Goal: Task Accomplishment & Management: Use online tool/utility

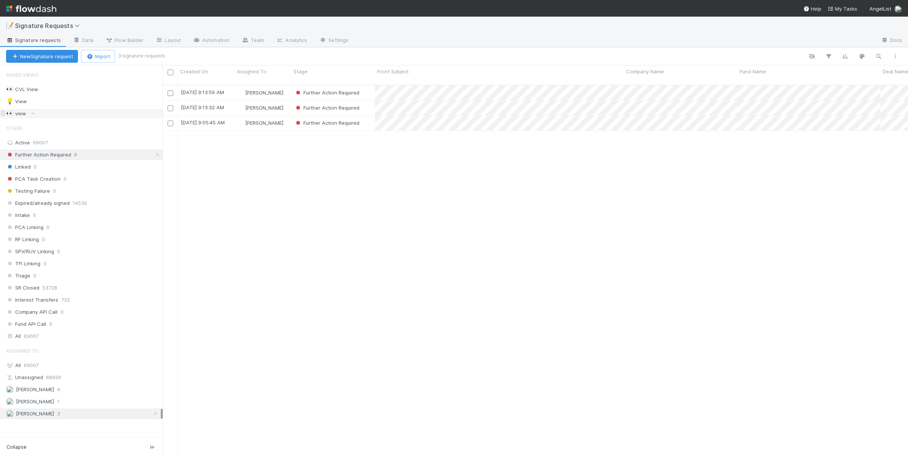
scroll to position [379, 745]
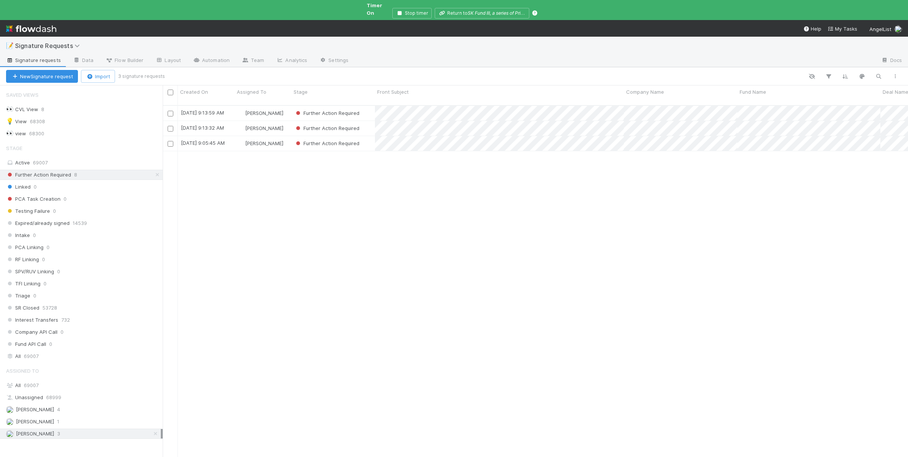
click at [431, 265] on div "8/15/25, 9:13:59 AM Susan Tang Further Action Required 0 0 0 0 8/15/25, 9:15:14…" at bounding box center [535, 295] width 745 height 378
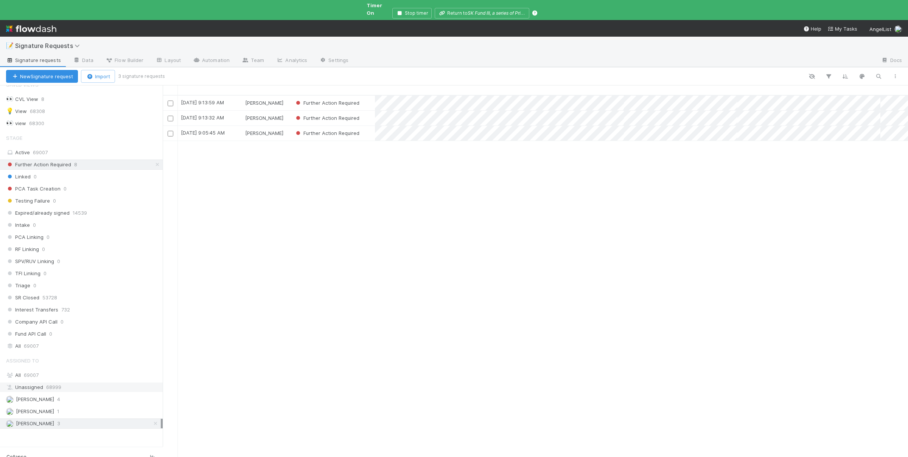
scroll to position [14, 0]
click at [83, 394] on div "Ali Al Khatib 4" at bounding box center [83, 396] width 155 height 9
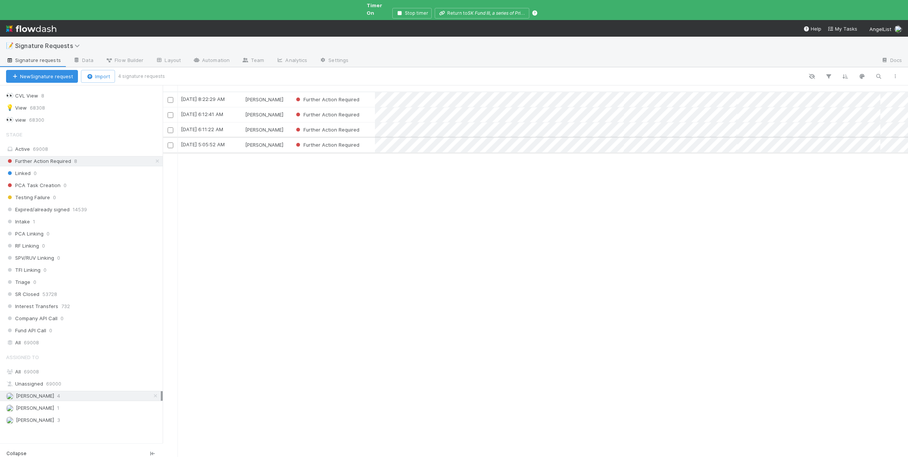
click at [282, 138] on div "Ali Al Khatib" at bounding box center [263, 145] width 57 height 15
click at [287, 123] on div "[PERSON_NAME]" at bounding box center [263, 130] width 57 height 15
click at [287, 107] on div "[PERSON_NAME]" at bounding box center [263, 114] width 57 height 15
click at [285, 92] on div "[PERSON_NAME]" at bounding box center [263, 99] width 57 height 15
click at [90, 417] on div "Susan Tang 3" at bounding box center [83, 420] width 155 height 9
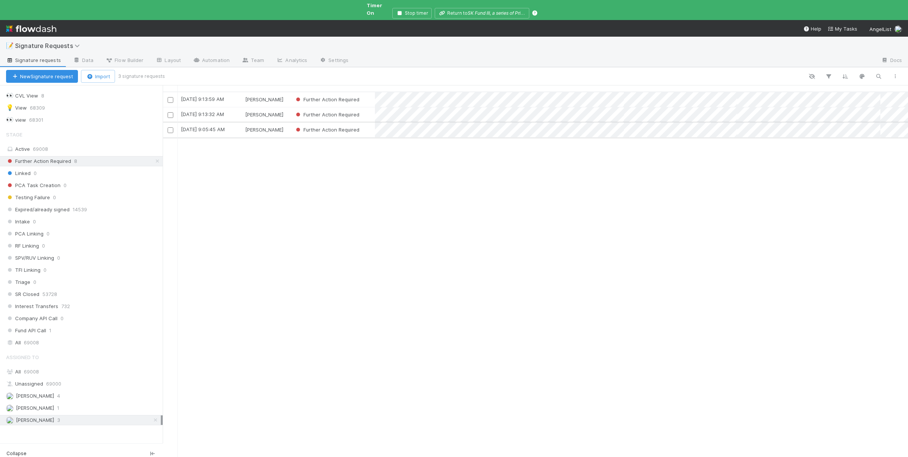
scroll to position [379, 745]
click at [280, 123] on div "[PERSON_NAME]" at bounding box center [263, 130] width 57 height 15
click at [285, 107] on div "[PERSON_NAME]" at bounding box center [263, 114] width 57 height 15
click at [289, 92] on div "[PERSON_NAME]" at bounding box center [263, 99] width 57 height 15
click at [65, 408] on div "Andre Fredrick 1" at bounding box center [83, 408] width 155 height 9
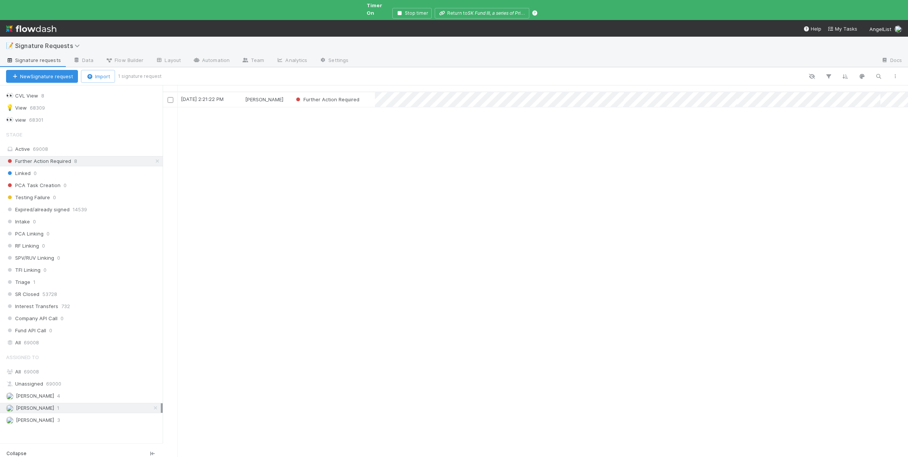
scroll to position [379, 745]
click at [285, 92] on div "Andre Fredrick" at bounding box center [263, 99] width 57 height 15
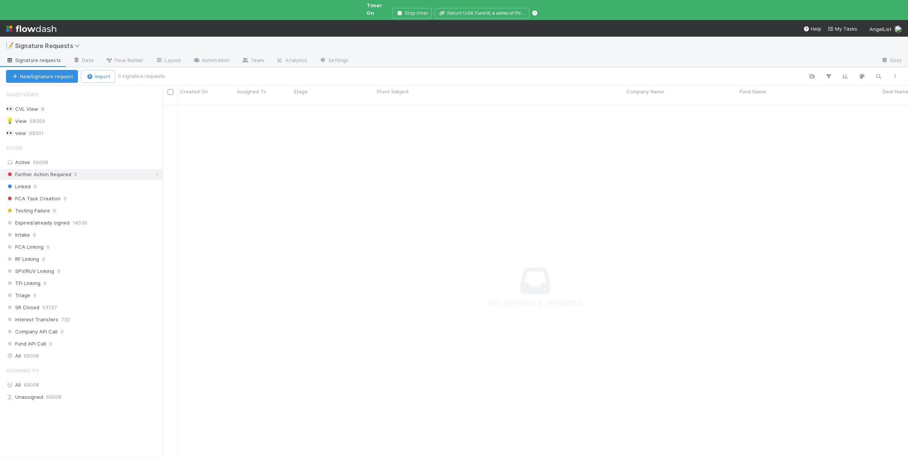
scroll to position [0, 0]
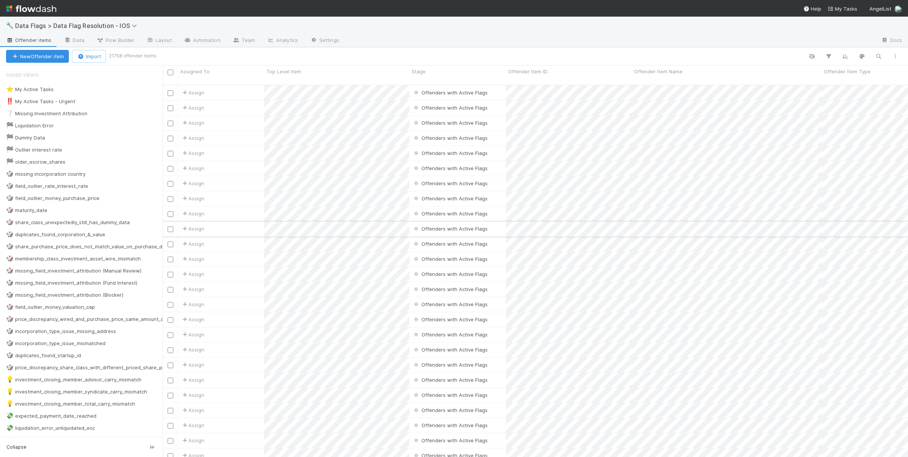
scroll to position [379, 745]
click at [89, 233] on div "🎲 duplicates_found_corporation_&_value" at bounding box center [55, 234] width 99 height 9
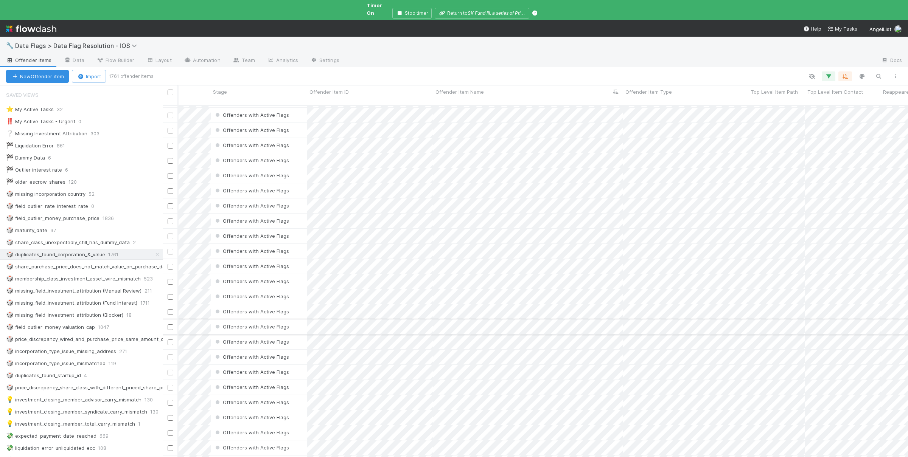
scroll to position [0, 199]
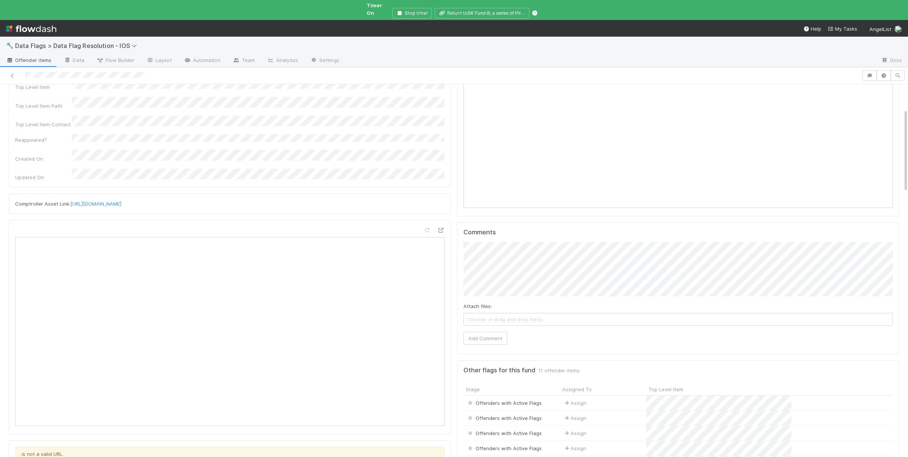
scroll to position [154, 429]
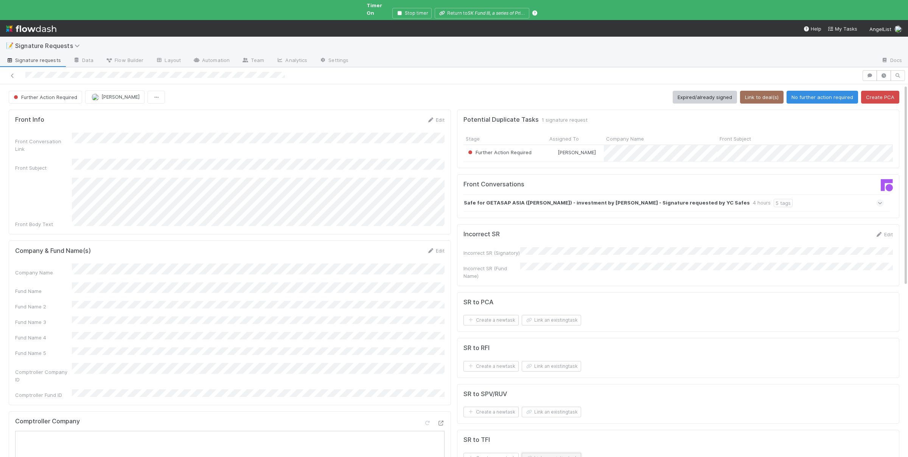
click at [554, 453] on button "Link an existing task" at bounding box center [551, 458] width 59 height 11
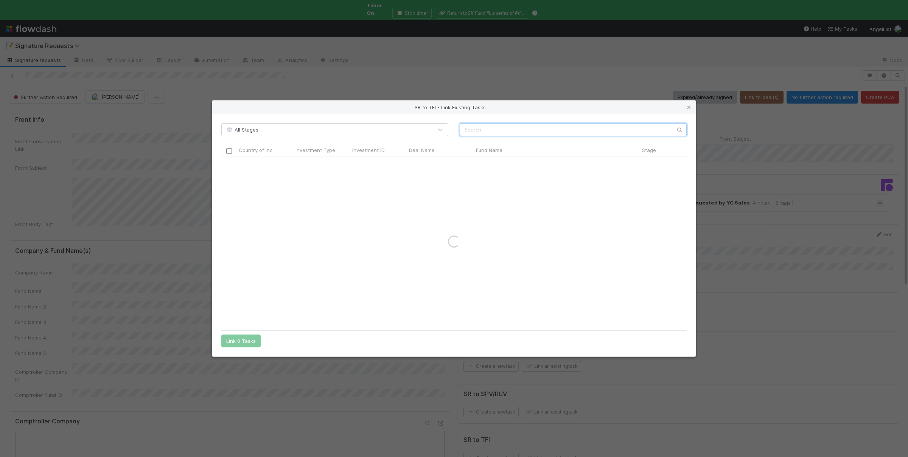
click at [486, 132] on input "text" at bounding box center [573, 129] width 227 height 13
paste input "blaze"
type input "blaze"
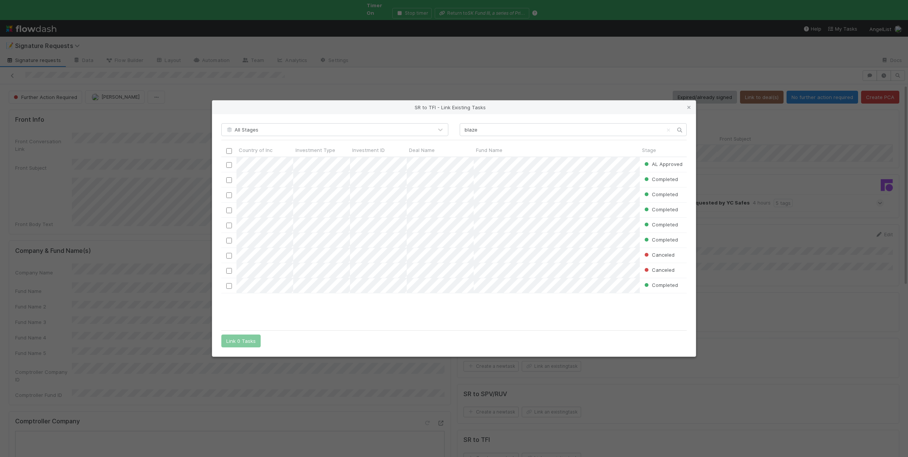
scroll to position [0, 0]
click at [229, 166] on input "checkbox" at bounding box center [229, 165] width 6 height 6
click at [254, 343] on button "Link 1 Task" at bounding box center [239, 341] width 36 height 13
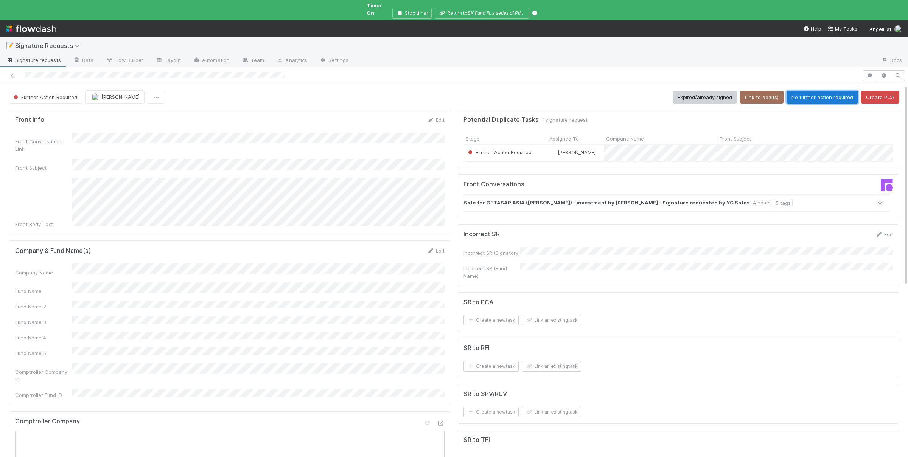
click at [836, 93] on button "No further action required" at bounding box center [823, 97] width 72 height 13
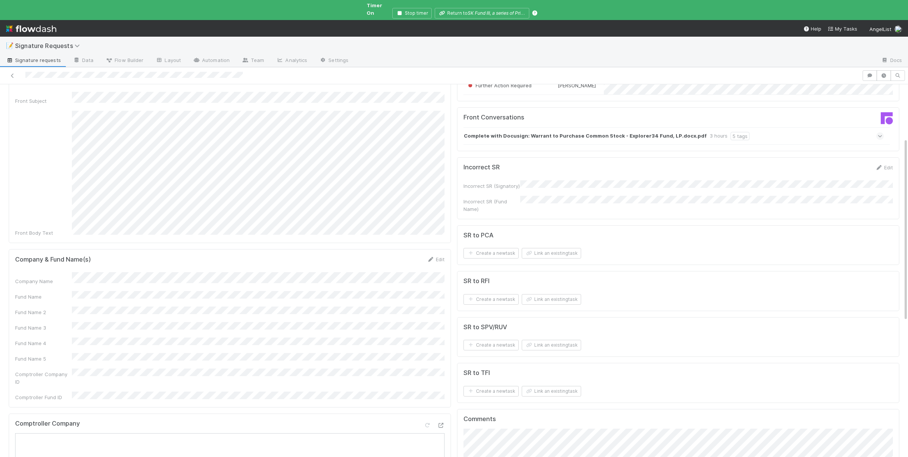
scroll to position [110, 0]
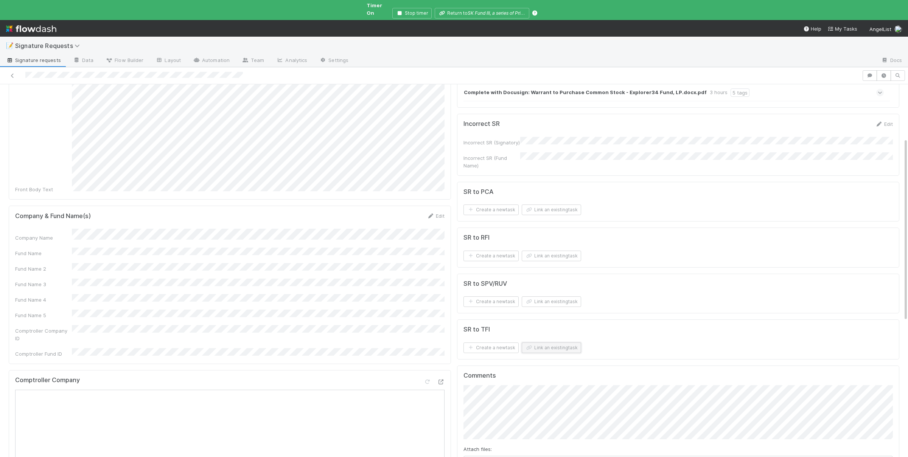
click at [576, 343] on button "Link an existing task" at bounding box center [551, 348] width 59 height 11
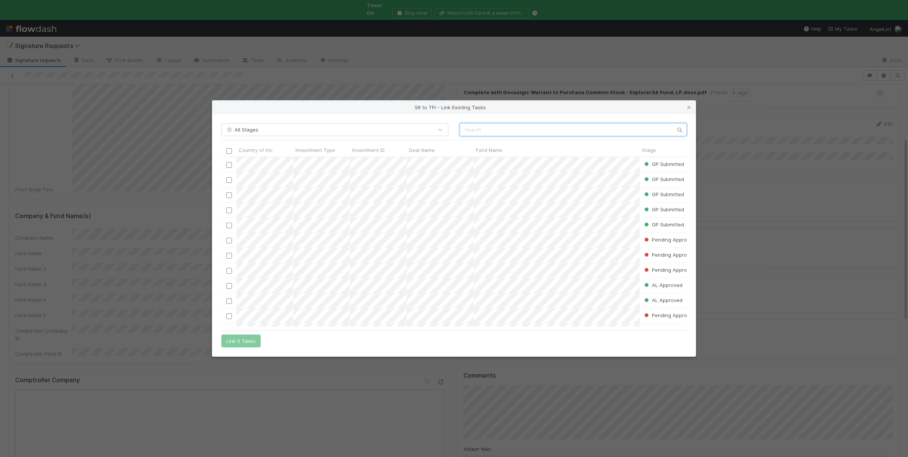
click at [534, 132] on input "text" at bounding box center [573, 129] width 227 height 13
type input "blaze"
click at [230, 166] on input "checkbox" at bounding box center [229, 165] width 6 height 6
click at [482, 130] on input "blaze" at bounding box center [573, 129] width 227 height 13
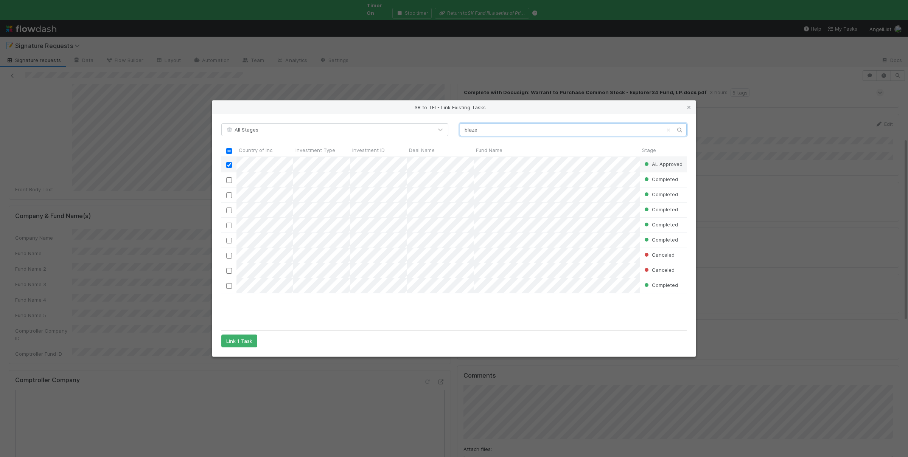
click at [482, 130] on input "blaze" at bounding box center [573, 129] width 227 height 13
click at [690, 106] on icon at bounding box center [689, 107] width 8 height 5
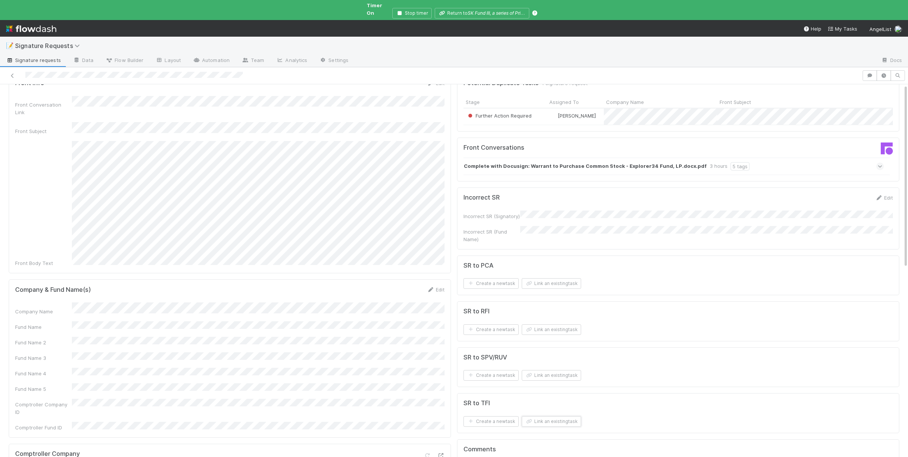
scroll to position [0, 0]
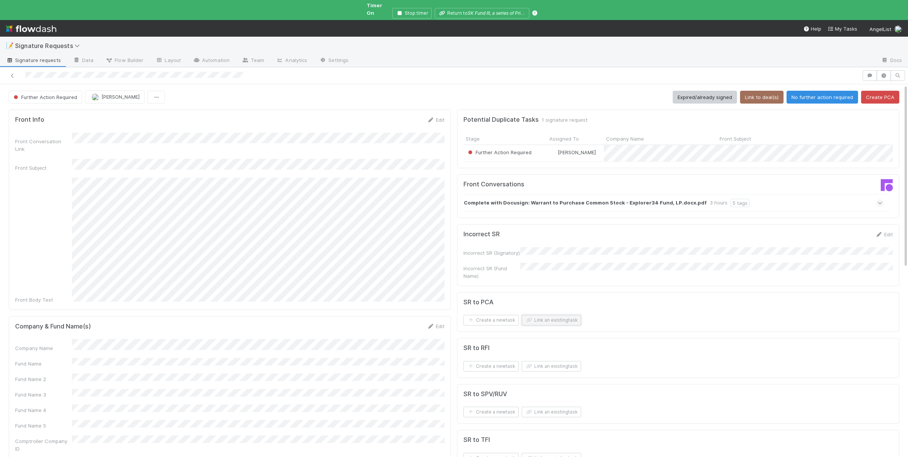
click at [572, 316] on button "Link an existing task" at bounding box center [551, 320] width 59 height 11
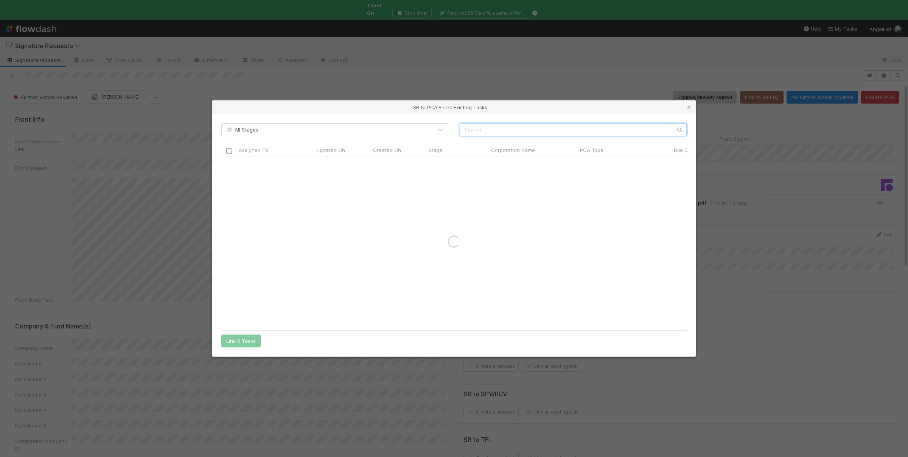
click at [582, 125] on input "text" at bounding box center [573, 129] width 227 height 13
type input "lama labs"
click at [690, 105] on icon at bounding box center [689, 107] width 8 height 5
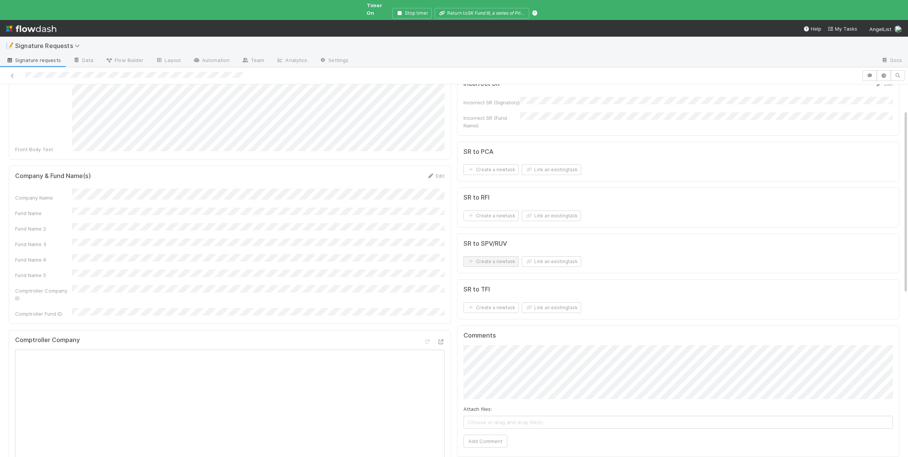
scroll to position [184, 0]
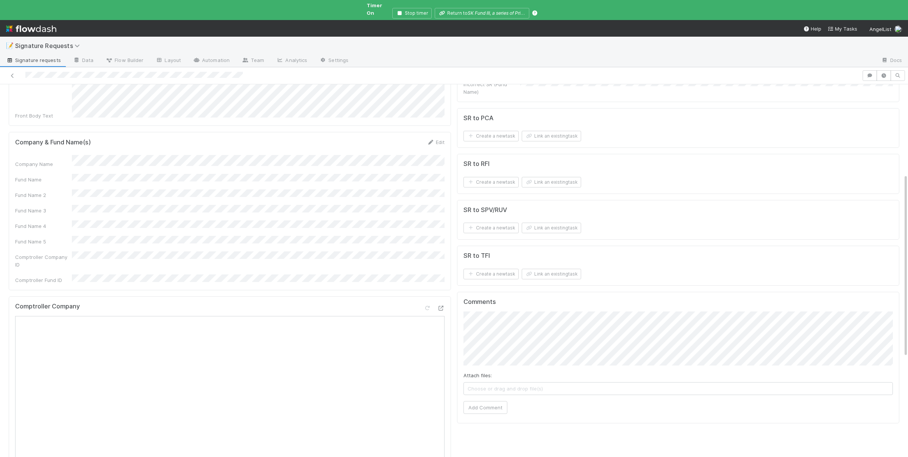
click at [566, 261] on form "SR to TFI Create a new task Link an existing task" at bounding box center [678, 265] width 429 height 27
click at [566, 269] on button "Link an existing task" at bounding box center [551, 274] width 59 height 11
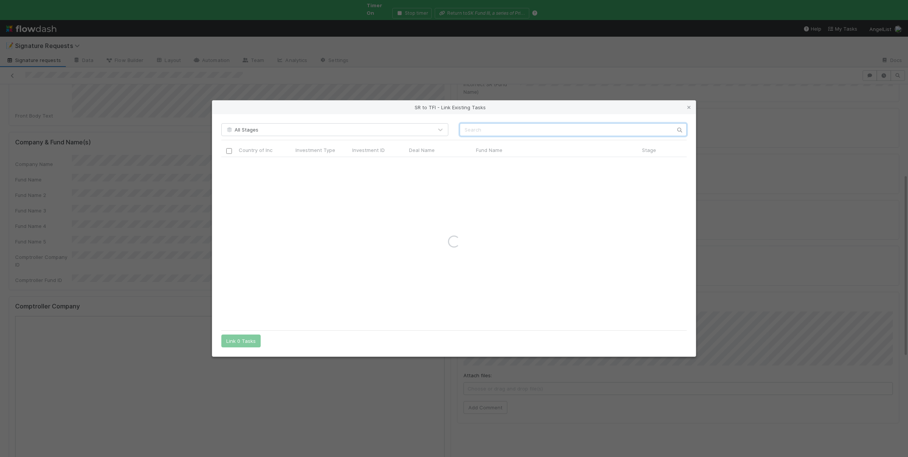
click at [580, 129] on input "text" at bounding box center [573, 129] width 227 height 13
type input "lama labs"
click at [503, 130] on input "lama labs" at bounding box center [573, 129] width 227 height 13
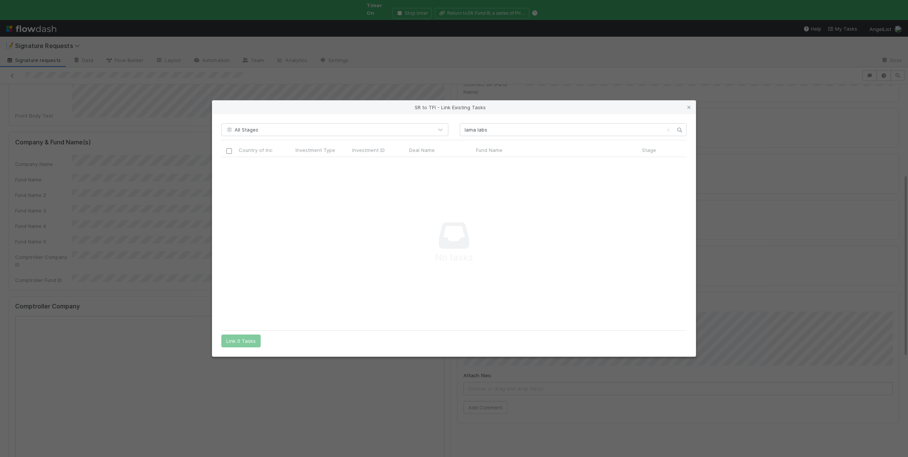
click at [688, 105] on icon at bounding box center [689, 107] width 8 height 5
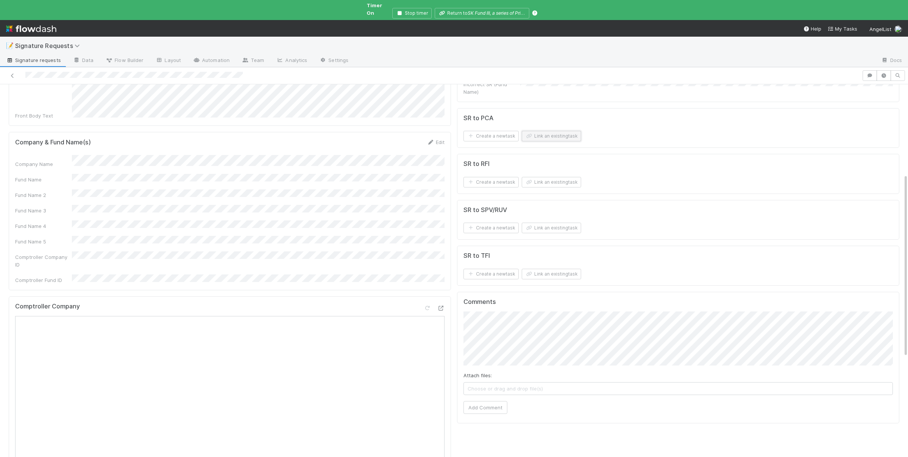
click at [548, 131] on button "Link an existing task" at bounding box center [551, 136] width 59 height 11
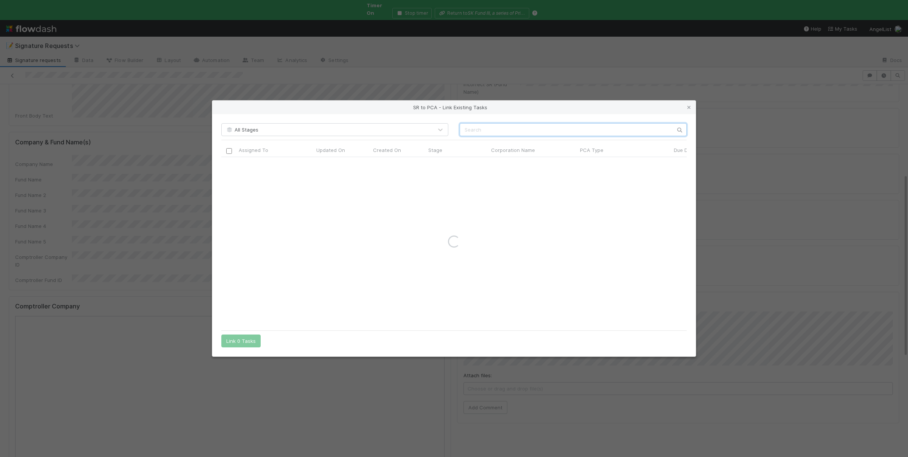
click at [508, 129] on input "text" at bounding box center [573, 129] width 227 height 13
paste input "Midlane Technologies GmbH"
click at [231, 166] on input "checkbox" at bounding box center [229, 165] width 6 height 6
click at [540, 134] on input "Midlane Technologies GmbH" at bounding box center [573, 129] width 227 height 13
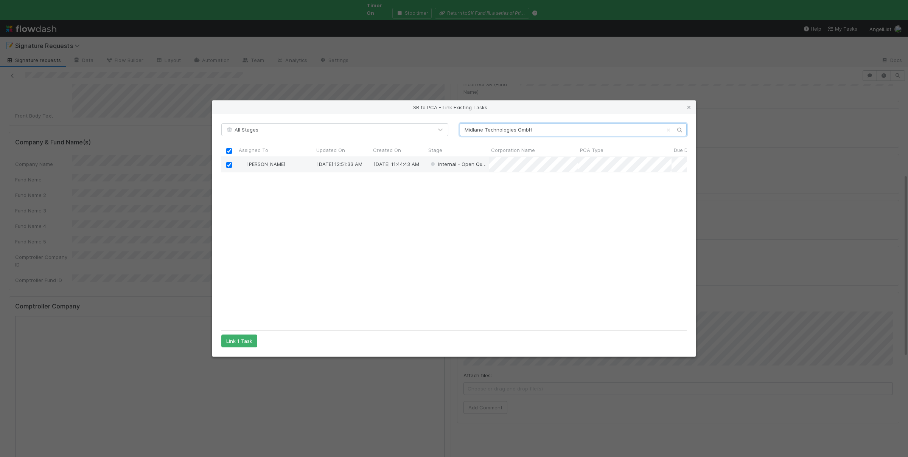
paste input "Beagle Innovations"
drag, startPoint x: 533, startPoint y: 131, endPoint x: 609, endPoint y: 132, distance: 76.1
click at [609, 132] on input "Midlane Technologies GmbHBeagle Innovations" at bounding box center [573, 129] width 227 height 13
type input "Midlane Technologies GmbH"
click at [473, 130] on input "Midlane Technologies GmbH" at bounding box center [573, 129] width 227 height 13
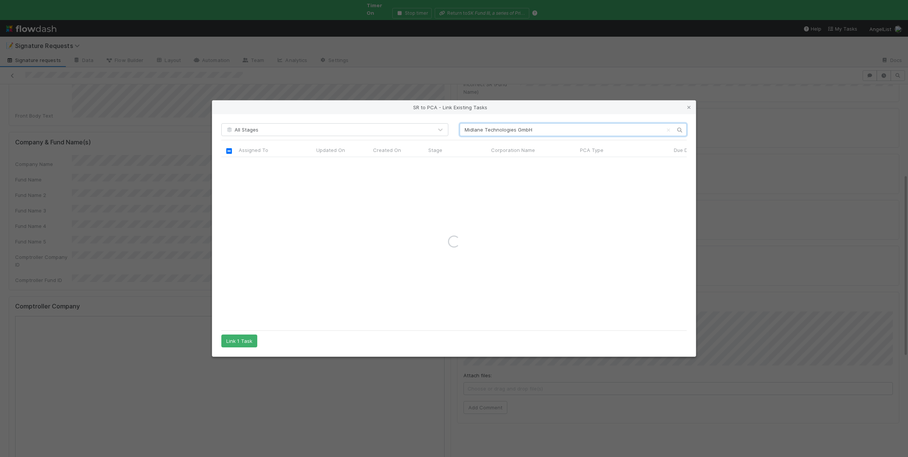
click at [473, 130] on input "Midlane Technologies GmbH" at bounding box center [573, 129] width 227 height 13
click at [473, 129] on input "Midlane Technologies GmbH" at bounding box center [573, 129] width 227 height 13
click at [240, 340] on button "Link 1 Task" at bounding box center [239, 341] width 36 height 13
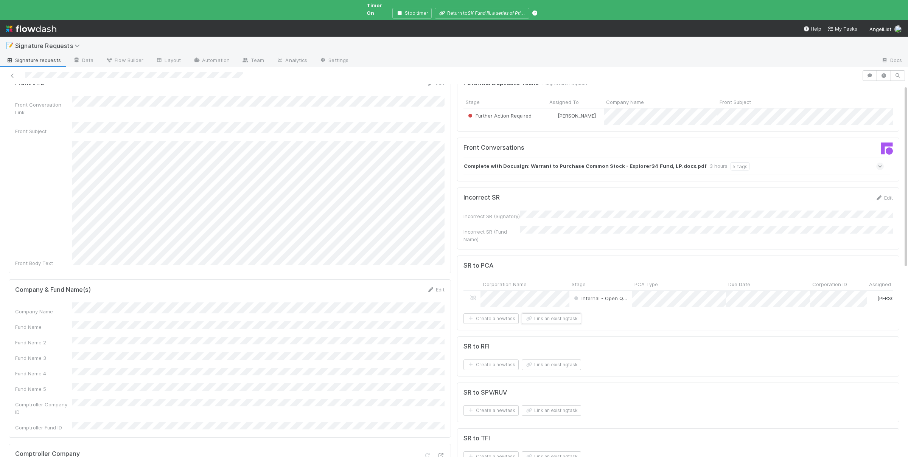
scroll to position [0, 0]
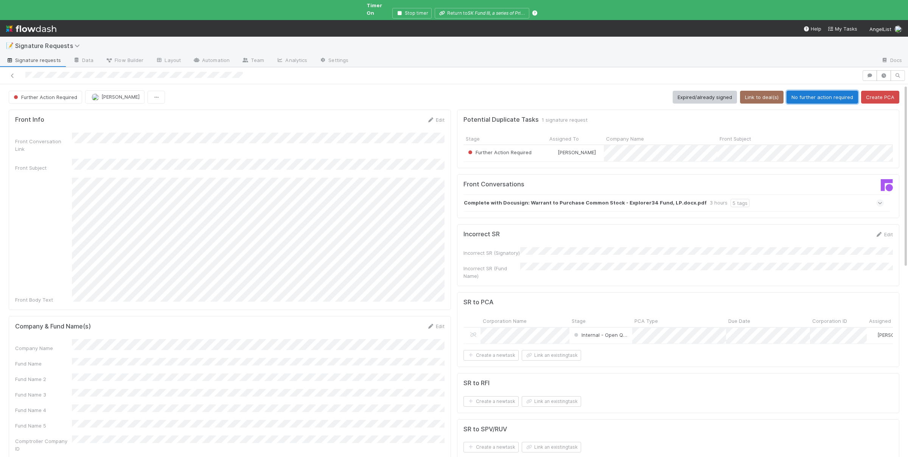
click at [836, 93] on button "No further action required" at bounding box center [823, 97] width 72 height 13
click at [129, 355] on div "Company Name Fund Name Fund Name 2 Fund Name 3 Fund Name 4 Fund Name 5 Comptrol…" at bounding box center [229, 419] width 429 height 129
click at [547, 315] on button "Link an existing task" at bounding box center [551, 320] width 59 height 11
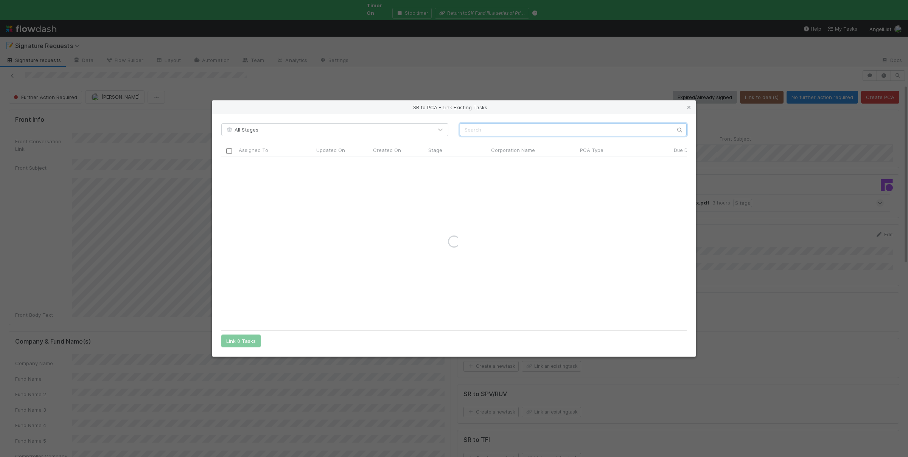
click at [572, 127] on input "text" at bounding box center [573, 129] width 227 height 13
paste input "Midlane Technologies GmbH"
type input "Midlane Technologies GmbH"
click at [232, 165] on div at bounding box center [228, 164] width 9 height 8
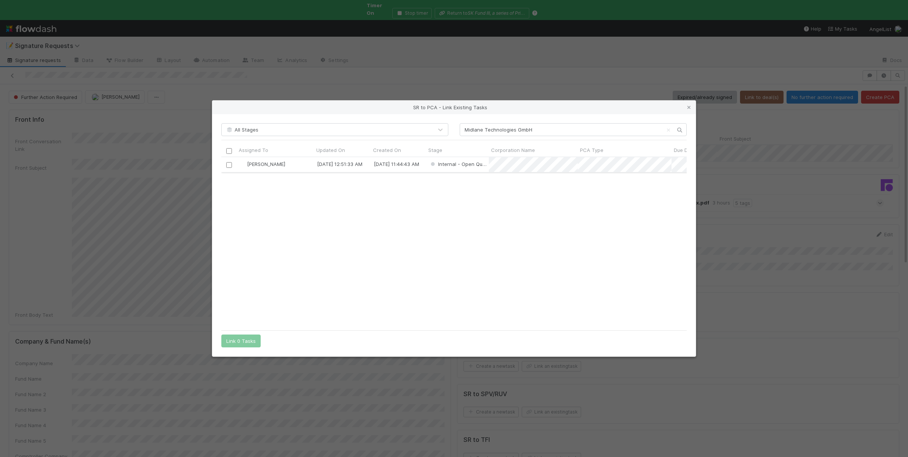
click at [229, 164] on input "checkbox" at bounding box center [229, 165] width 6 height 6
click at [235, 339] on button "Link 1 Task" at bounding box center [239, 341] width 36 height 13
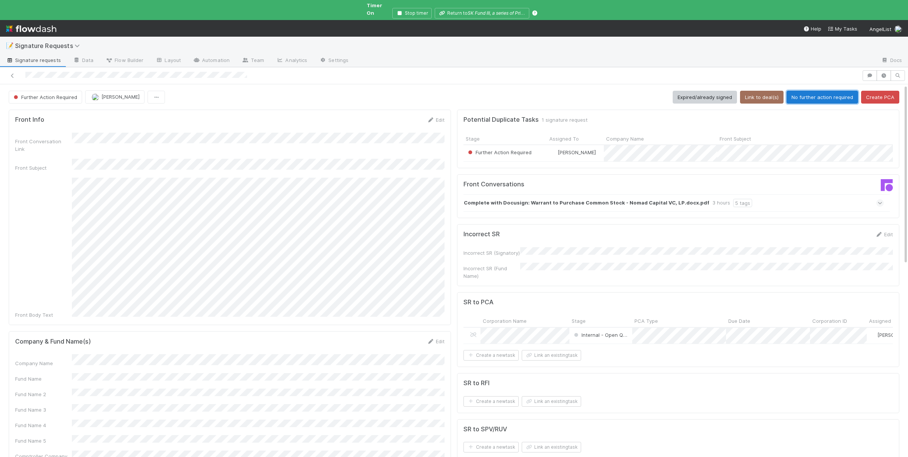
click at [825, 92] on button "No further action required" at bounding box center [823, 97] width 72 height 13
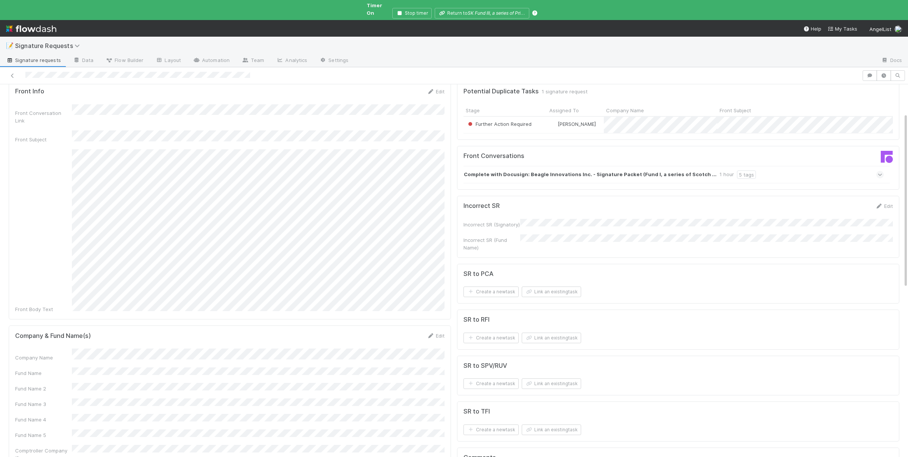
scroll to position [74, 0]
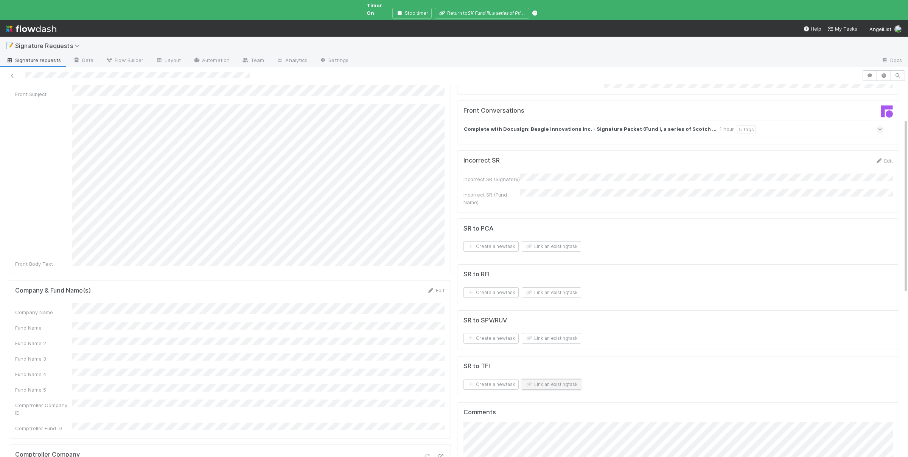
click at [570, 380] on button "Link an existing task" at bounding box center [551, 385] width 59 height 11
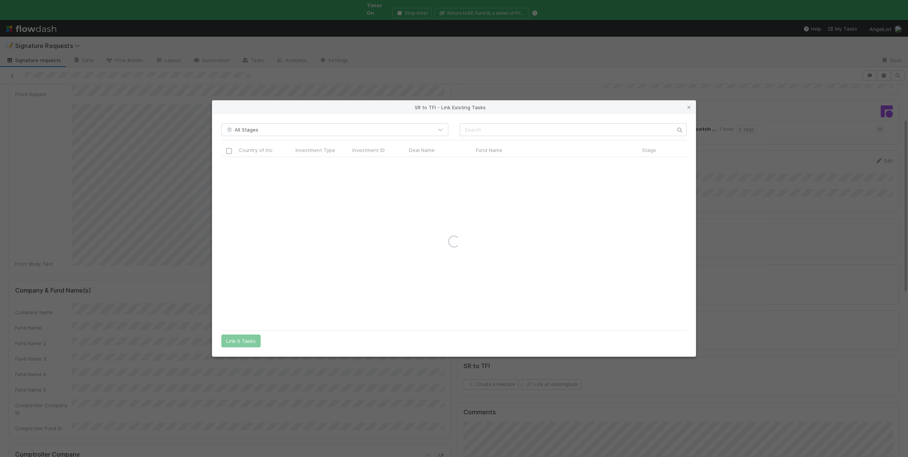
click at [489, 122] on div "All Stages Country of Inc Investment Type Investment ID Deal Name Fund Name Sta…" at bounding box center [454, 235] width 484 height 243
click at [492, 128] on input "text" at bounding box center [573, 129] width 227 height 13
type input "beagle"
click at [692, 108] on icon at bounding box center [689, 107] width 8 height 5
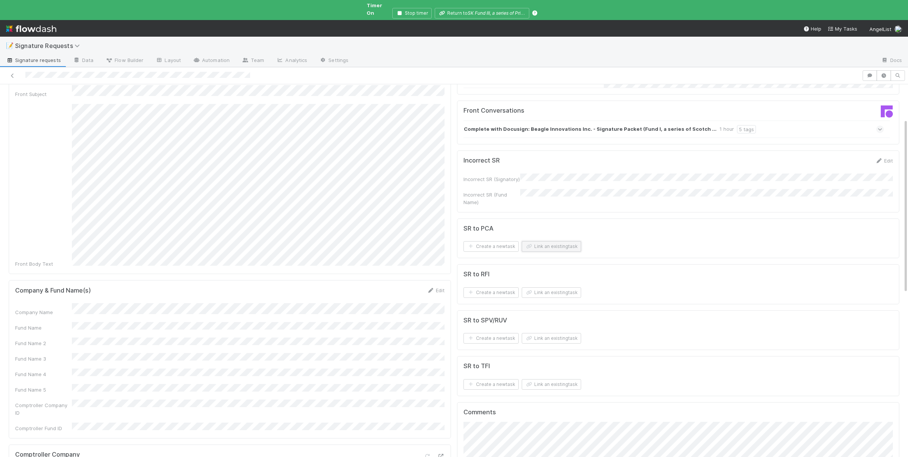
click at [569, 241] on button "Link an existing task" at bounding box center [551, 246] width 59 height 11
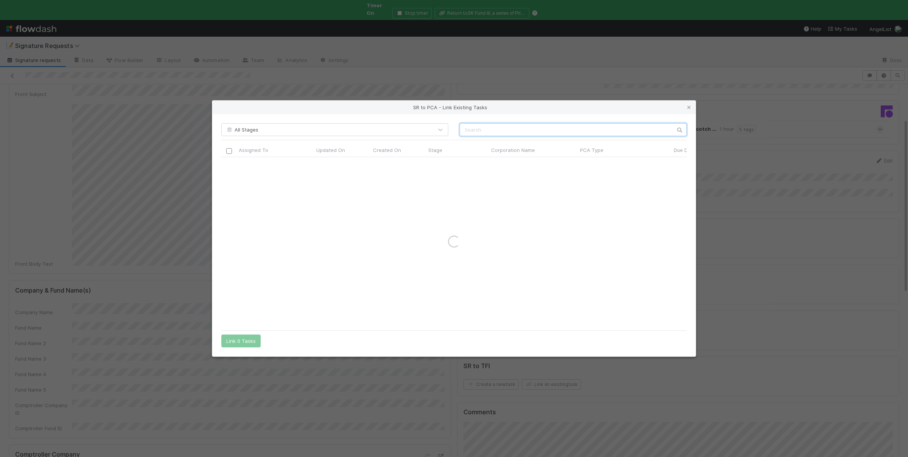
click at [551, 135] on input "text" at bounding box center [573, 129] width 227 height 13
paste input "Beagle Innovations"
type input "Beagle Innovations"
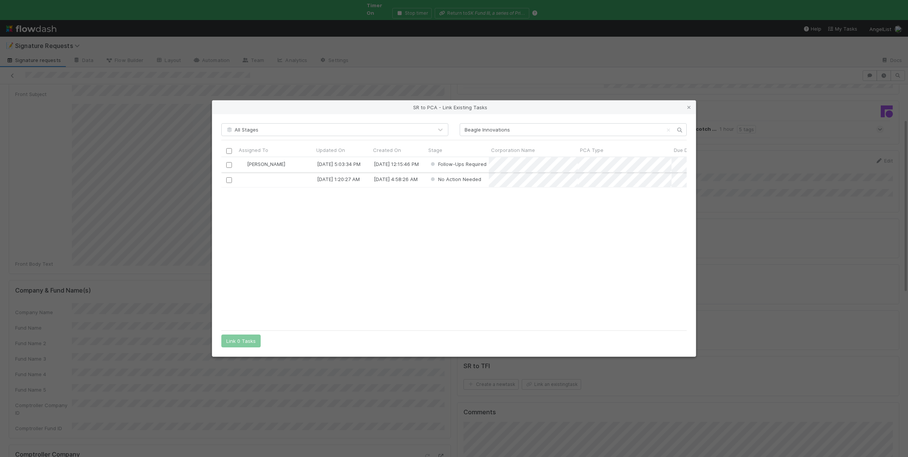
click at [231, 162] on input "checkbox" at bounding box center [229, 165] width 6 height 6
click at [240, 341] on button "Link 1 Task" at bounding box center [239, 341] width 36 height 13
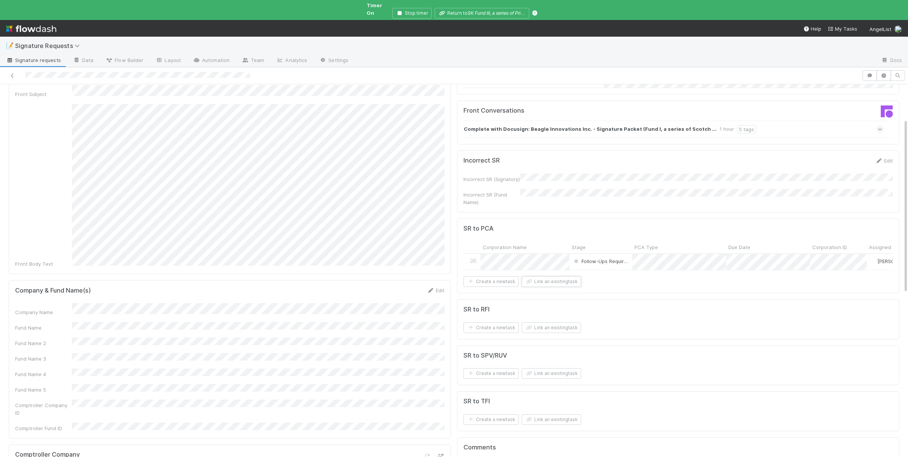
scroll to position [0, 0]
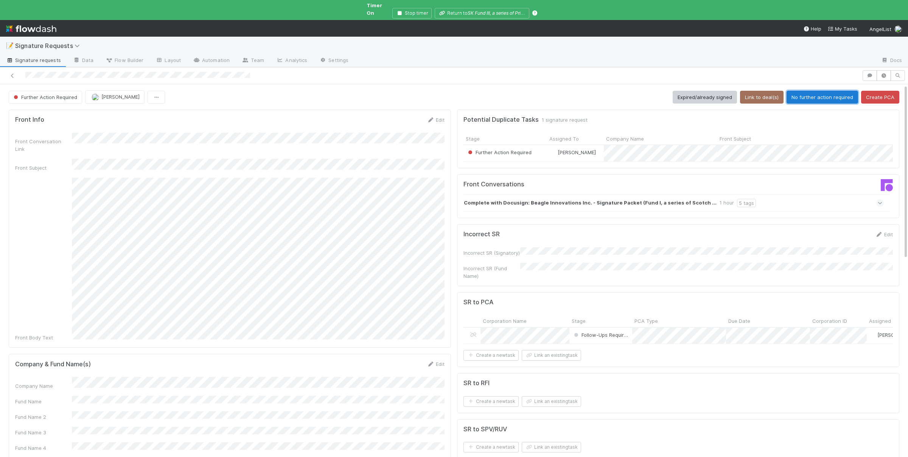
click at [829, 92] on button "No further action required" at bounding box center [823, 97] width 72 height 13
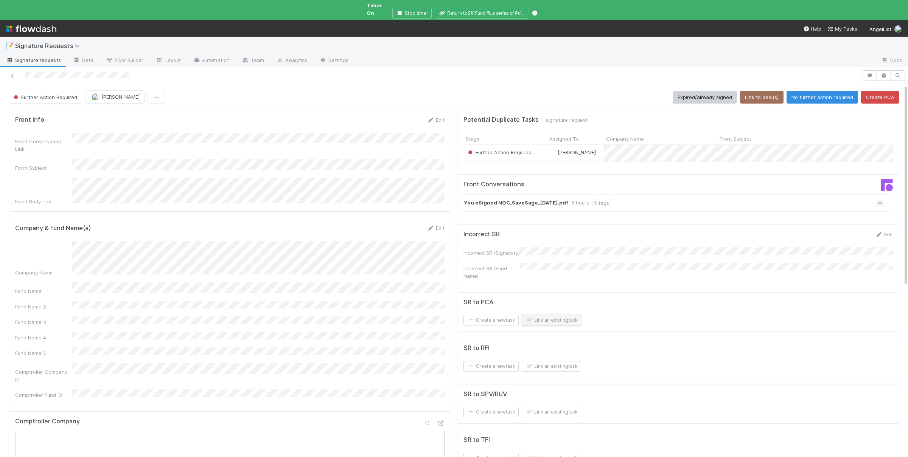
click at [563, 315] on button "Link an existing task" at bounding box center [551, 320] width 59 height 11
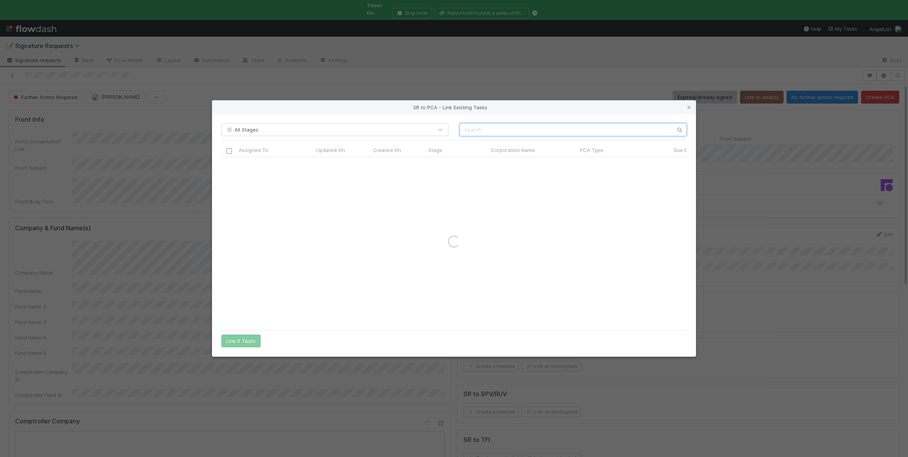
click at [552, 134] on input "text" at bounding box center [573, 129] width 227 height 13
paste input "SAVESAGE SOLUTIONS PRIVATE LIMITED"
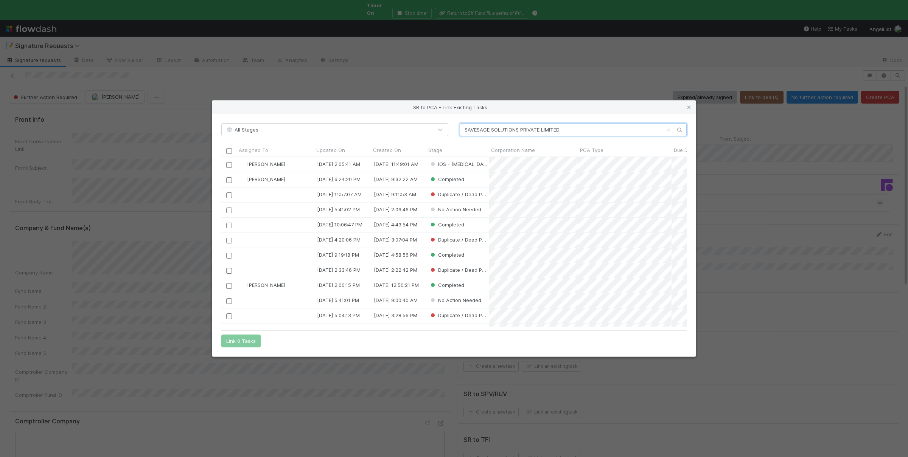
scroll to position [170, 465]
type input "SAVESAGE SOLUTIONS PRIVATE LIMITED"
click at [253, 343] on button "Link 1 Task" at bounding box center [239, 341] width 36 height 13
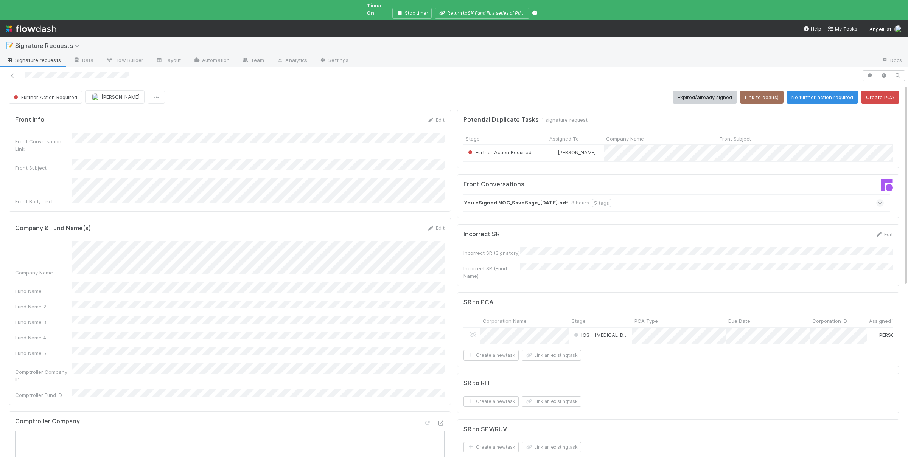
click at [819, 84] on div "Further Action Required Susan Tang Expired/already signed Link to deal(s) No fu…" at bounding box center [454, 454] width 908 height 741
click at [817, 91] on button "No further action required" at bounding box center [823, 97] width 72 height 13
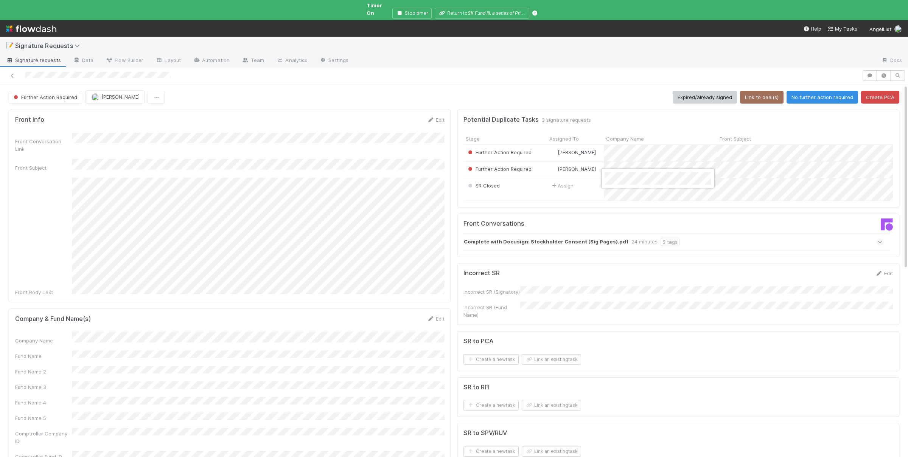
click at [641, 164] on div at bounding box center [454, 228] width 908 height 457
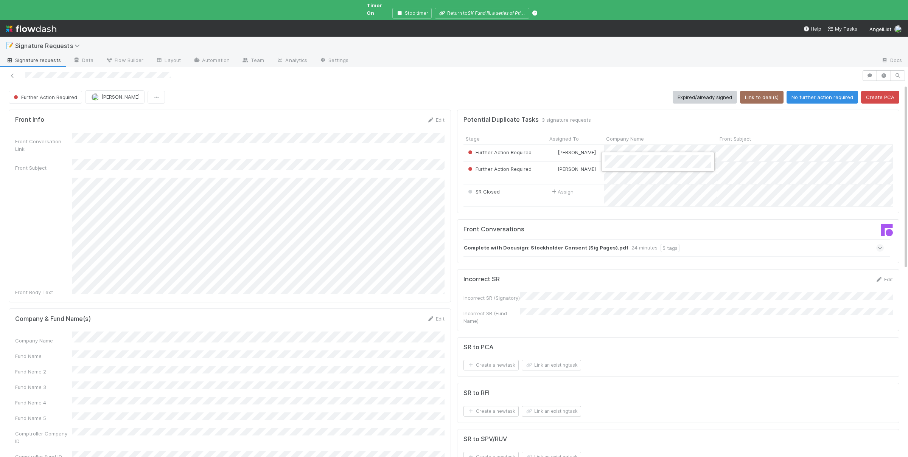
click at [643, 152] on div at bounding box center [658, 162] width 114 height 20
click at [647, 147] on div at bounding box center [454, 228] width 908 height 457
click at [699, 308] on div at bounding box center [454, 228] width 908 height 457
click at [558, 366] on button "Link an existing task" at bounding box center [551, 371] width 59 height 11
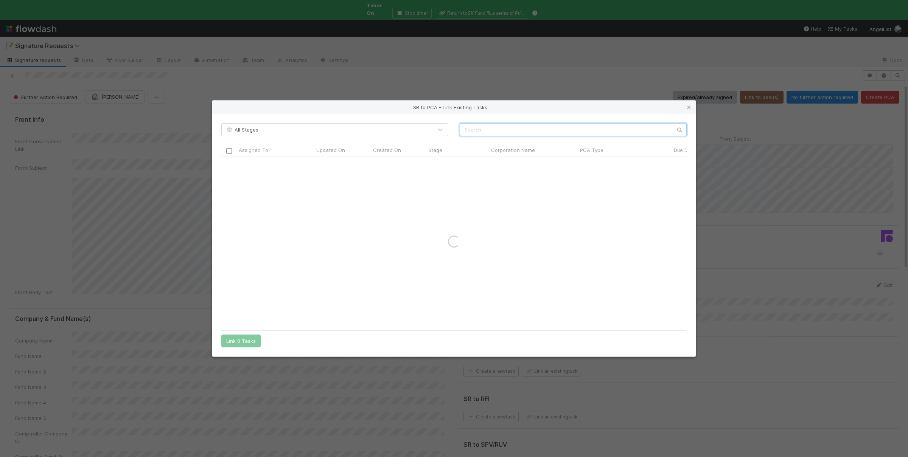
click at [490, 125] on input "text" at bounding box center [573, 129] width 227 height 13
paste input "Hydrosat Inc. (Hydrosat),Hydrova Inc. (Hydrova)"
drag, startPoint x: 495, startPoint y: 129, endPoint x: 619, endPoint y: 128, distance: 123.7
click at [619, 128] on input "Hydrosat Inc. (Hydrosat),Hydrova Inc. (Hydrova)" at bounding box center [573, 129] width 227 height 13
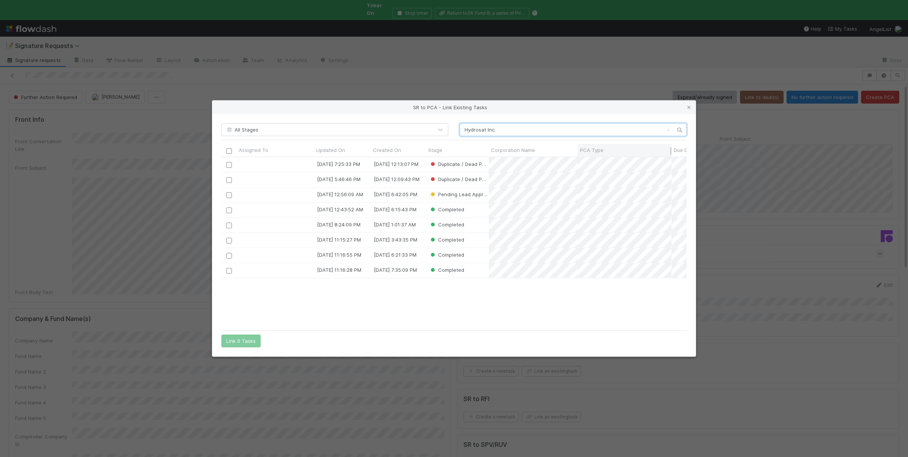
scroll to position [170, 465]
type input "Hydrosat Inc."
drag, startPoint x: 227, startPoint y: 196, endPoint x: 347, endPoint y: 344, distance: 190.0
click at [227, 196] on input "checkbox" at bounding box center [229, 196] width 6 height 6
click at [251, 344] on button "Link 1 Task" at bounding box center [239, 341] width 36 height 13
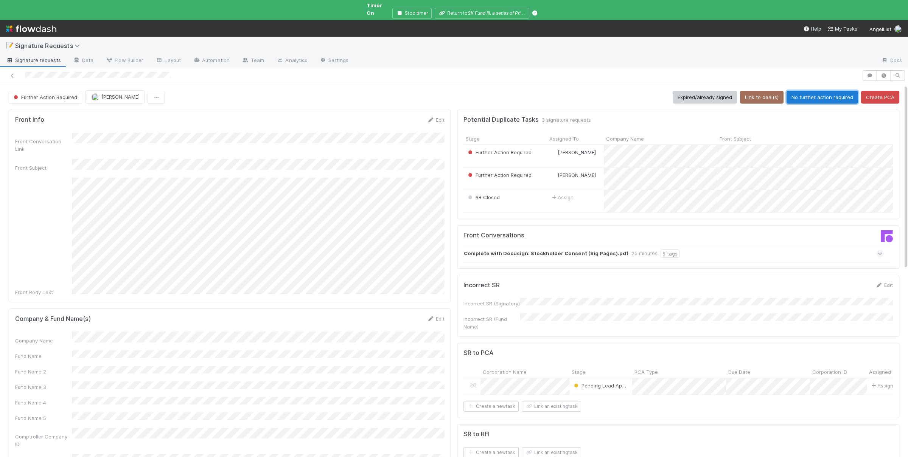
click at [813, 91] on button "No further action required" at bounding box center [823, 97] width 72 height 13
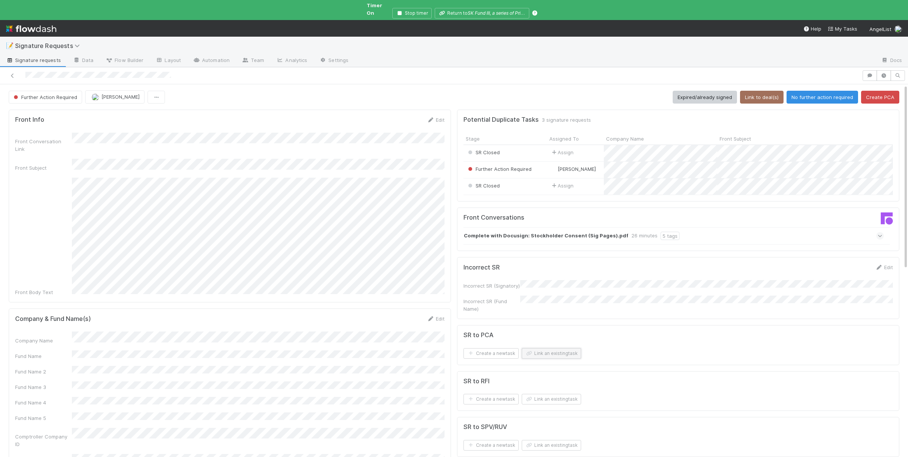
click at [556, 348] on button "Link an existing task" at bounding box center [551, 353] width 59 height 11
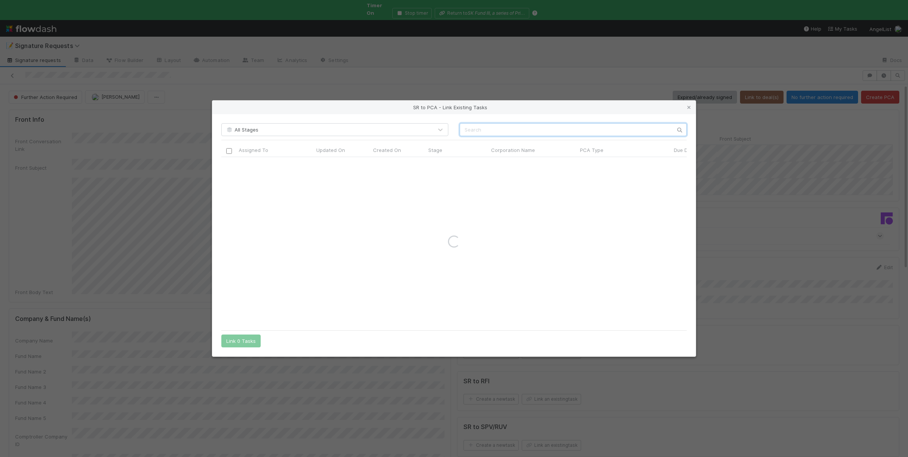
click at [523, 125] on input "text" at bounding box center [573, 129] width 227 height 13
paste input "Hydrosat Inc. (Hydrosat),Hydrova Inc. (Hydrova)"
drag, startPoint x: 498, startPoint y: 130, endPoint x: 608, endPoint y: 127, distance: 110.2
click at [608, 127] on input "Hydrosat Inc. (Hydrosat),Hydrova Inc. (Hydrova)" at bounding box center [573, 129] width 227 height 13
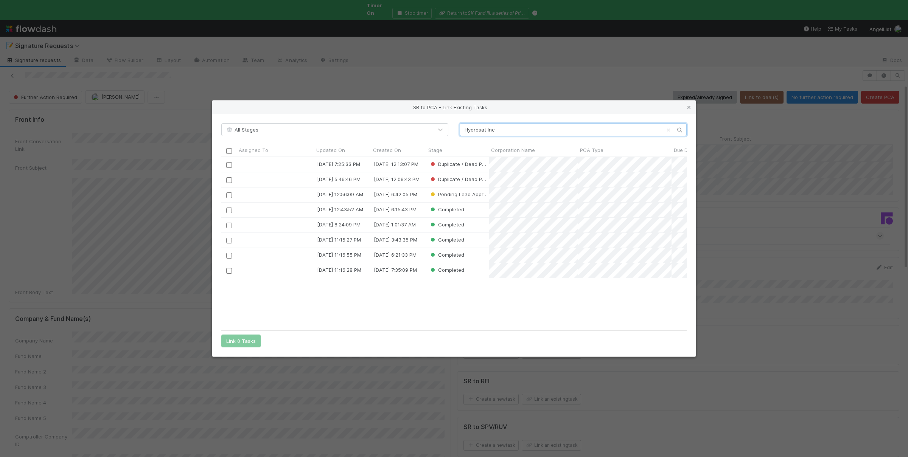
scroll to position [170, 465]
type input "Hydrosat Inc."
click at [228, 193] on input "checkbox" at bounding box center [229, 196] width 6 height 6
drag, startPoint x: 247, startPoint y: 345, endPoint x: 261, endPoint y: 353, distance: 15.6
click at [248, 345] on button "Link 1 Task" at bounding box center [239, 341] width 36 height 13
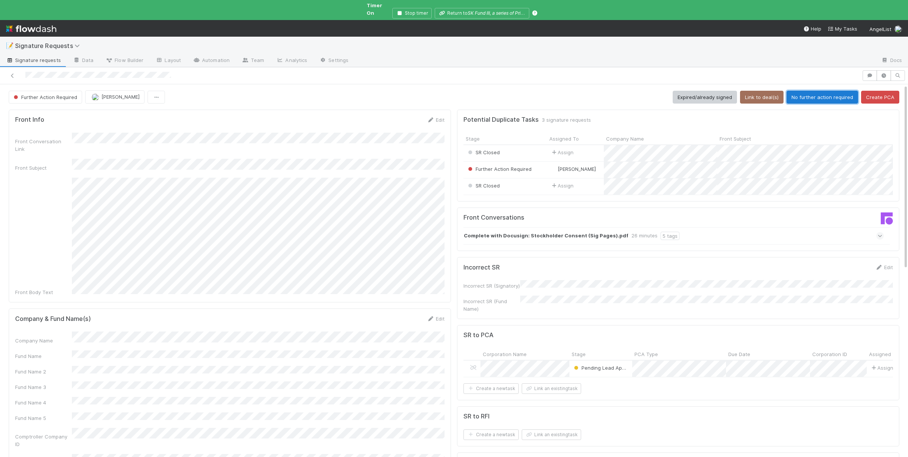
click at [823, 91] on button "No further action required" at bounding box center [823, 97] width 72 height 13
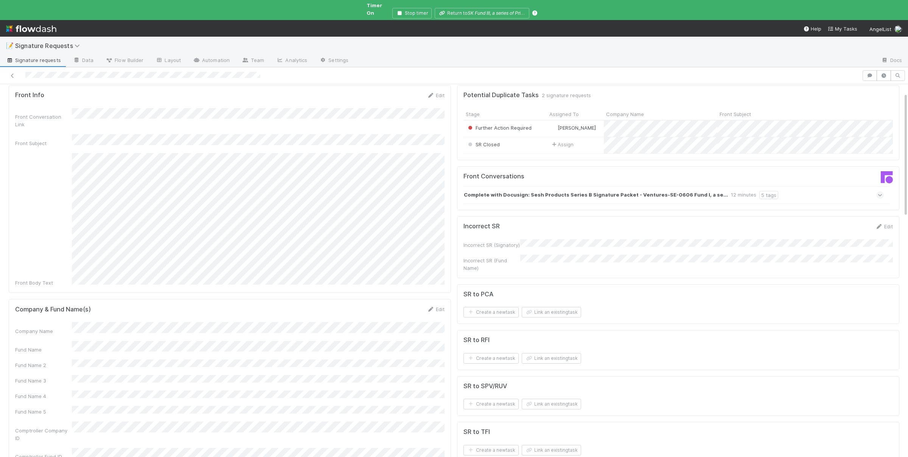
scroll to position [37, 0]
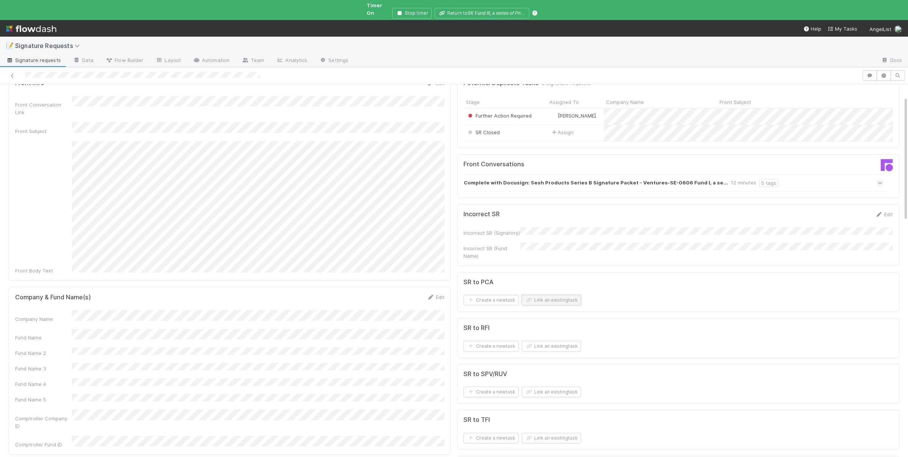
click at [557, 295] on button "Link an existing task" at bounding box center [551, 300] width 59 height 11
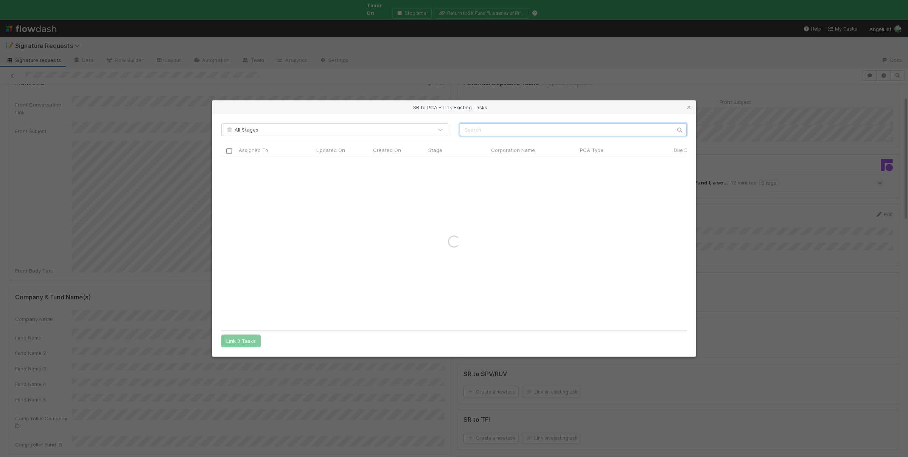
click at [602, 131] on input "text" at bounding box center [573, 129] width 227 height 13
paste input "Sesh Products"
type input "Sesh Products"
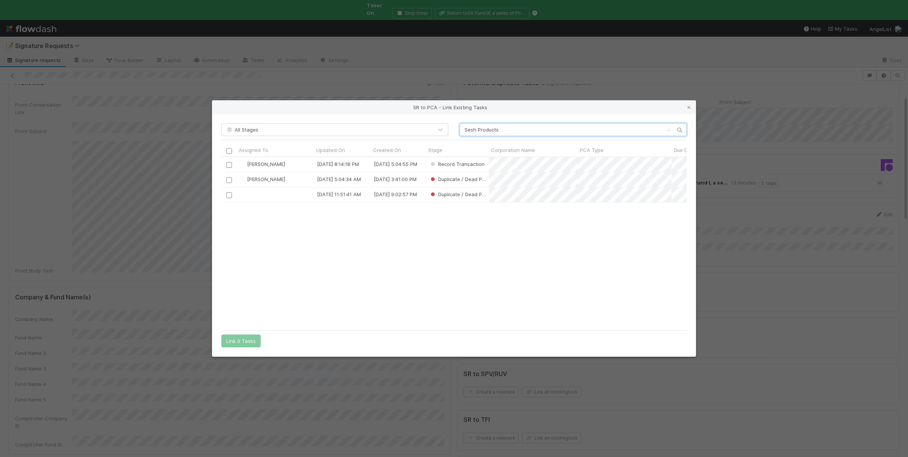
scroll to position [170, 465]
click at [227, 163] on input "checkbox" at bounding box center [229, 165] width 6 height 6
click at [242, 335] on div "All Stages Sesh Products Assigned To Updated On Created On Stage Corporation Na…" at bounding box center [454, 235] width 484 height 243
click at [242, 341] on button "Link 1 Task" at bounding box center [239, 341] width 36 height 13
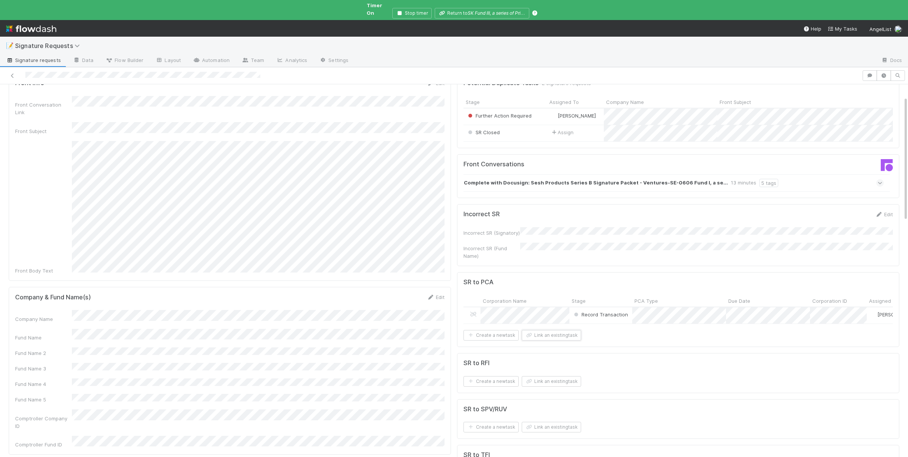
scroll to position [0, 0]
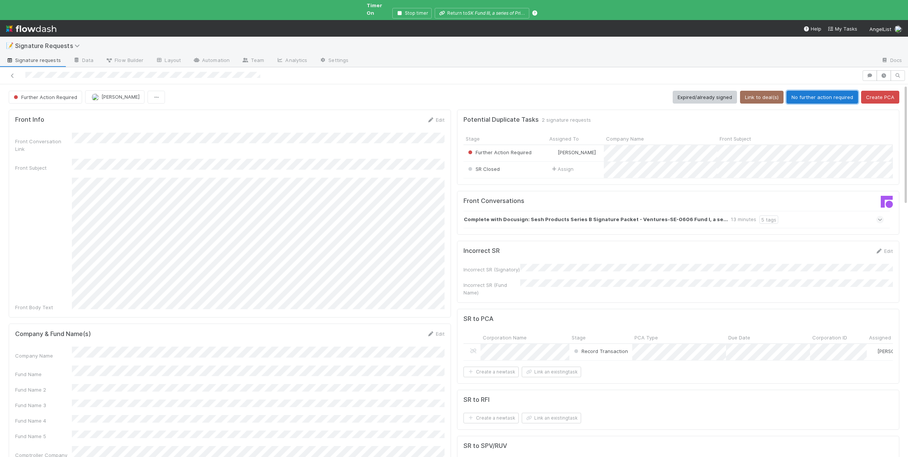
click at [813, 91] on button "No further action required" at bounding box center [823, 97] width 72 height 13
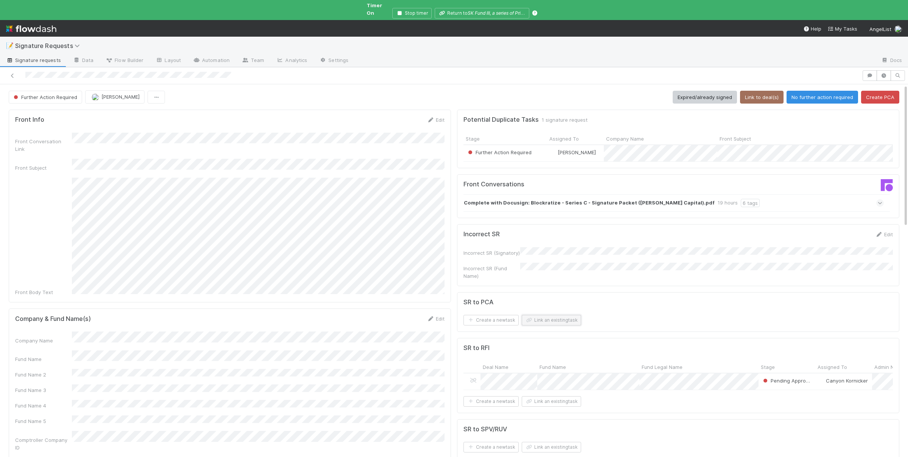
click at [567, 315] on button "Link an existing task" at bounding box center [551, 320] width 59 height 11
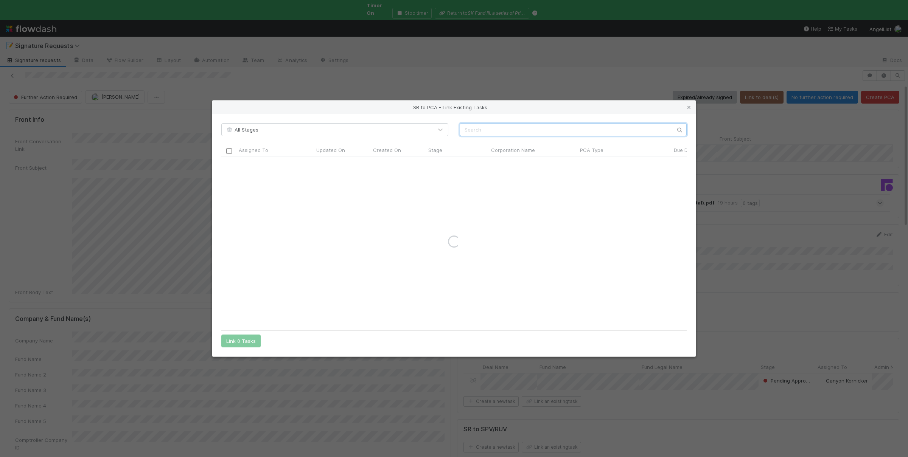
click at [545, 130] on input "text" at bounding box center [573, 129] width 227 height 13
paste input "Blockratize"
type input "Blockratize"
click at [690, 109] on icon at bounding box center [689, 107] width 8 height 5
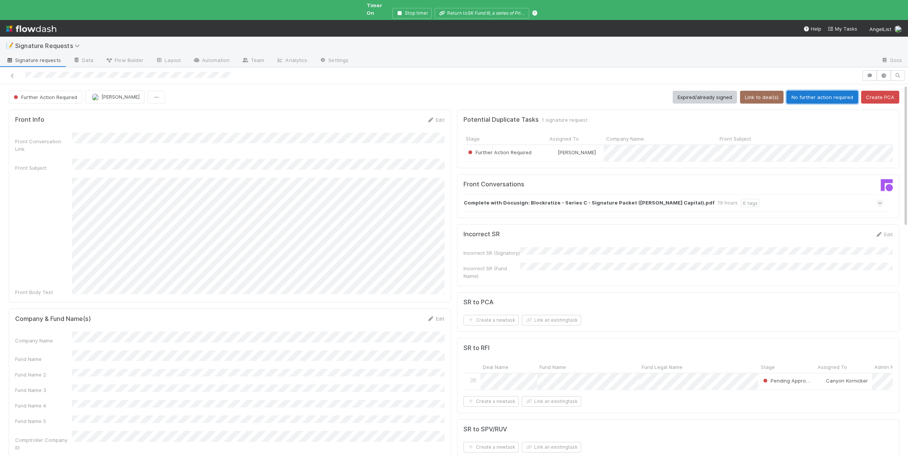
click at [805, 94] on button "No further action required" at bounding box center [823, 97] width 72 height 13
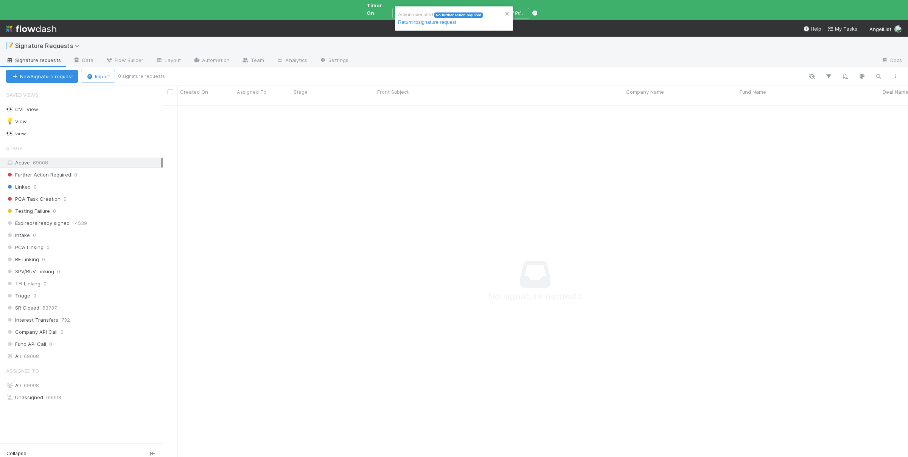
scroll to position [365, 745]
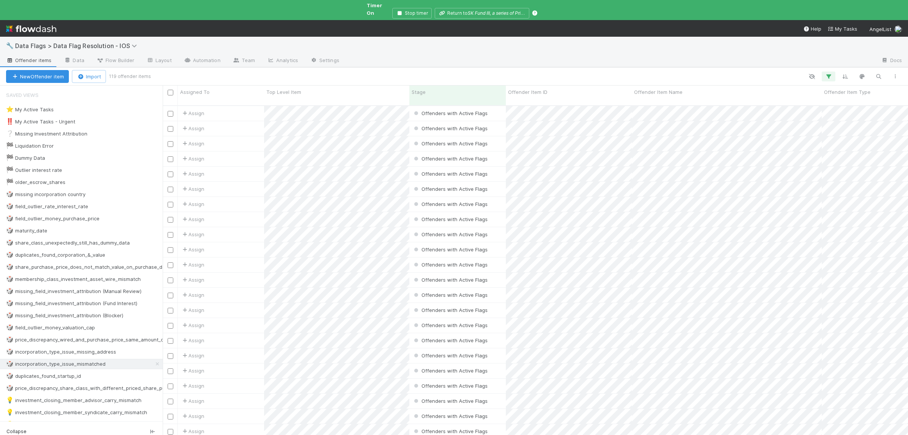
scroll to position [342, 745]
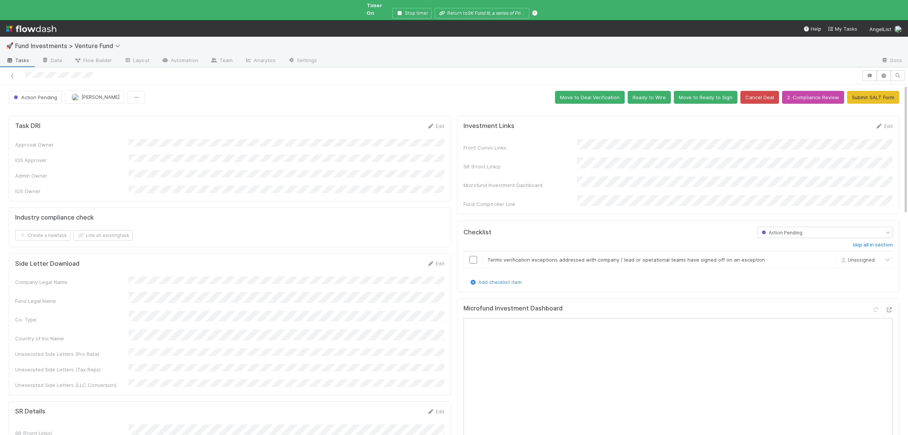
click at [820, 227] on div "Action Pending" at bounding box center [821, 232] width 126 height 11
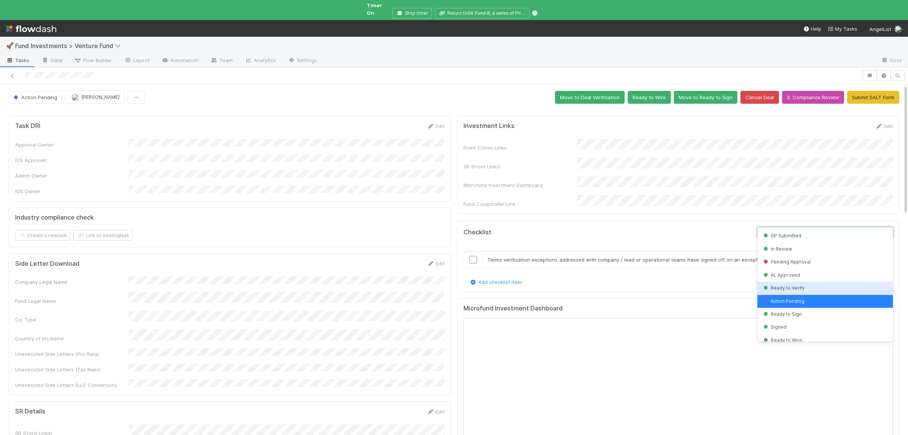
click at [801, 284] on div "Ready to Verify" at bounding box center [825, 288] width 135 height 13
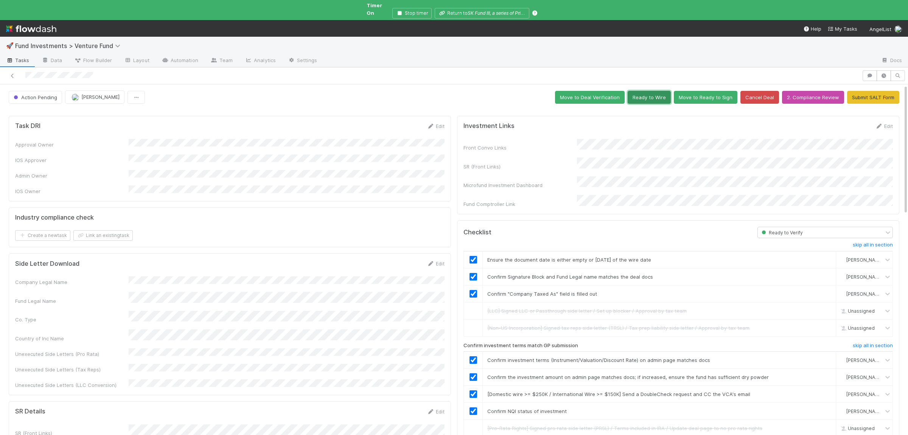
click at [653, 91] on button "Ready to Wire" at bounding box center [649, 97] width 43 height 13
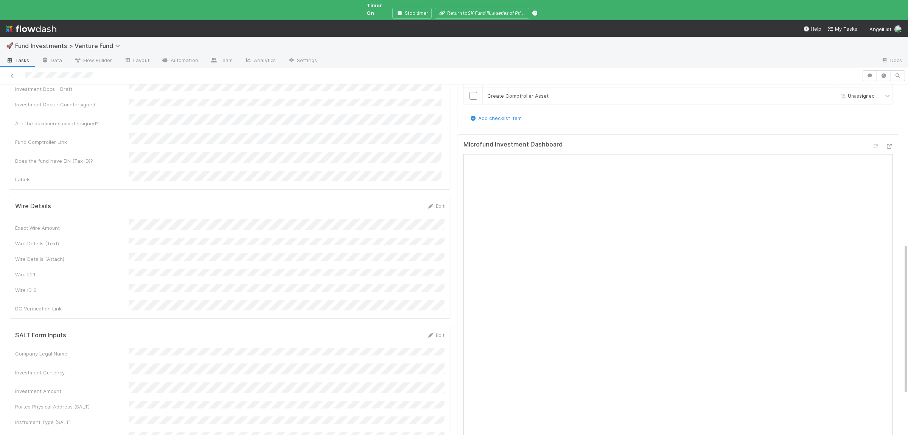
scroll to position [227, 0]
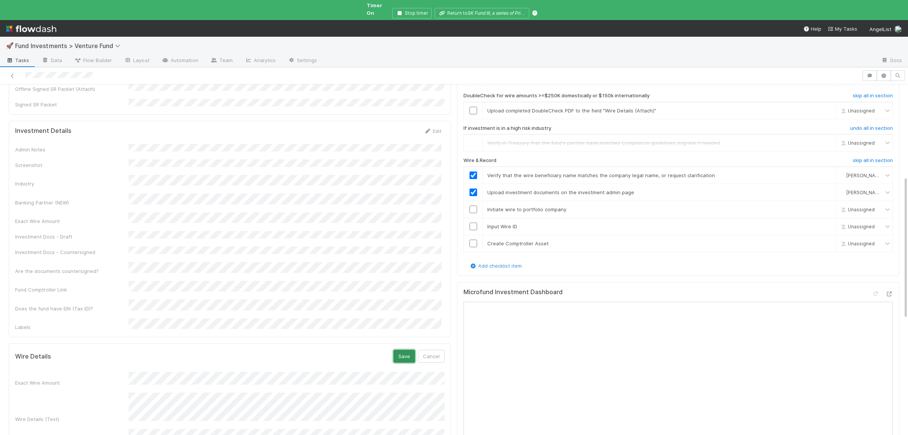
click at [408, 350] on button "Save" at bounding box center [405, 356] width 22 height 13
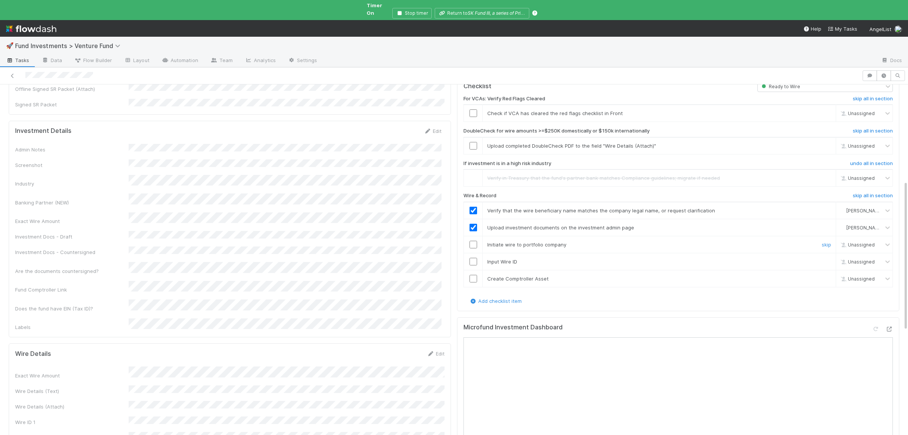
click at [473, 241] on input "checkbox" at bounding box center [474, 245] width 8 height 8
click at [476, 258] on input "checkbox" at bounding box center [474, 262] width 8 height 8
click at [475, 275] on input "checkbox" at bounding box center [474, 279] width 8 height 8
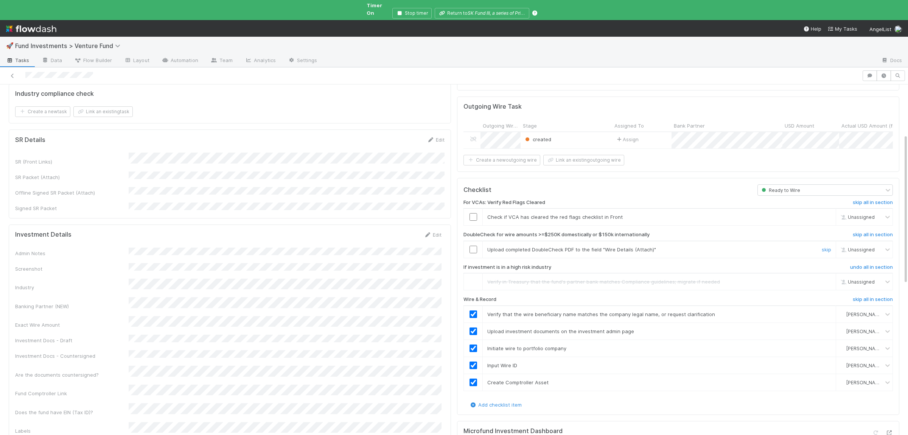
scroll to position [117, 0]
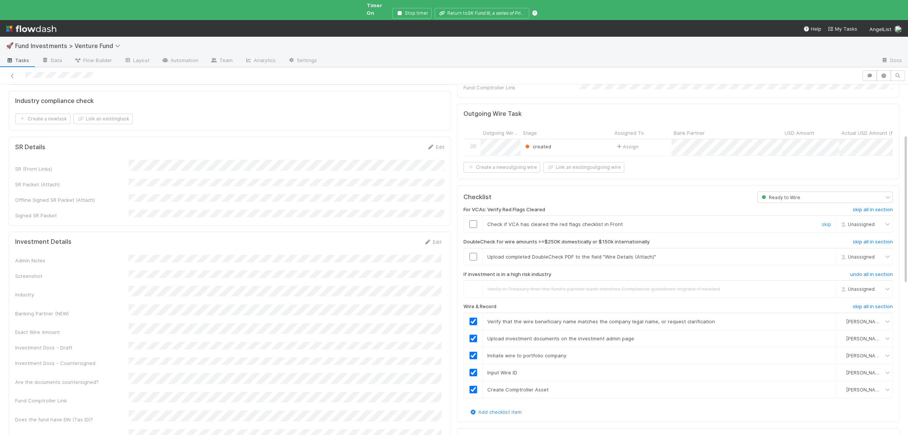
click at [476, 220] on input "checkbox" at bounding box center [474, 224] width 8 height 8
click at [474, 253] on input "checkbox" at bounding box center [474, 257] width 8 height 8
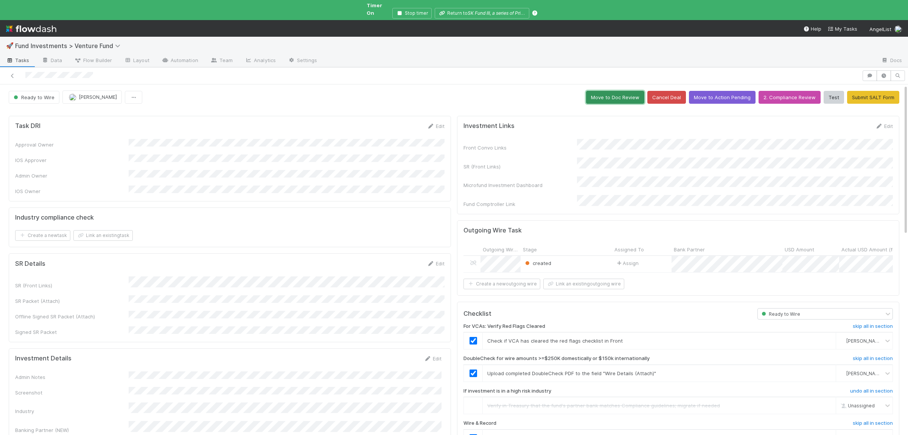
click at [632, 96] on button "Move to Doc Review" at bounding box center [615, 97] width 58 height 13
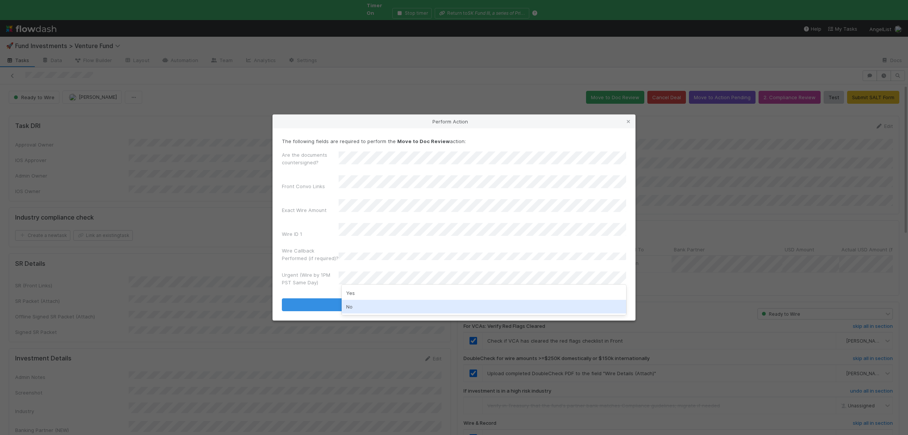
click at [358, 307] on div "No" at bounding box center [484, 307] width 285 height 14
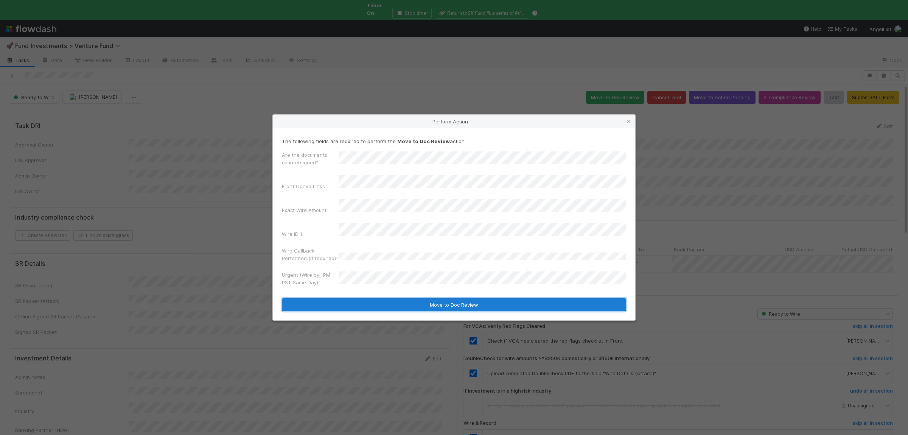
click at [361, 301] on button "Move to Doc Review" at bounding box center [454, 304] width 344 height 13
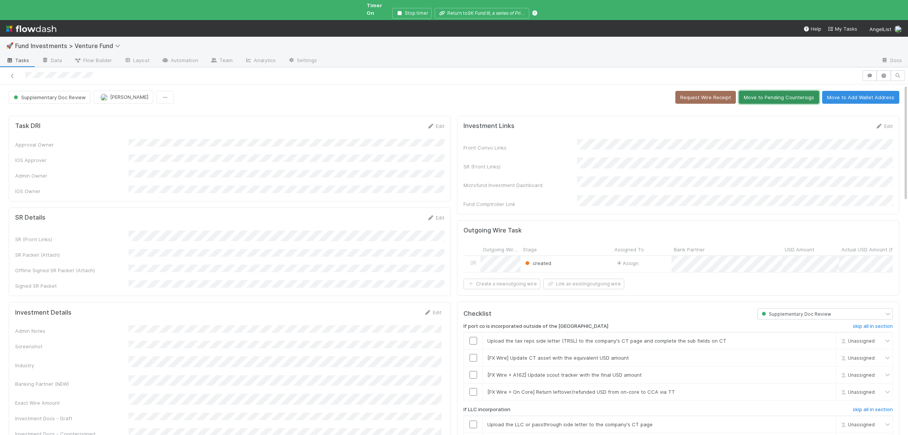
click at [795, 91] on button "Move to Pending Countersigs" at bounding box center [779, 97] width 80 height 13
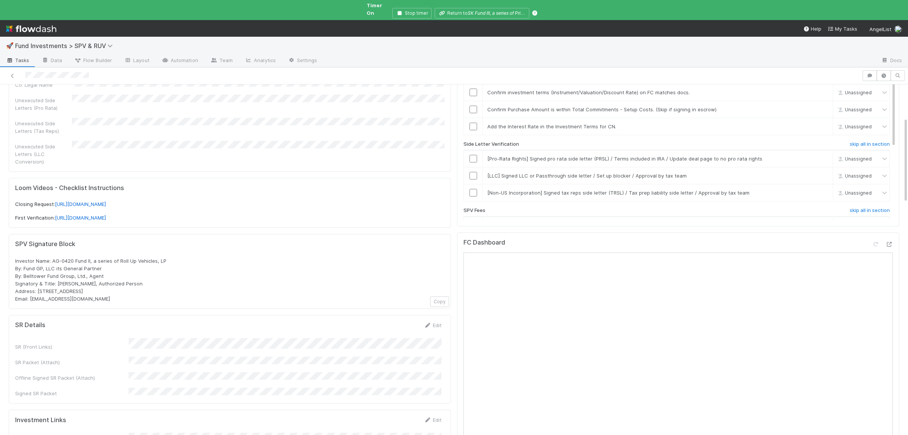
scroll to position [184, 0]
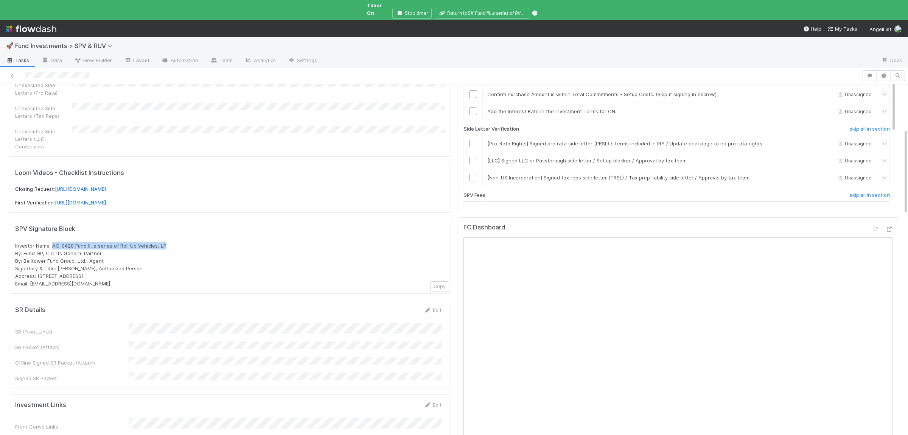
drag, startPoint x: 53, startPoint y: 235, endPoint x: 172, endPoint y: 235, distance: 119.2
click at [172, 242] on div "Investor Name: AG-0420 Fund II, a series of Roll Up Vehicles, LP By: Fund GP, L…" at bounding box center [229, 264] width 429 height 45
copy span "AG-0420 Fund II, a series of Roll Up Vehicles, LP"
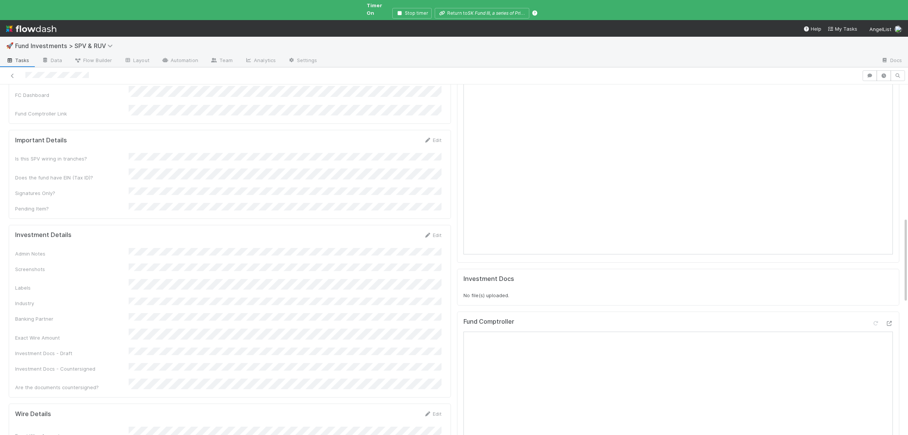
scroll to position [664, 0]
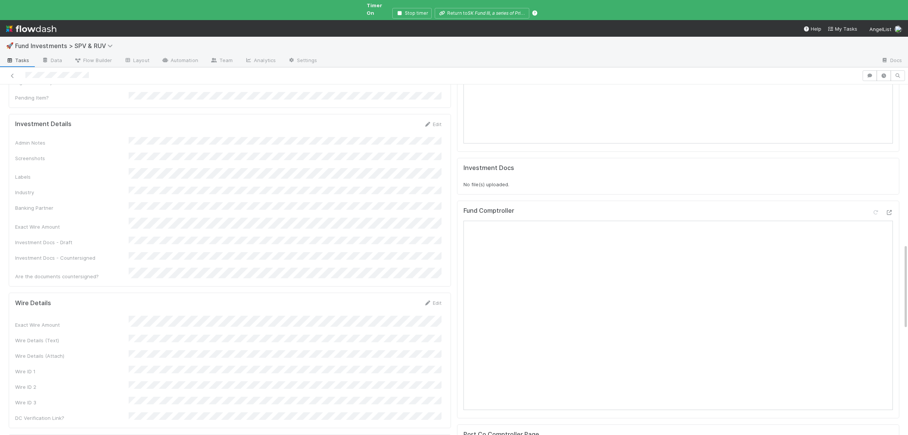
click at [199, 299] on form "Wire Details Edit Exact Wire Amount Wire Details (Text) Wire Details (Attach) W…" at bounding box center [228, 360] width 426 height 123
copy div
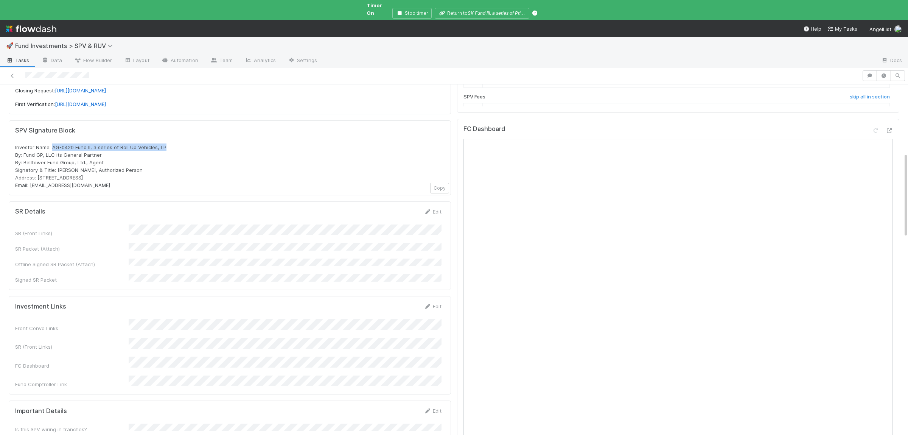
scroll to position [135, 0]
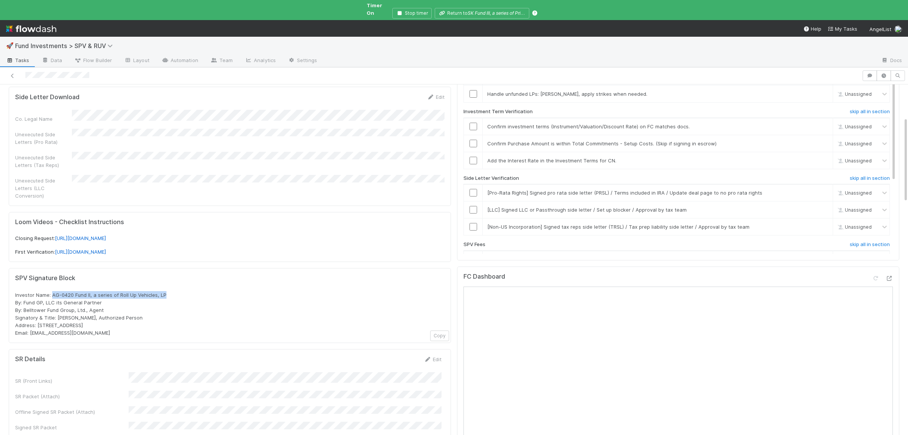
drag, startPoint x: 73, startPoint y: 321, endPoint x: 30, endPoint y: 320, distance: 43.1
click at [30, 320] on div "Investor Name: AG-0420 Fund II, a series of Roll Up Vehicles, LP By: Fund GP, L…" at bounding box center [229, 313] width 429 height 45
copy span "rollups@angellist.com"
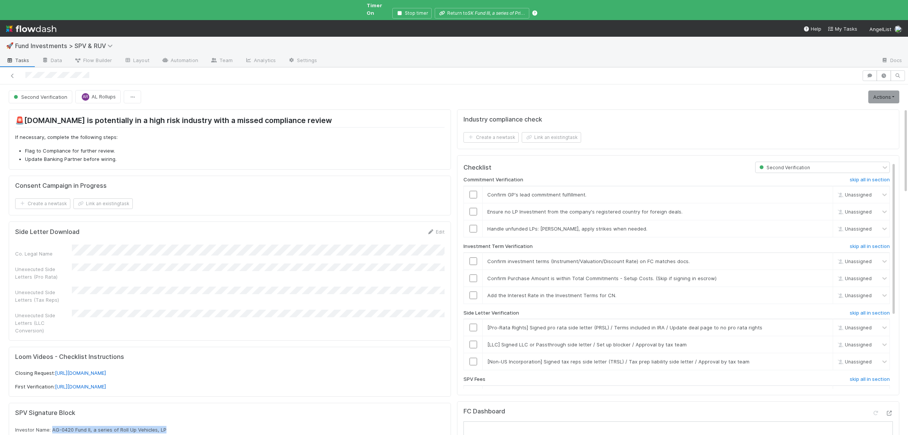
scroll to position [0, 0]
click at [826, 192] on link "skip" at bounding box center [823, 195] width 9 height 6
click at [475, 208] on input "checkbox" at bounding box center [474, 212] width 8 height 8
click at [823, 226] on link "skip" at bounding box center [823, 229] width 9 height 6
click at [477, 258] on div at bounding box center [473, 262] width 19 height 8
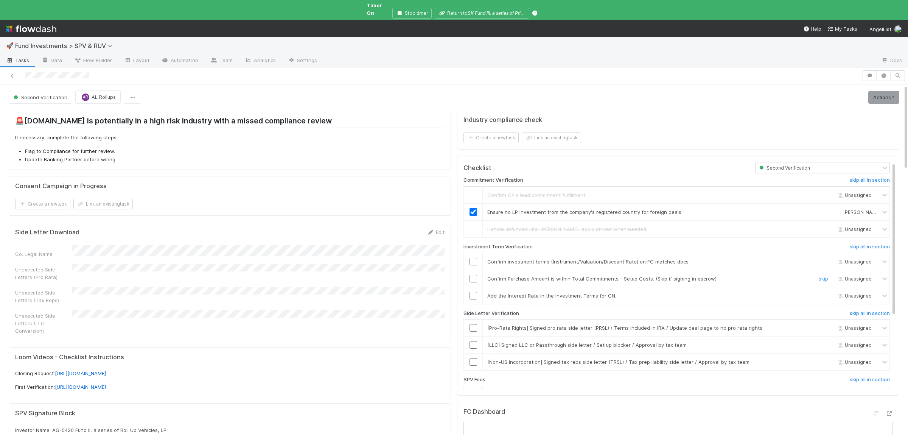
click at [471, 270] on td at bounding box center [473, 278] width 19 height 17
click at [473, 258] on input "checkbox" at bounding box center [474, 262] width 8 height 8
click at [473, 275] on input "checkbox" at bounding box center [474, 279] width 8 height 8
click at [823, 292] on link "skip" at bounding box center [823, 295] width 9 height 6
click at [474, 258] on input "checkbox" at bounding box center [474, 262] width 8 height 8
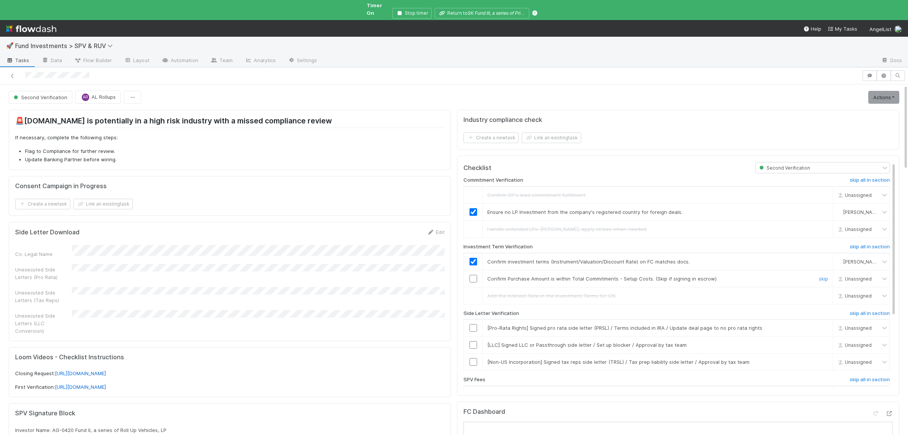
click at [475, 275] on input "checkbox" at bounding box center [474, 279] width 8 height 8
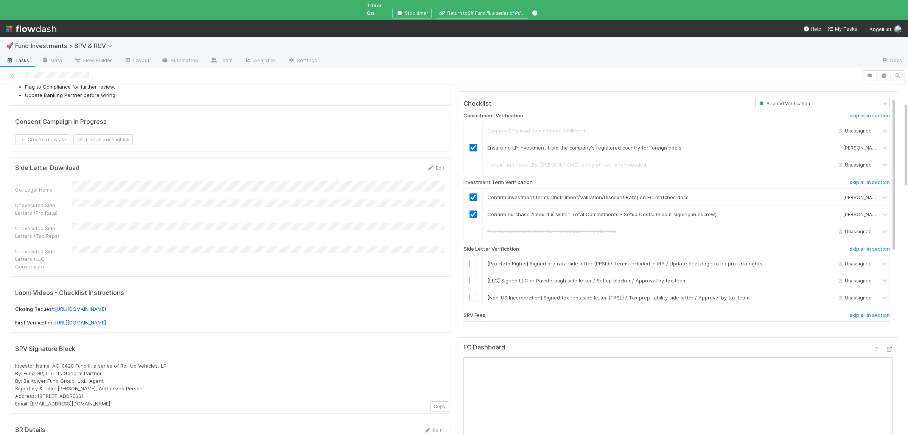
scroll to position [74, 0]
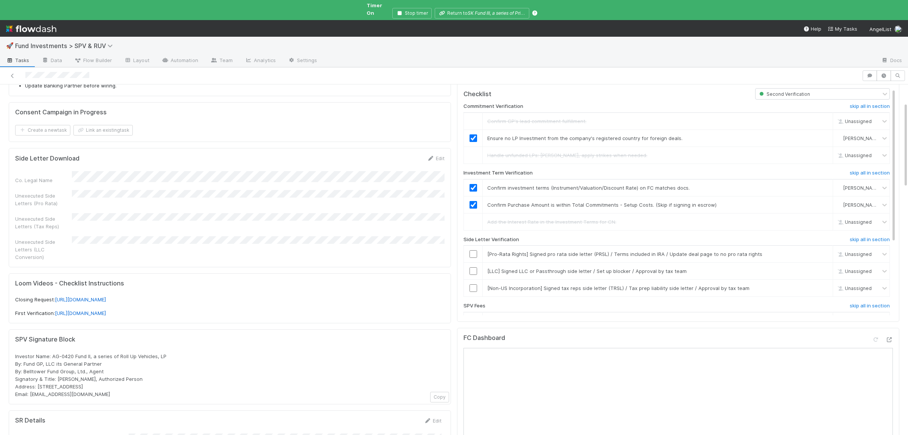
click at [874, 230] on div "Commitment Verification skip all in section Confirm GP's lead commitment fulfil…" at bounding box center [677, 256] width 426 height 313
click at [873, 236] on h6 "skip all in section" at bounding box center [870, 239] width 40 height 6
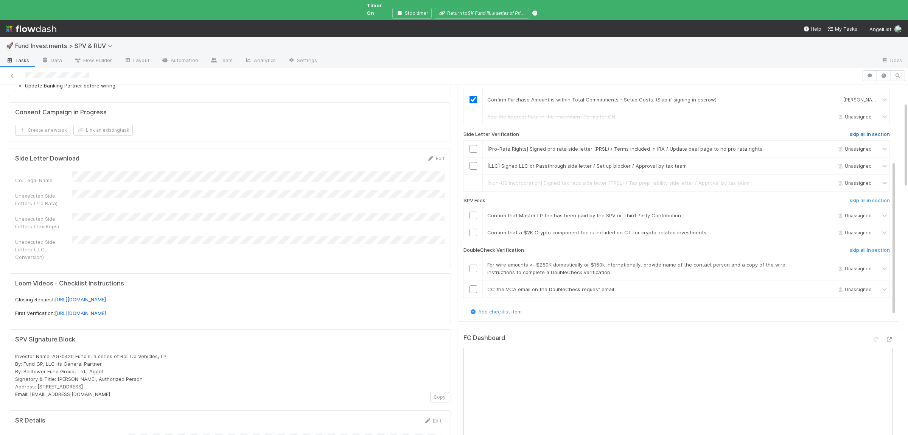
click at [877, 131] on h6 "skip all in section" at bounding box center [870, 134] width 40 height 6
click at [874, 198] on h6 "skip all in section" at bounding box center [870, 201] width 40 height 6
click at [865, 247] on h6 "skip all in section" at bounding box center [870, 250] width 40 height 6
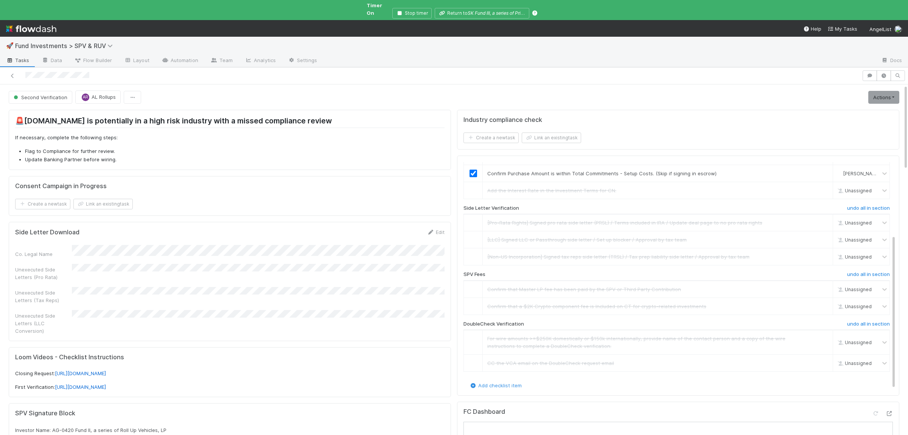
scroll to position [0, 0]
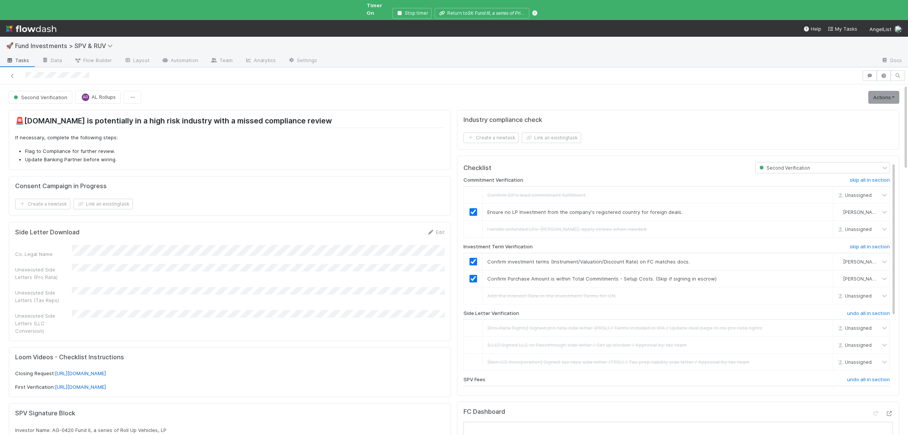
click at [878, 91] on link "Actions" at bounding box center [883, 97] width 31 height 13
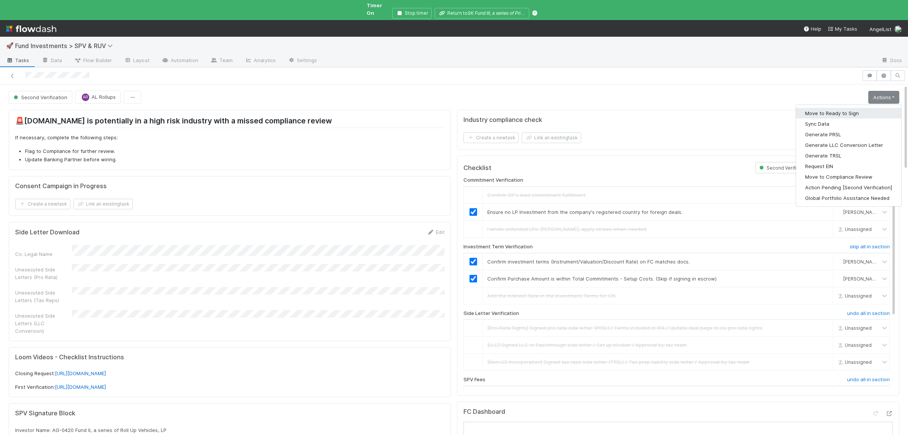
click at [865, 108] on button "Move to Ready to Sign" at bounding box center [848, 113] width 105 height 11
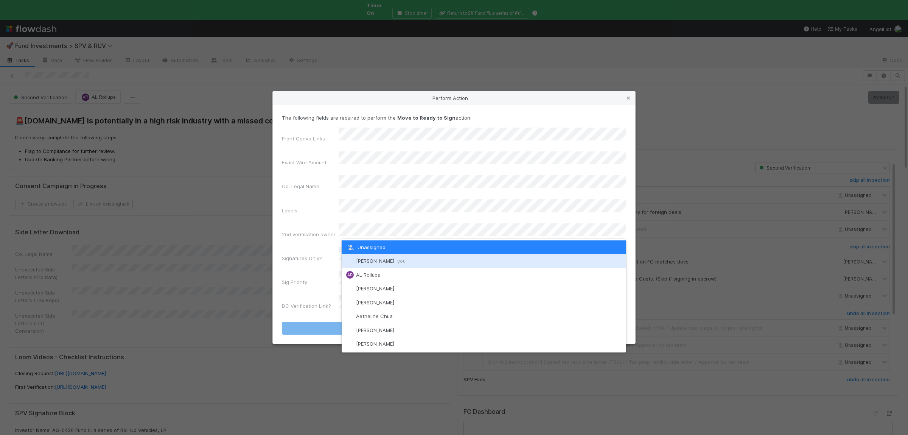
drag, startPoint x: 380, startPoint y: 259, endPoint x: 370, endPoint y: 259, distance: 9.1
click at [380, 260] on span "Susan Tang you" at bounding box center [381, 261] width 50 height 6
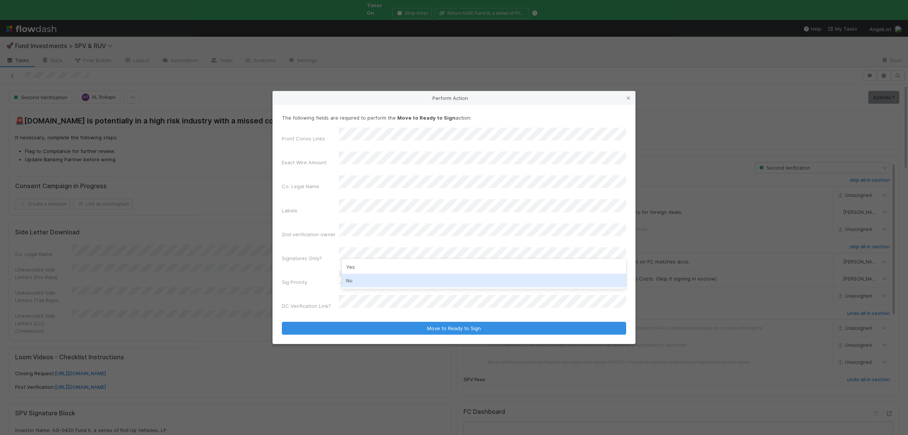
click at [365, 277] on div "No" at bounding box center [484, 281] width 285 height 14
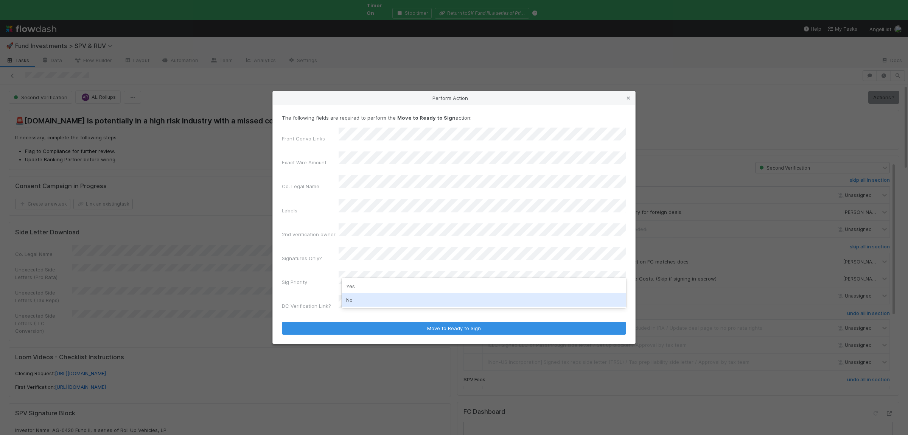
click at [362, 296] on div "No" at bounding box center [484, 300] width 285 height 14
click at [282, 322] on button "Move to Ready to Sign" at bounding box center [454, 328] width 344 height 13
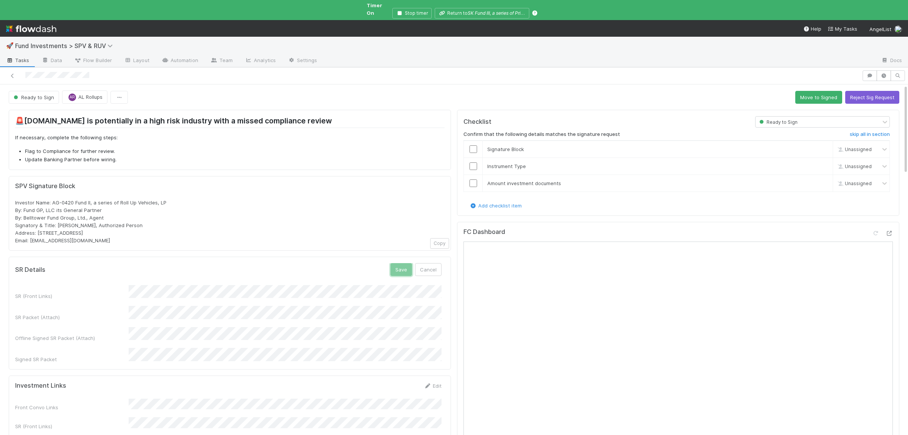
click at [406, 267] on button "Save" at bounding box center [402, 269] width 22 height 13
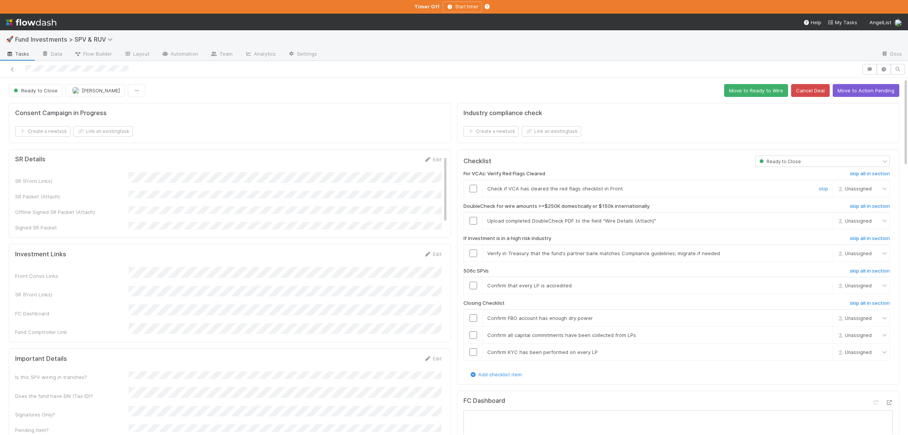
click at [475, 187] on input "checkbox" at bounding box center [474, 189] width 8 height 8
click at [471, 224] on input "checkbox" at bounding box center [474, 221] width 8 height 8
click at [821, 256] on link "skip" at bounding box center [823, 253] width 9 height 6
click at [820, 288] on link "skip" at bounding box center [823, 285] width 9 height 6
click at [473, 322] on input "checkbox" at bounding box center [474, 318] width 8 height 8
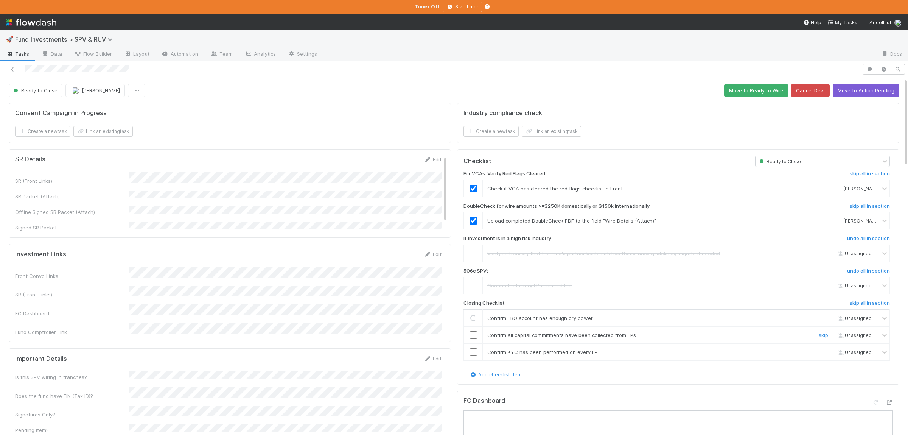
click at [470, 339] on input "checkbox" at bounding box center [474, 335] width 8 height 8
click at [473, 352] on input "checkbox" at bounding box center [474, 352] width 8 height 8
checkbox input "true"
click at [471, 339] on input "checkbox" at bounding box center [474, 335] width 8 height 8
click at [475, 354] on input "checkbox" at bounding box center [474, 352] width 8 height 8
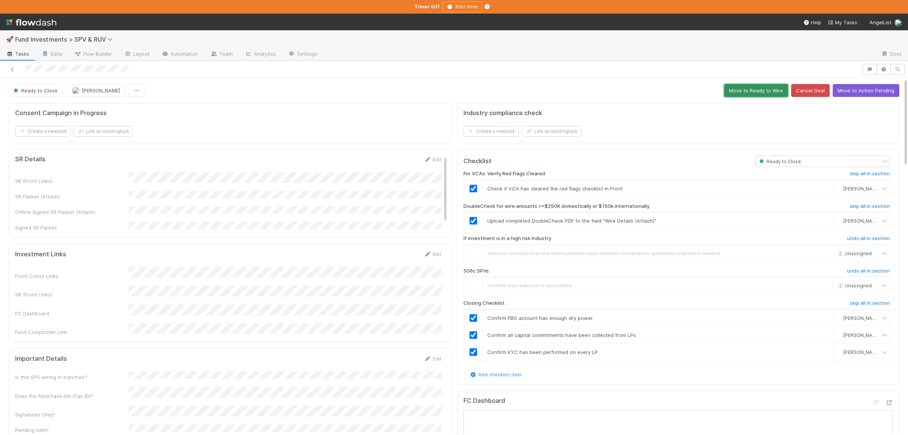
click at [774, 94] on button "Move to Ready to Wire" at bounding box center [756, 90] width 64 height 13
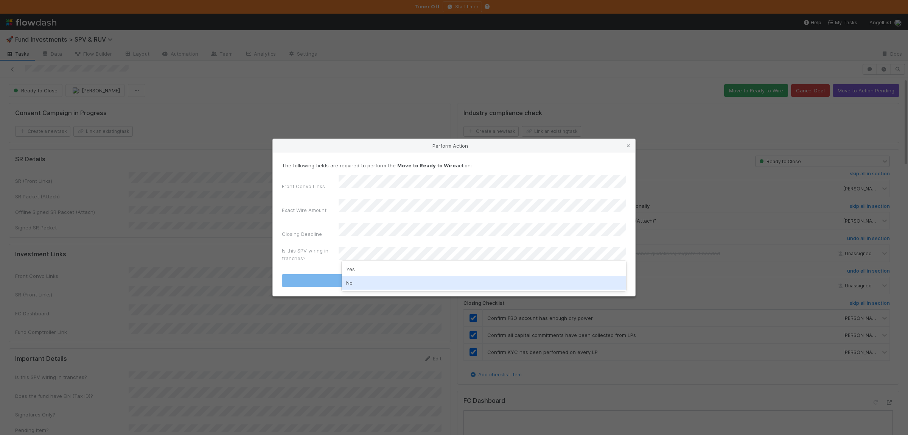
click at [372, 280] on div "No" at bounding box center [484, 283] width 285 height 14
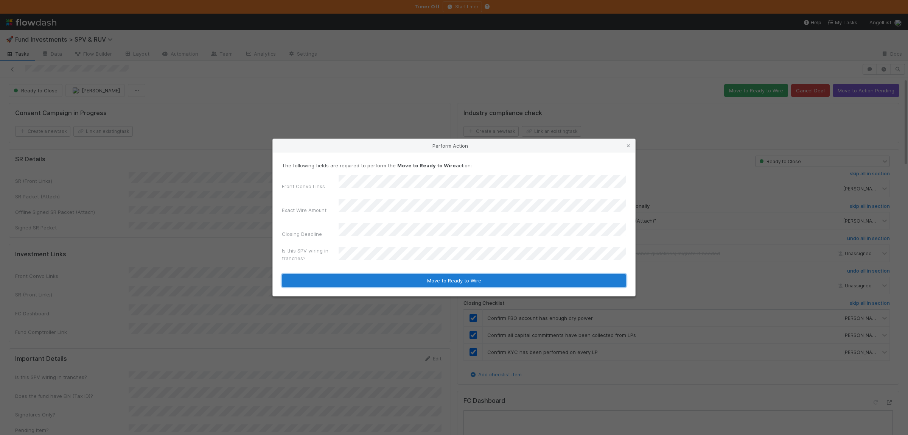
click at [378, 274] on button "Move to Ready to Wire" at bounding box center [454, 280] width 344 height 13
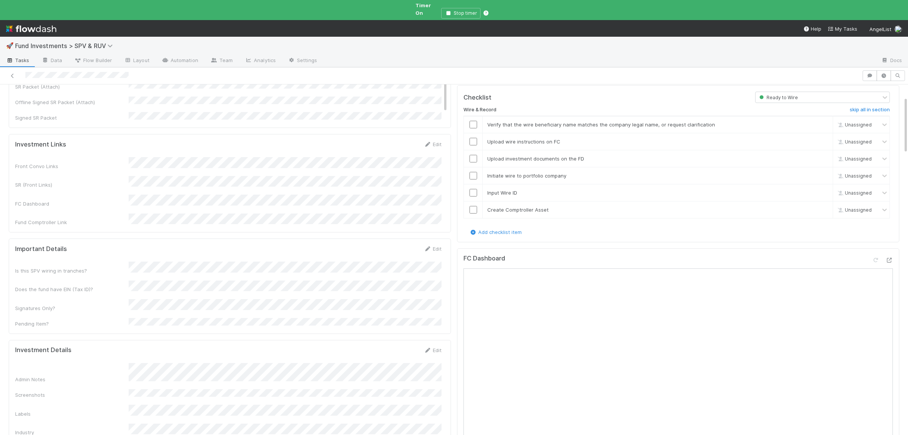
scroll to position [74, 0]
click at [476, 119] on input "checkbox" at bounding box center [474, 121] width 8 height 8
click at [475, 136] on input "checkbox" at bounding box center [474, 138] width 8 height 8
click at [475, 151] on input "checkbox" at bounding box center [474, 155] width 8 height 8
click at [472, 168] on input "checkbox" at bounding box center [474, 172] width 8 height 8
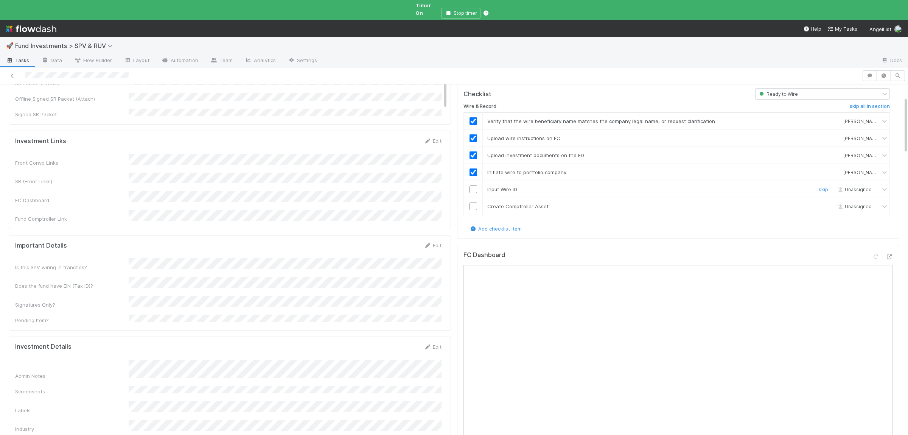
click at [473, 187] on input "checkbox" at bounding box center [474, 189] width 8 height 8
drag, startPoint x: 475, startPoint y: 201, endPoint x: 494, endPoint y: 255, distance: 57.7
click at [475, 202] on input "checkbox" at bounding box center [474, 206] width 8 height 8
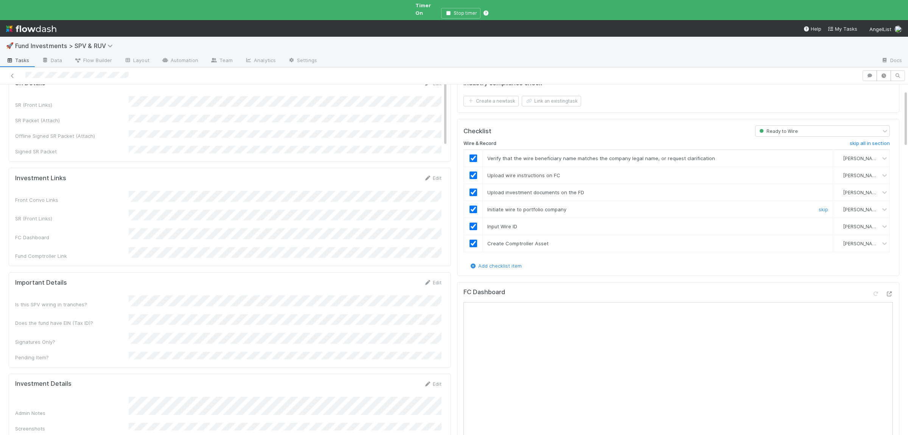
scroll to position [0, 0]
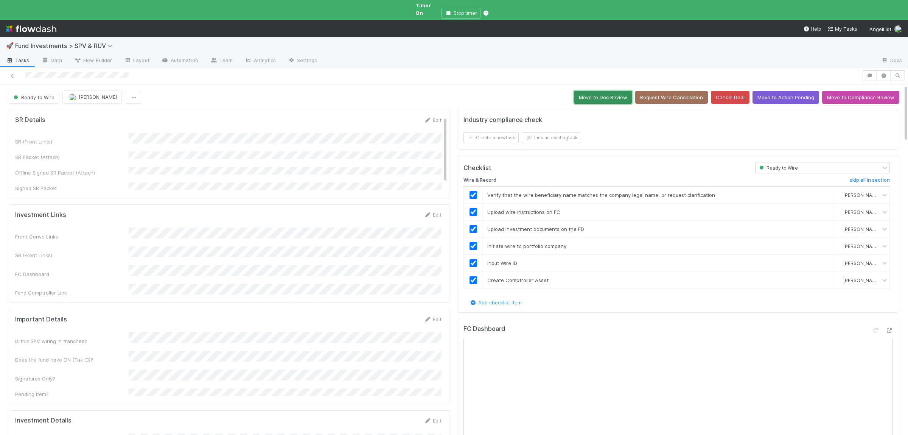
click at [613, 94] on button "Move to Doc Review" at bounding box center [603, 97] width 58 height 13
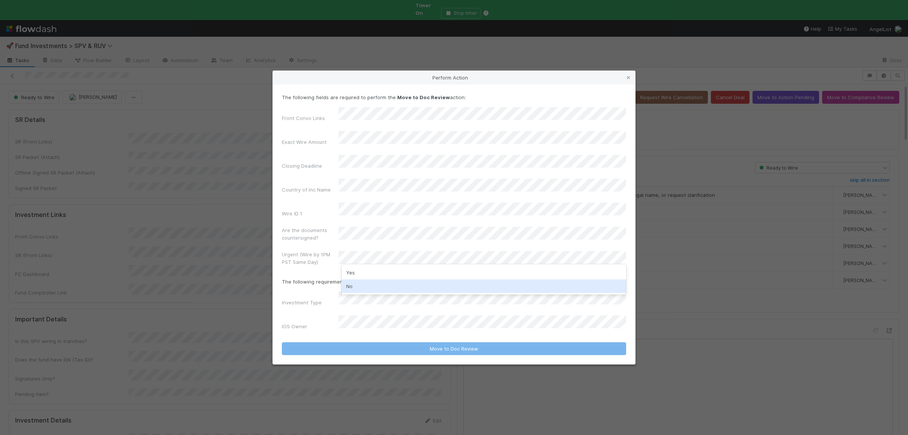
click at [377, 291] on div "No" at bounding box center [484, 286] width 285 height 14
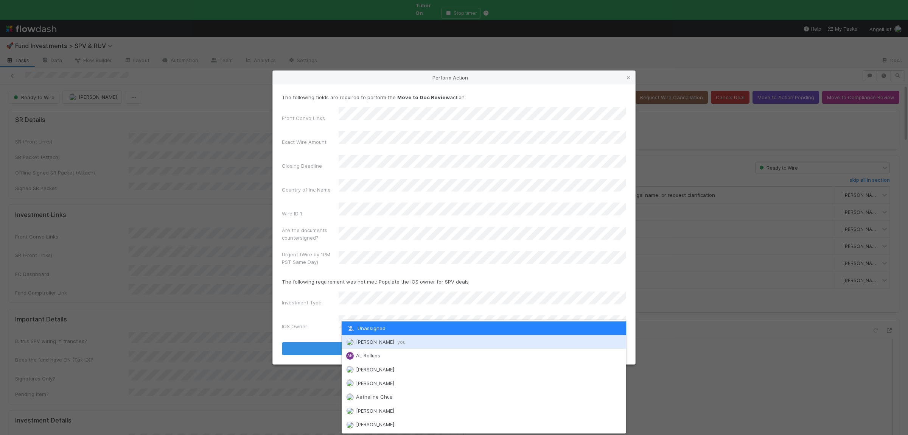
click at [373, 343] on span "Susan Tang you" at bounding box center [381, 342] width 50 height 6
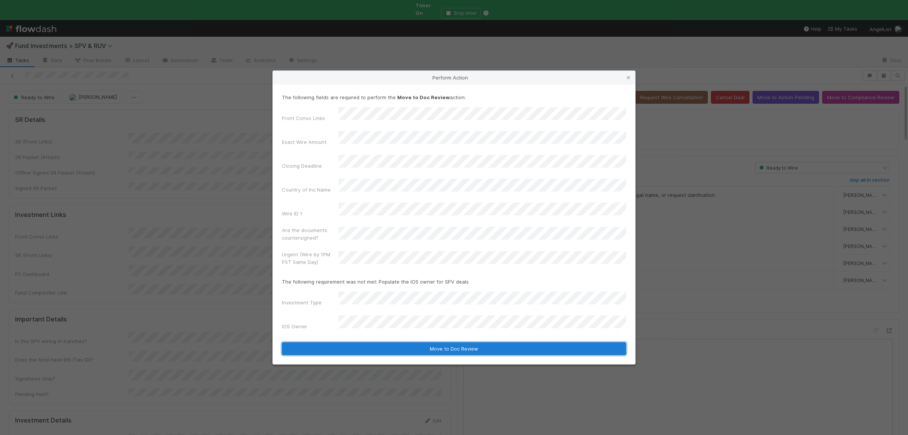
click at [378, 342] on button "Move to Doc Review" at bounding box center [454, 348] width 344 height 13
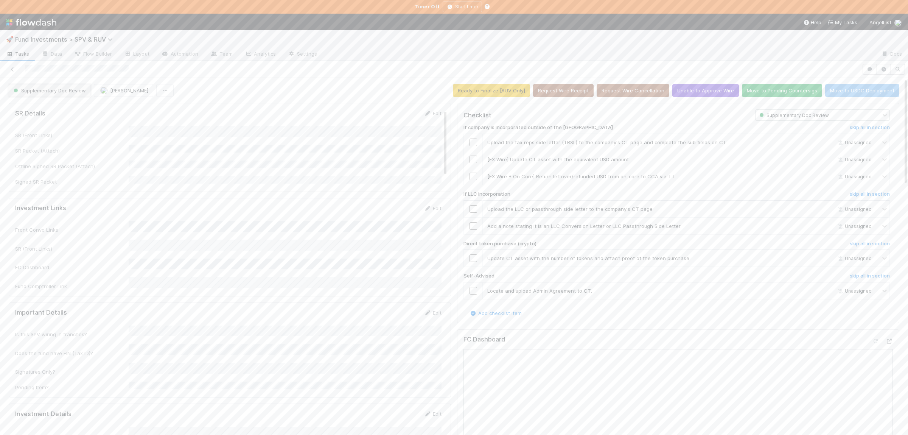
click at [50, 93] on span "Supplementary Doc Review" at bounding box center [49, 90] width 74 height 6
click at [72, 126] on div "Action Pending" at bounding box center [59, 122] width 107 height 14
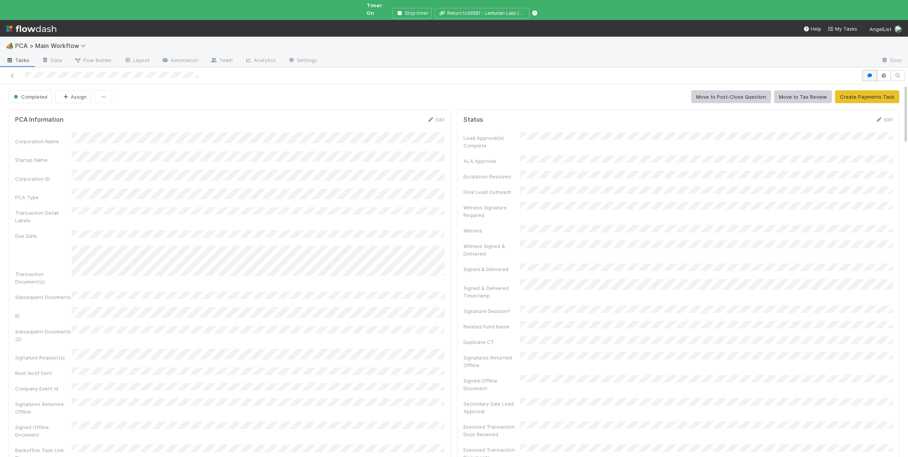
click at [870, 73] on icon "button" at bounding box center [870, 75] width 8 height 5
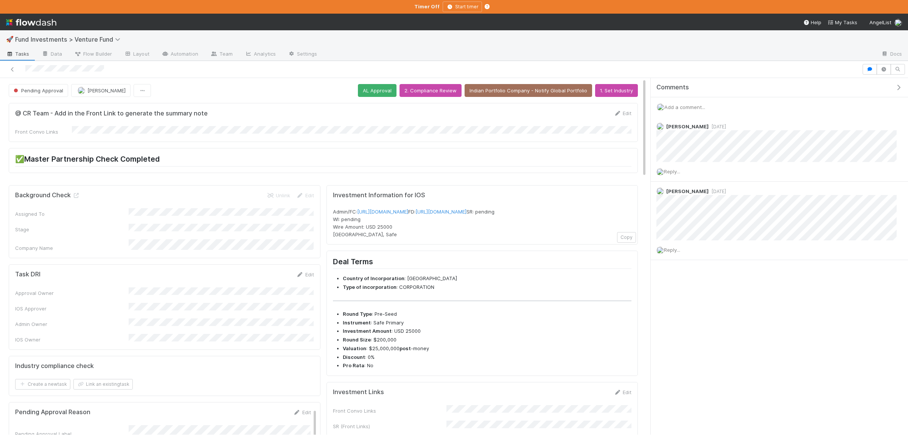
click at [137, 75] on div at bounding box center [454, 69] width 908 height 17
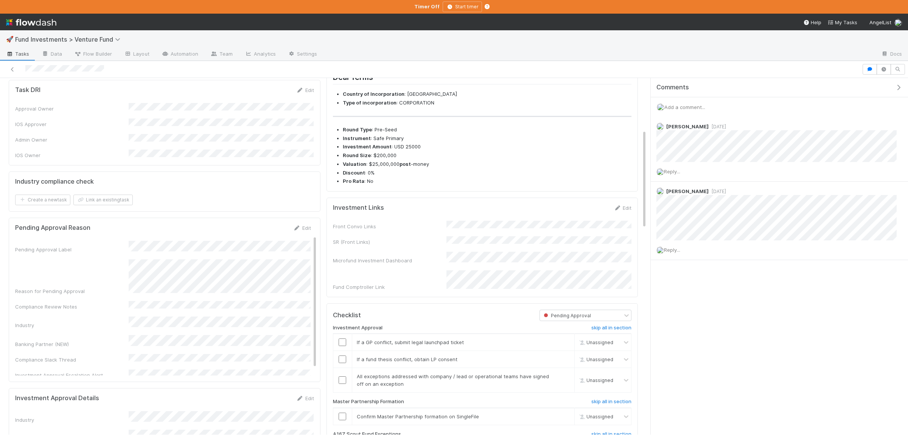
scroll to position [21, 0]
click at [191, 334] on div "Pending Approval Label Reason for Pending Approval Compliance Review Notes Indu…" at bounding box center [163, 306] width 296 height 173
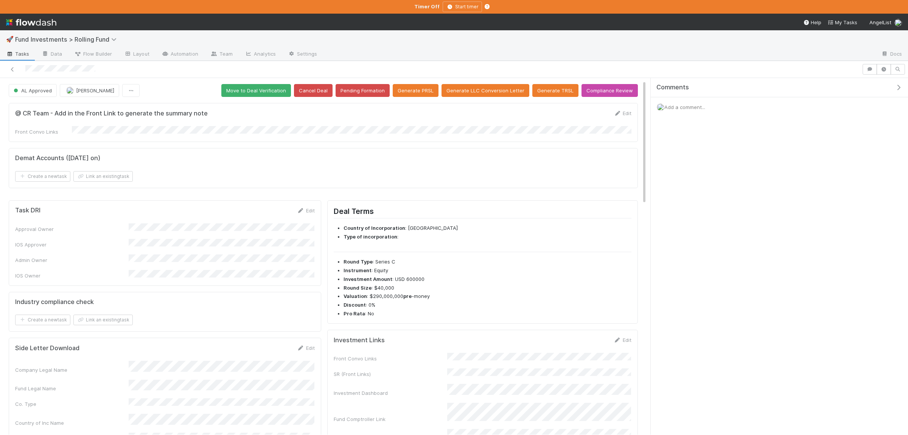
scroll to position [110, 0]
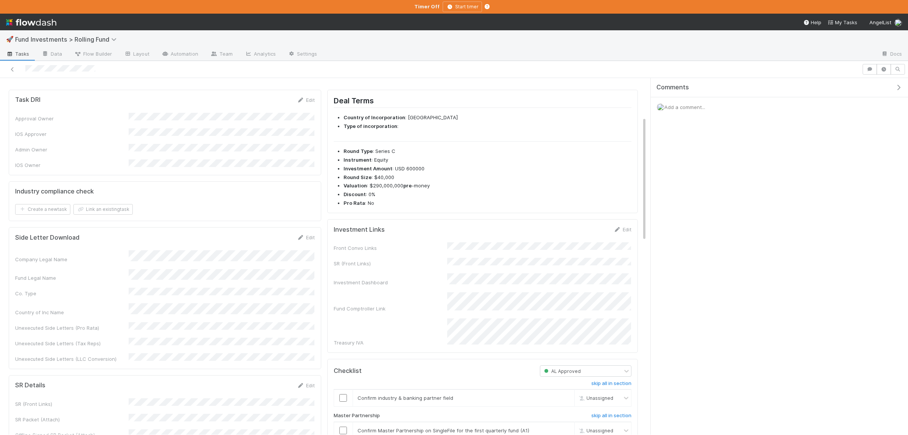
click at [490, 254] on div "Front Convo Links SR (Front Links) Investment Dashboard Fund Comptroller Link T…" at bounding box center [483, 294] width 298 height 104
click at [506, 268] on div "Front Convo Links SR (Front Links) Investment Dashboard Fund Comptroller Link T…" at bounding box center [483, 296] width 298 height 98
click at [587, 236] on button "Save" at bounding box center [591, 232] width 22 height 13
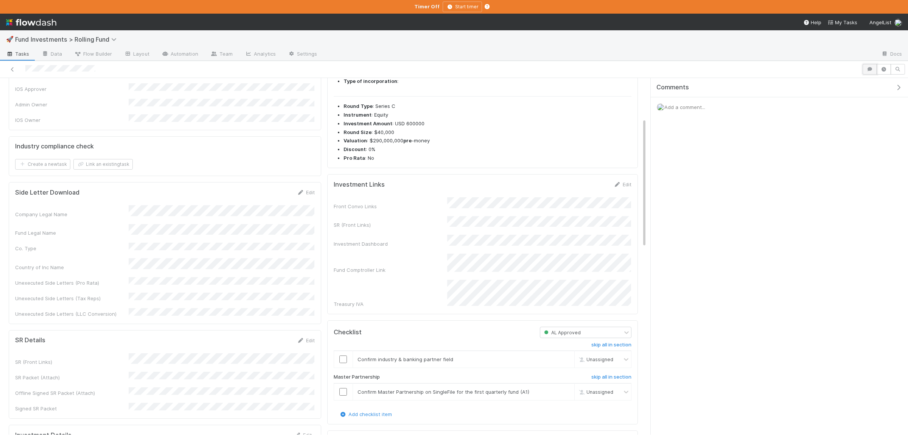
click at [872, 67] on icon "button" at bounding box center [870, 69] width 8 height 5
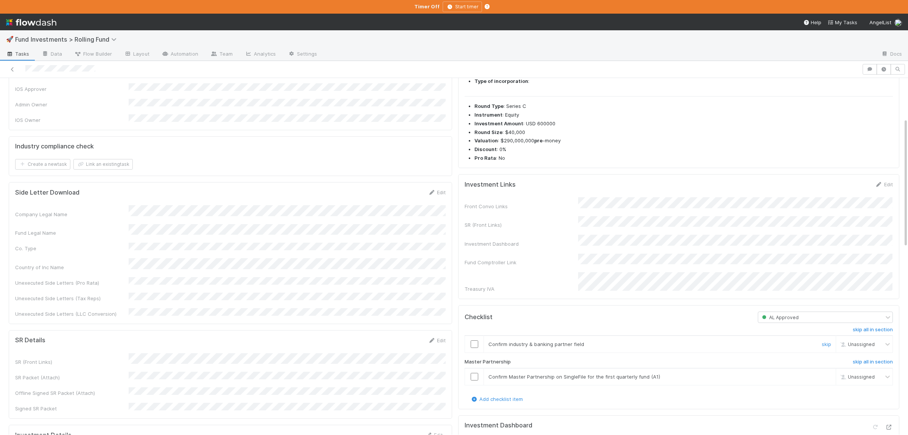
click at [476, 340] on input "checkbox" at bounding box center [475, 344] width 8 height 8
click at [476, 373] on input "checkbox" at bounding box center [475, 377] width 8 height 8
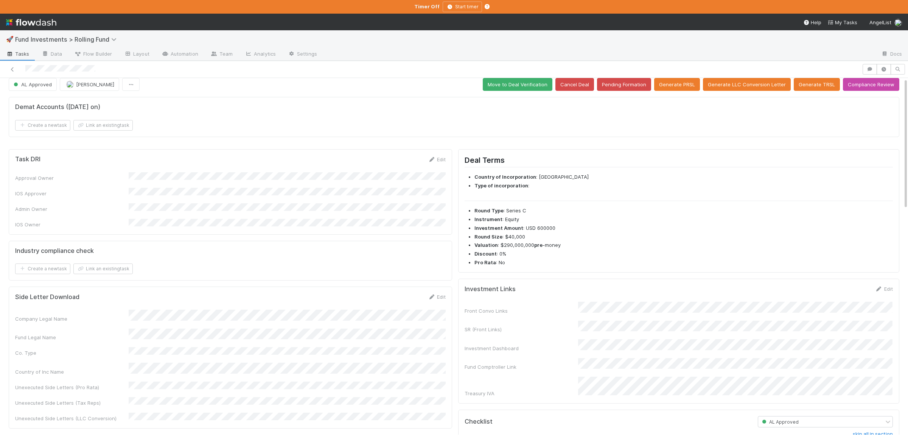
scroll to position [0, 0]
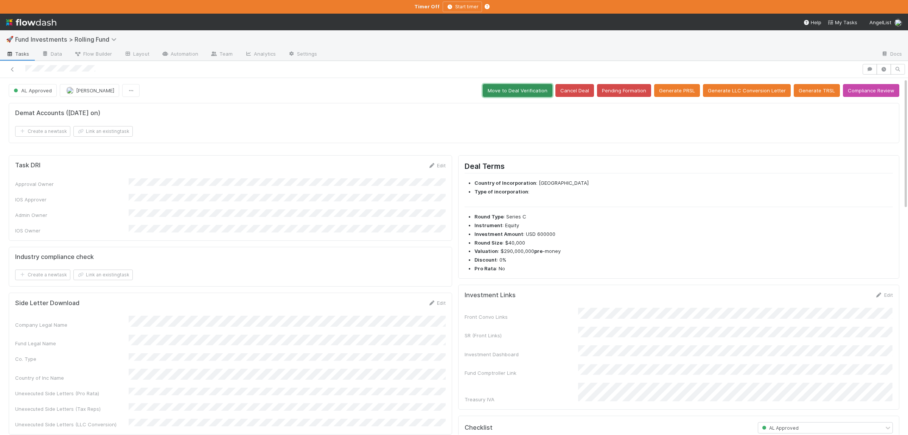
click at [504, 92] on button "Move to Deal Verification" at bounding box center [518, 90] width 70 height 13
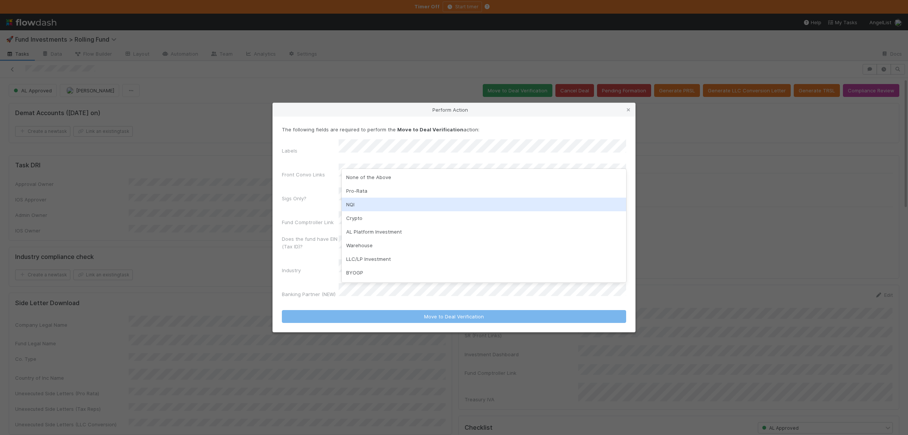
click at [369, 205] on div "NQI" at bounding box center [484, 205] width 285 height 14
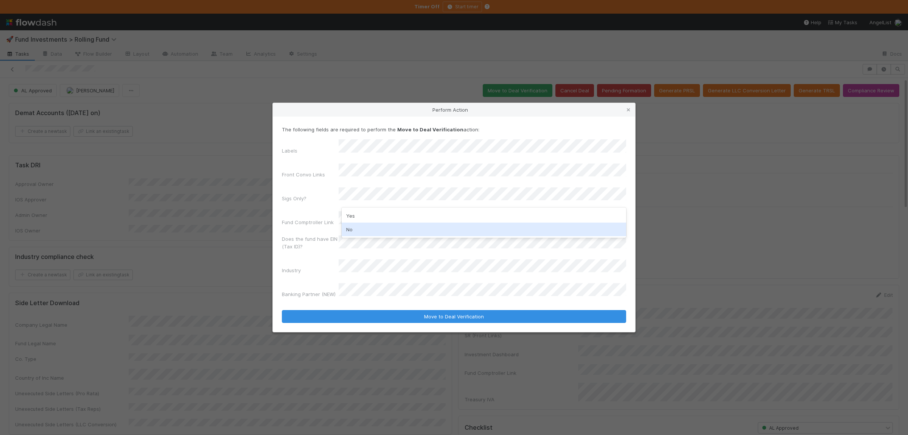
click at [376, 231] on div "No" at bounding box center [484, 229] width 285 height 14
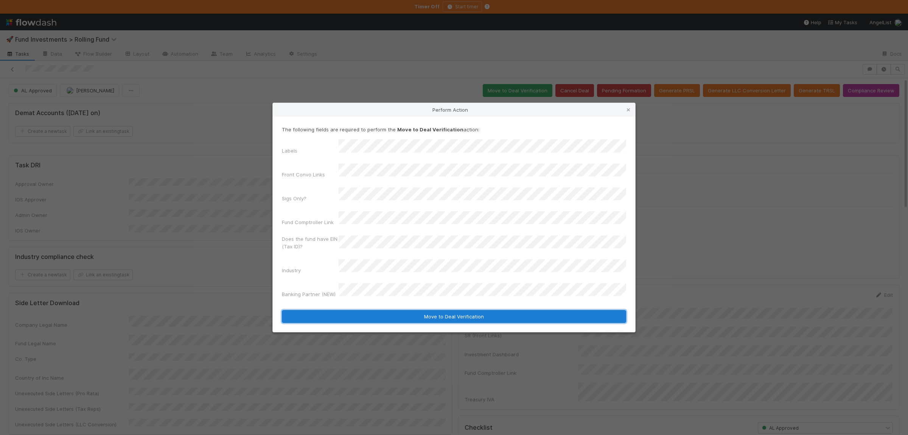
click at [395, 310] on button "Move to Deal Verification" at bounding box center [454, 316] width 344 height 13
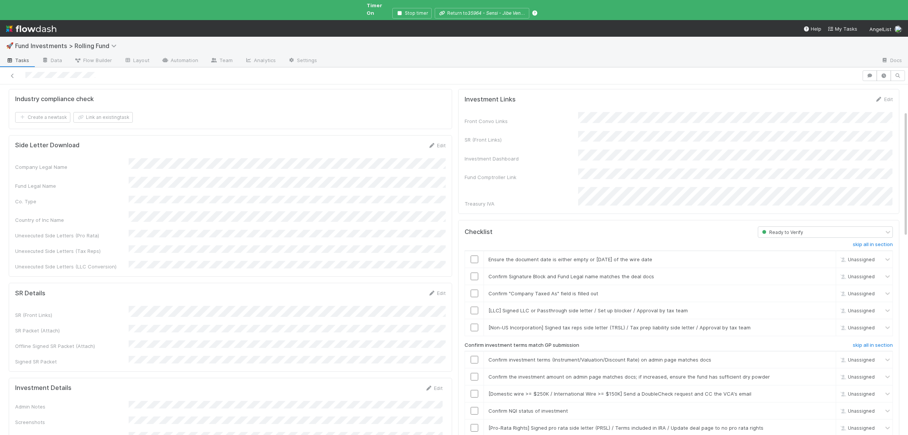
scroll to position [74, 0]
click at [475, 322] on input "checkbox" at bounding box center [475, 326] width 8 height 8
click at [826, 306] on link "skip" at bounding box center [826, 309] width 9 height 6
click at [478, 254] on input "checkbox" at bounding box center [475, 258] width 8 height 8
click at [476, 288] on input "checkbox" at bounding box center [475, 292] width 8 height 8
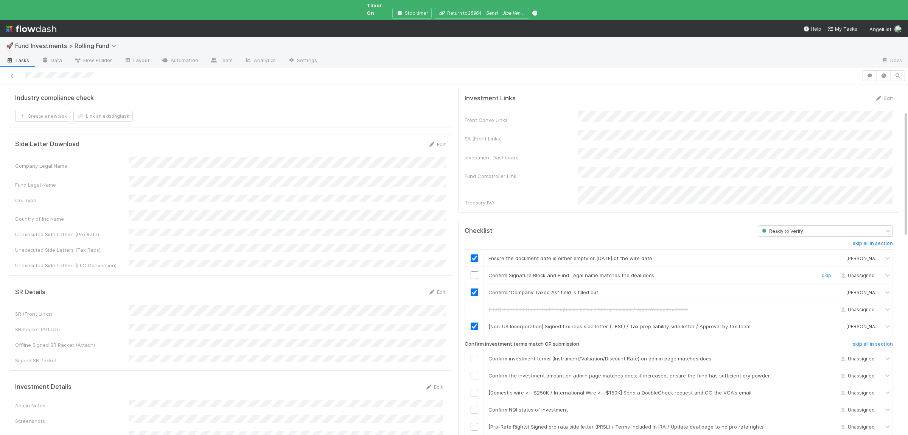
click at [475, 271] on input "checkbox" at bounding box center [475, 275] width 8 height 8
click at [473, 266] on td at bounding box center [474, 274] width 19 height 17
click at [475, 271] on input "checkbox" at bounding box center [475, 275] width 8 height 8
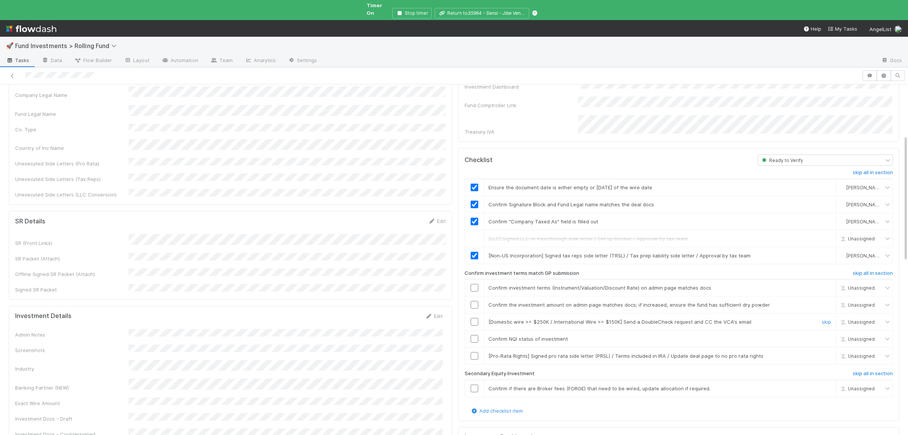
scroll to position [148, 0]
click at [233, 326] on div "Admin Notes Screenshots Industry Banking Partner (NEW) Exact Wire Amount Invest…" at bounding box center [229, 416] width 428 height 181
click at [409, 309] on button "Save" at bounding box center [403, 315] width 22 height 13
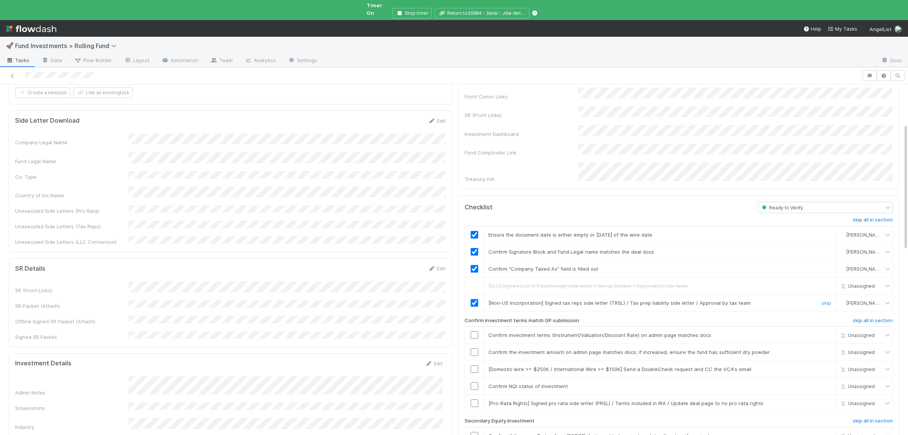
scroll to position [110, 0]
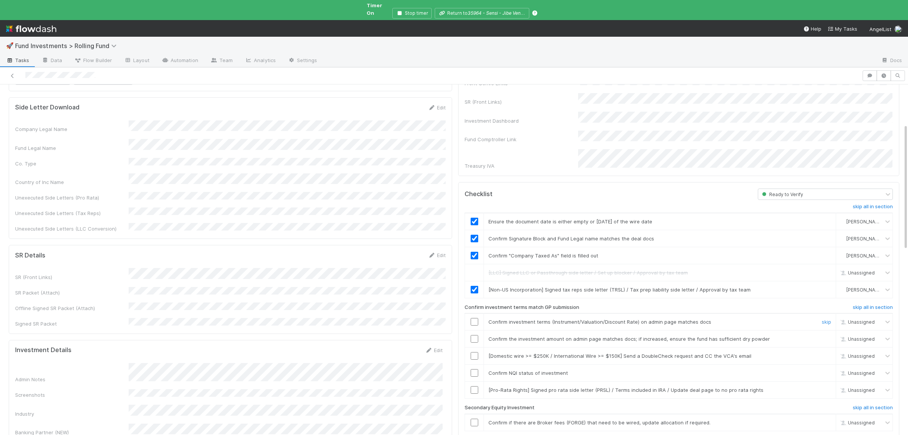
click at [476, 318] on input "checkbox" at bounding box center [475, 322] width 8 height 8
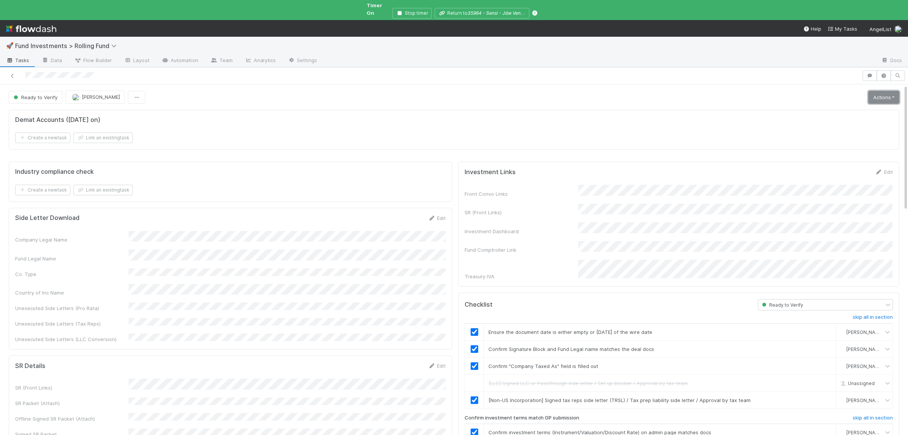
click at [884, 91] on link "Actions" at bounding box center [883, 97] width 31 height 13
click at [830, 118] on button "Action Pending" at bounding box center [850, 123] width 103 height 11
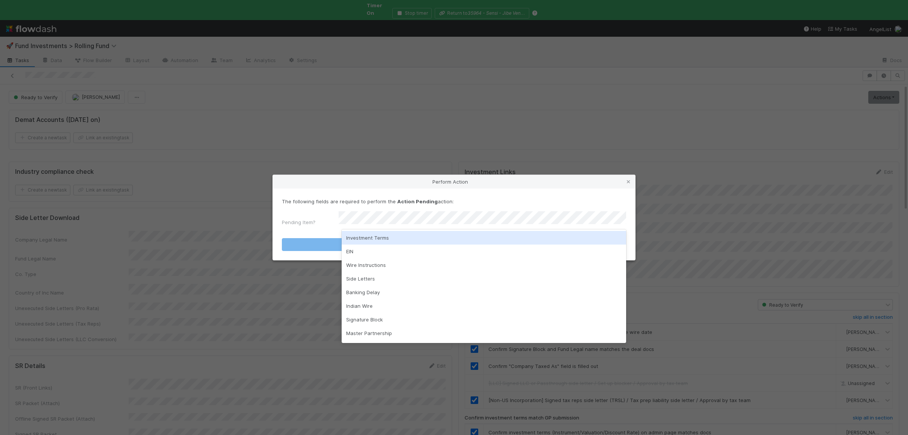
click at [370, 235] on div "Investment Terms" at bounding box center [484, 238] width 285 height 14
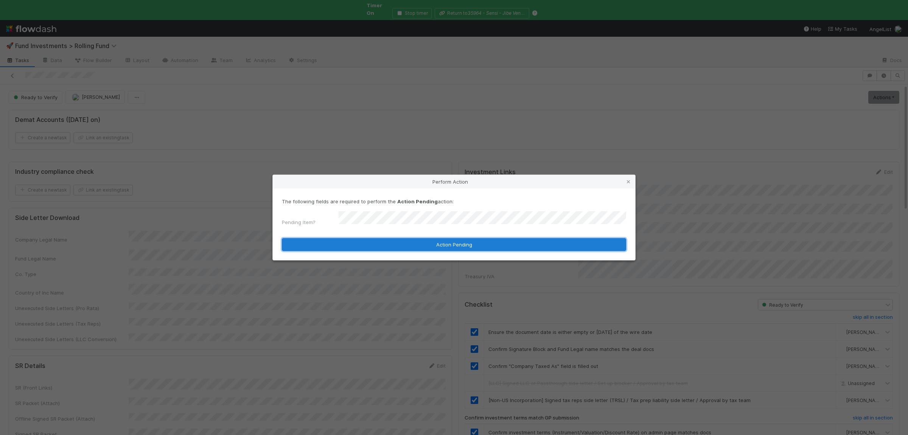
click at [370, 238] on button "Action Pending" at bounding box center [454, 244] width 344 height 13
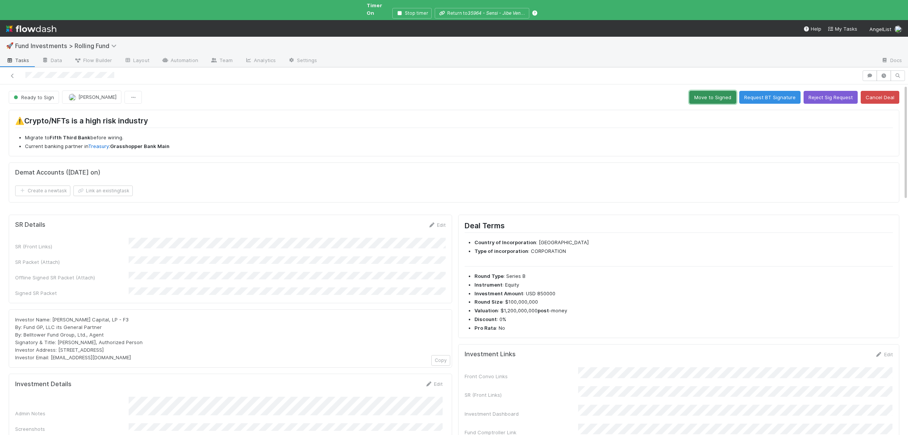
click at [711, 91] on button "Move to Signed" at bounding box center [712, 97] width 47 height 13
click at [709, 91] on button "Move to Signed" at bounding box center [712, 97] width 47 height 13
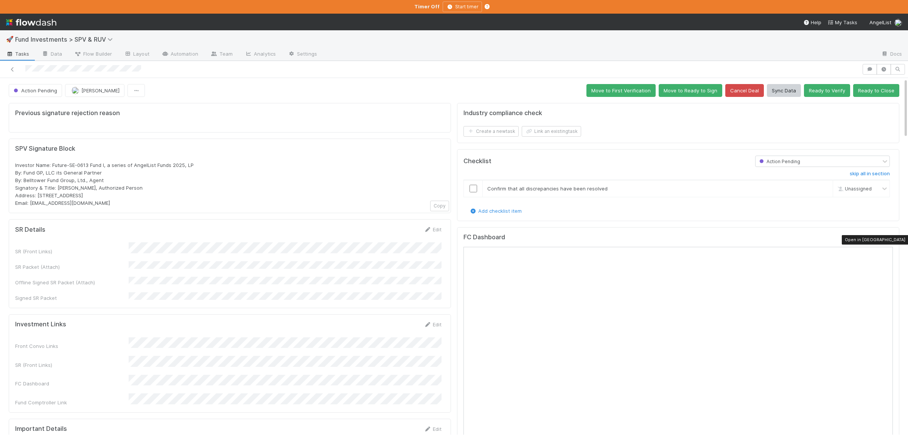
click at [887, 241] on icon at bounding box center [889, 238] width 8 height 5
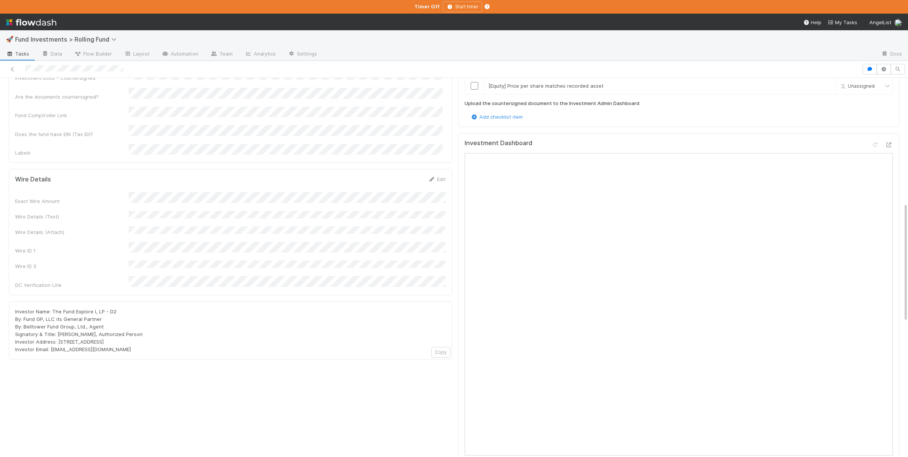
scroll to position [396, 0]
click at [415, 317] on div "Investor Name: The Fund Explore I, LP - D2 By: Fund GP, LLC its General Partner…" at bounding box center [230, 339] width 431 height 45
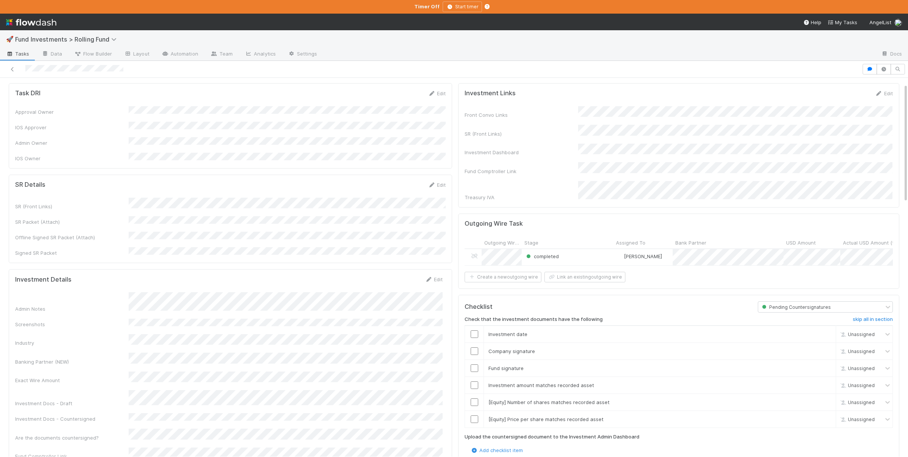
scroll to position [0, 0]
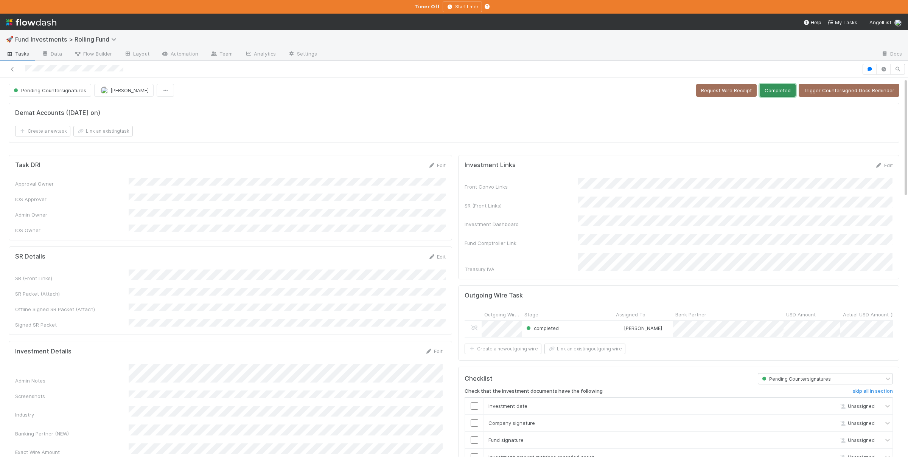
click at [770, 91] on button "Completed" at bounding box center [778, 90] width 36 height 13
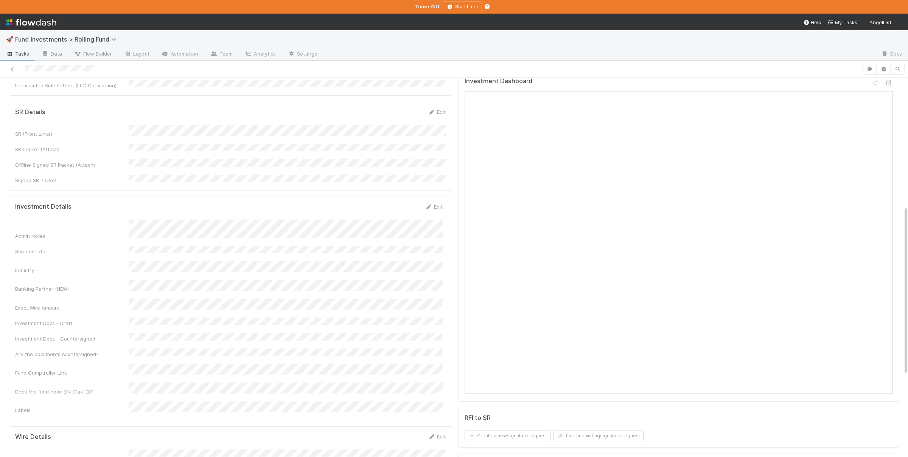
scroll to position [295, 0]
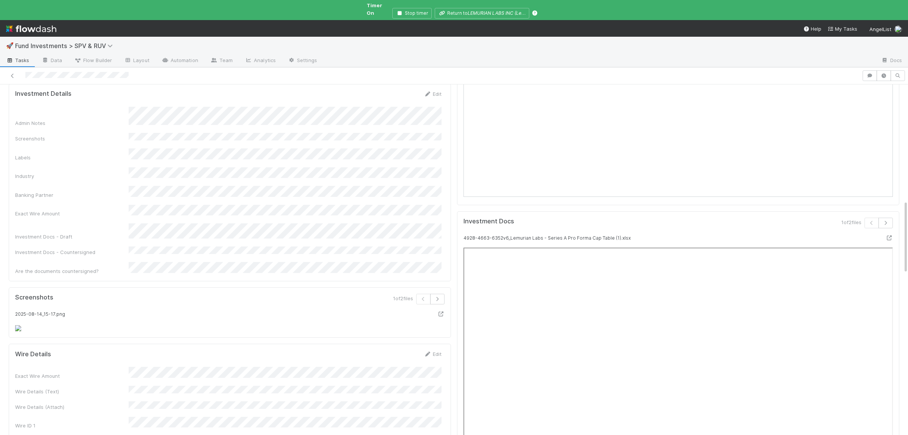
scroll to position [627, 0]
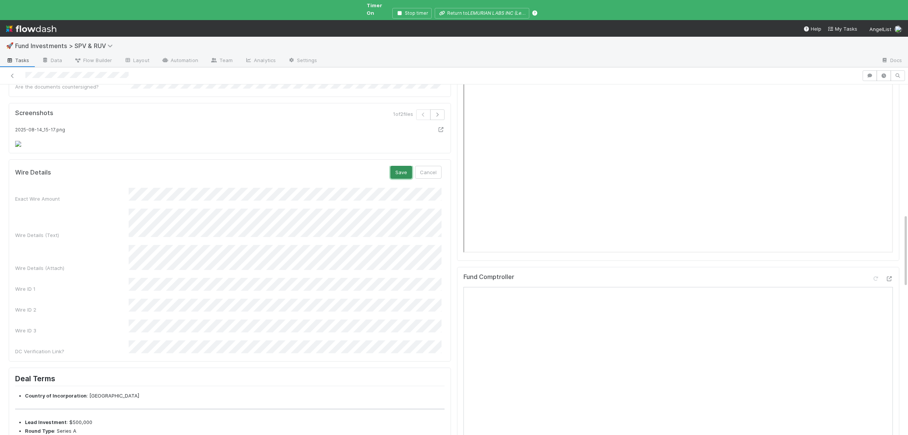
click at [411, 166] on button "Save" at bounding box center [402, 172] width 22 height 13
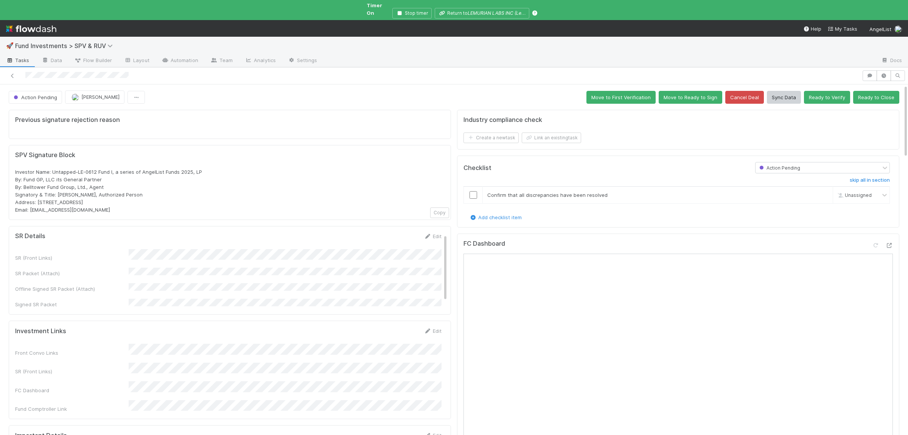
scroll to position [0, 0]
click at [38, 94] on span "Action Pending" at bounding box center [34, 97] width 45 height 6
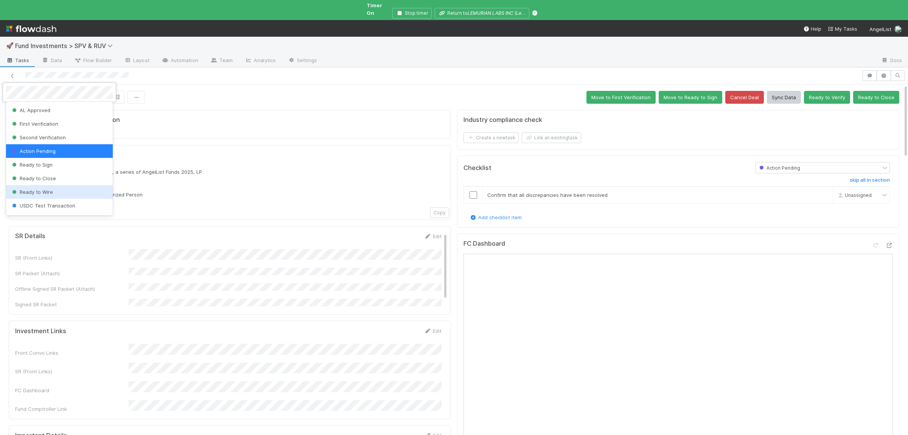
click at [64, 188] on div "Ready to Wire" at bounding box center [59, 192] width 107 height 14
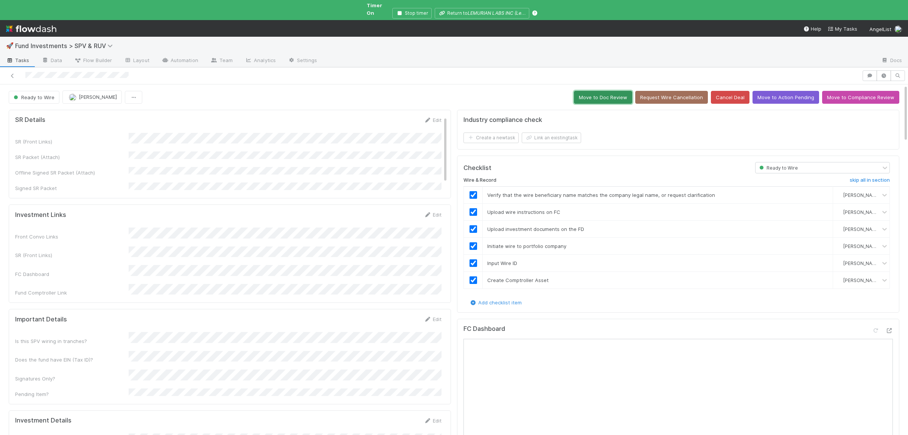
click at [604, 93] on button "Move to Doc Review" at bounding box center [603, 97] width 58 height 13
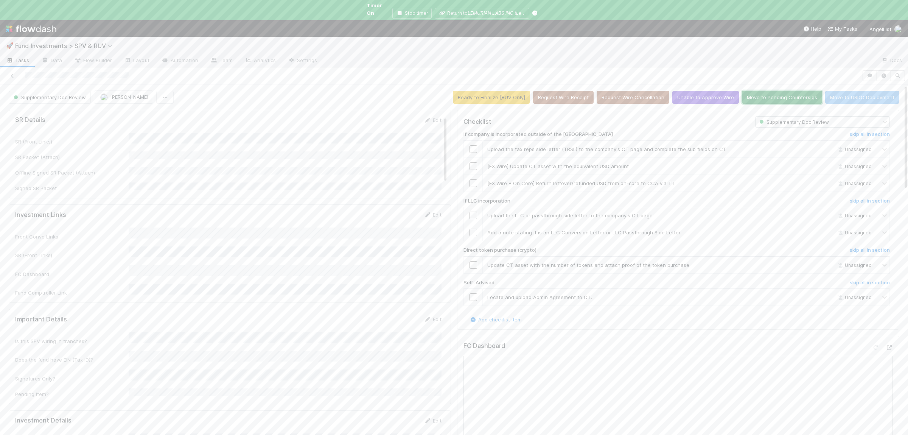
click at [781, 91] on button "Move to Pending Countersigs" at bounding box center [782, 97] width 80 height 13
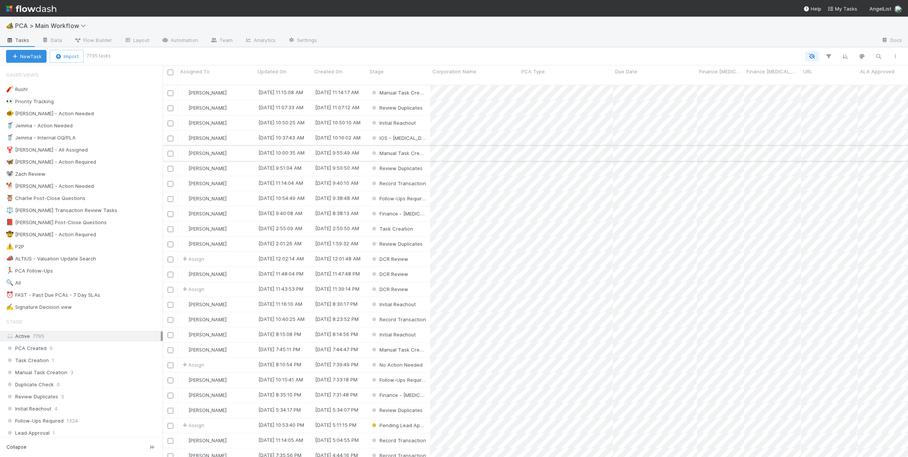
scroll to position [379, 745]
click at [878, 56] on icon "button" at bounding box center [879, 56] width 8 height 7
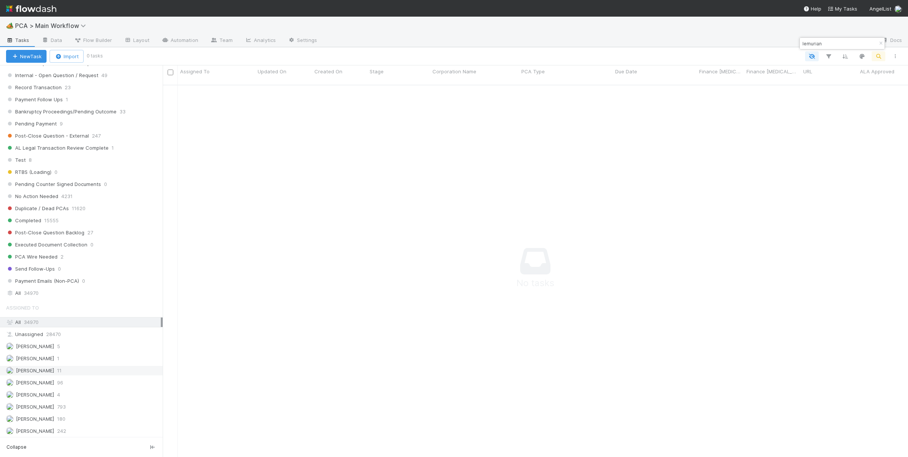
scroll to position [701, 0]
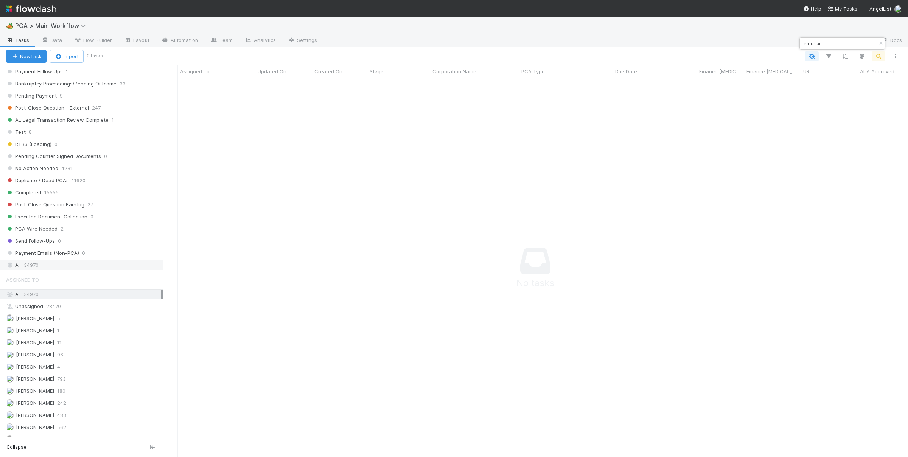
type input "lemurian"
click at [85, 270] on div "All 34970" at bounding box center [83, 265] width 155 height 9
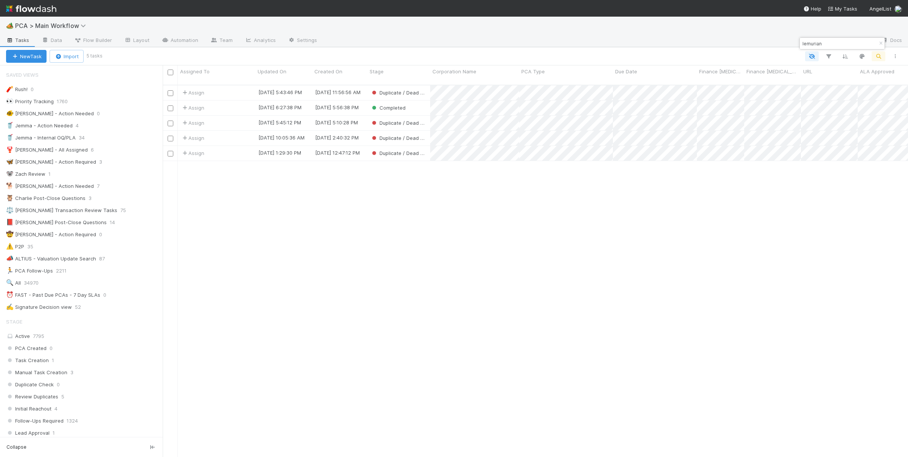
scroll to position [379, 745]
click at [475, 232] on div "Assign 8/14/25, 5:43:46 PM 8/14/25, 11:56:56 AM Duplicate / Dead PCAs 0 0 0 0 0…" at bounding box center [535, 275] width 745 height 378
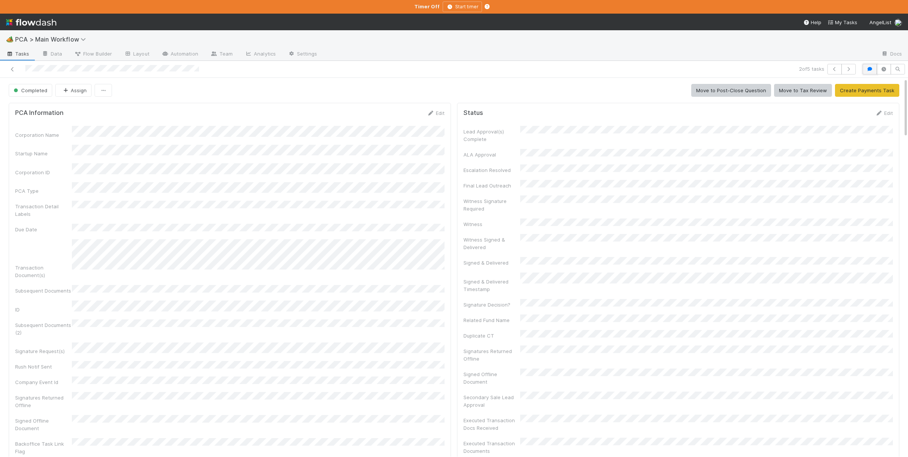
click at [873, 68] on icon "button" at bounding box center [870, 69] width 8 height 5
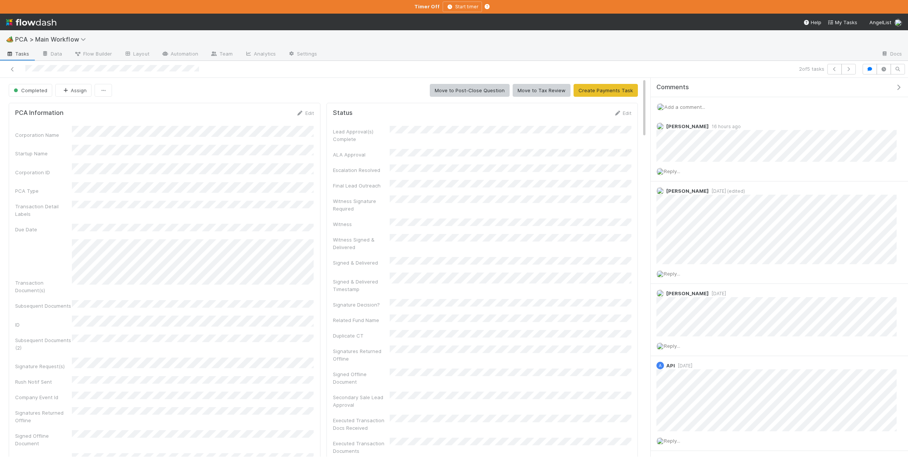
click at [698, 104] on span "Add a comment..." at bounding box center [684, 107] width 41 height 6
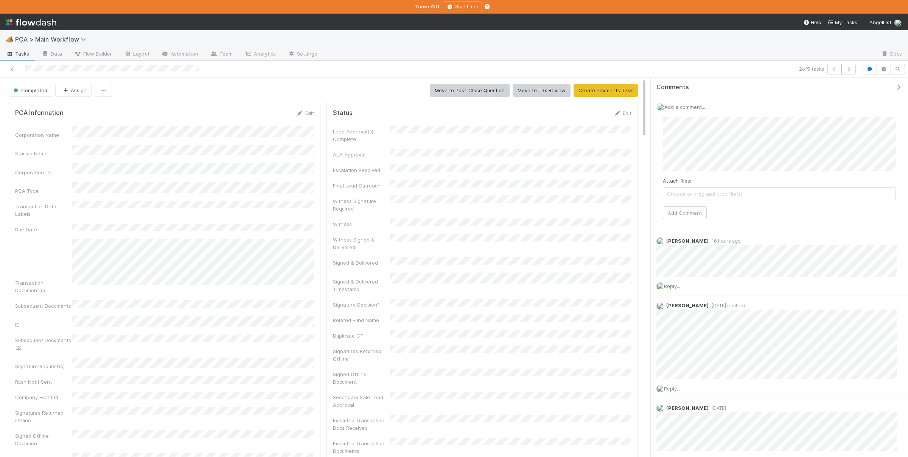
click at [715, 196] on span "Choose or drag and drop file(s)" at bounding box center [779, 194] width 232 height 12
click at [685, 221] on button "Add Comment" at bounding box center [685, 221] width 44 height 13
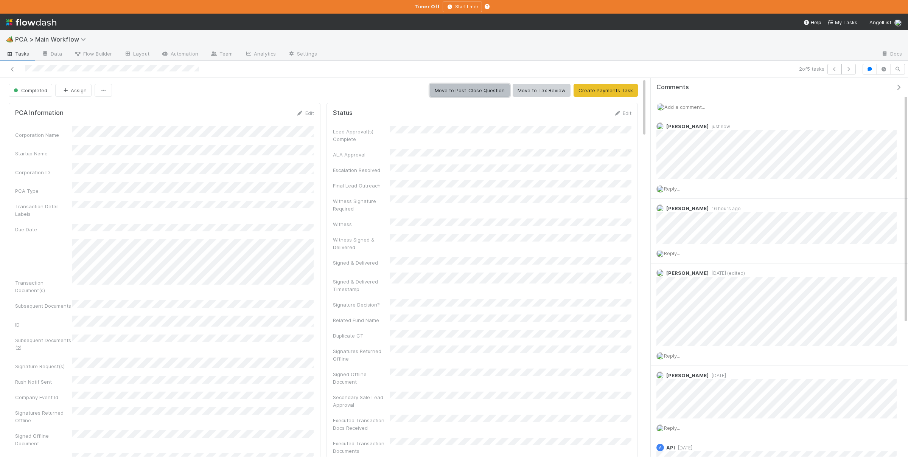
click at [458, 95] on button "Move to Post-Close Question" at bounding box center [470, 90] width 80 height 13
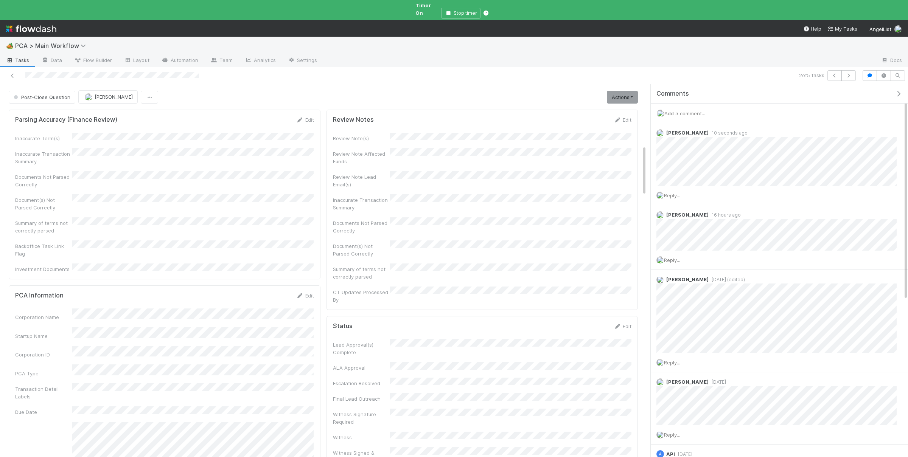
scroll to position [452, 0]
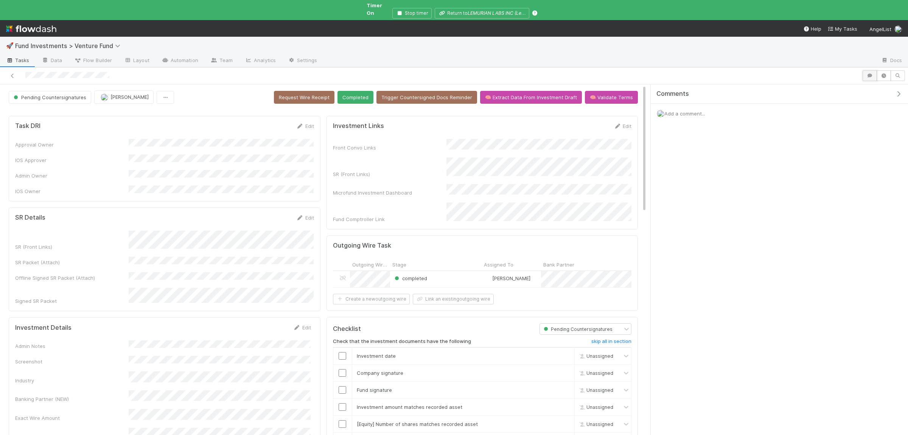
click at [868, 73] on icon "button" at bounding box center [870, 75] width 8 height 5
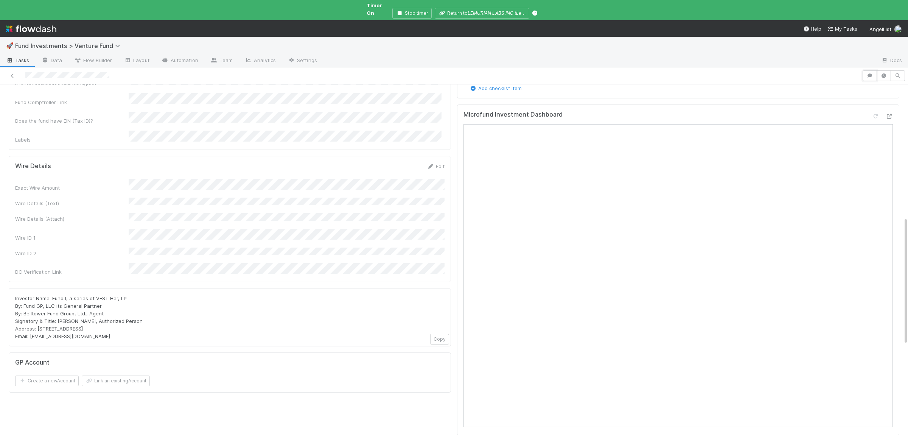
scroll to position [517, 0]
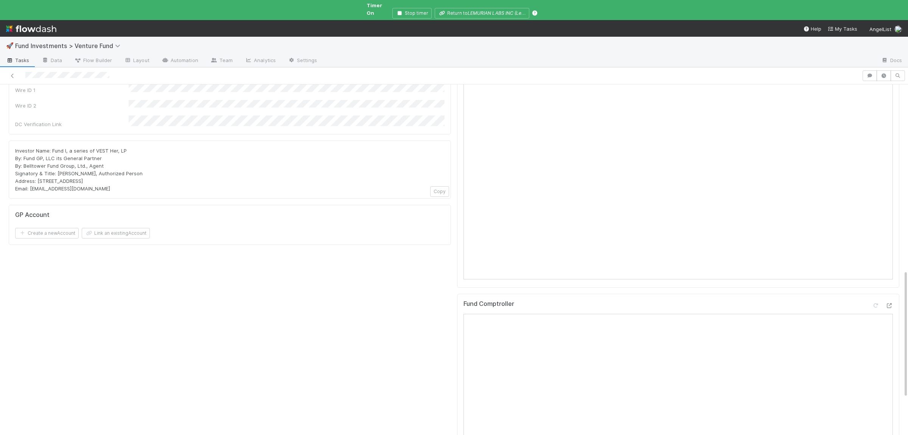
drag, startPoint x: 31, startPoint y: 138, endPoint x: 114, endPoint y: 142, distance: 83.3
click at [114, 142] on div "Investor Name: Fund I, a series of VEST Her, LP By: Fund GP, LLC its General Pa…" at bounding box center [230, 169] width 442 height 58
copy span "portfolio@angellist.com"
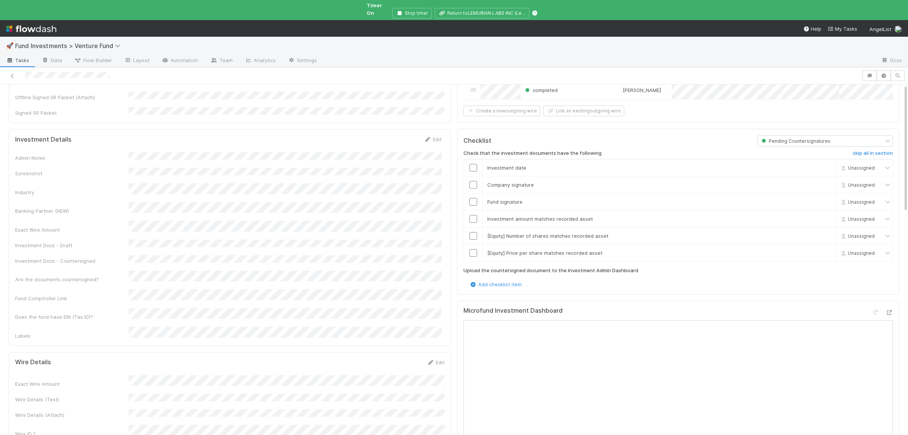
scroll to position [0, 0]
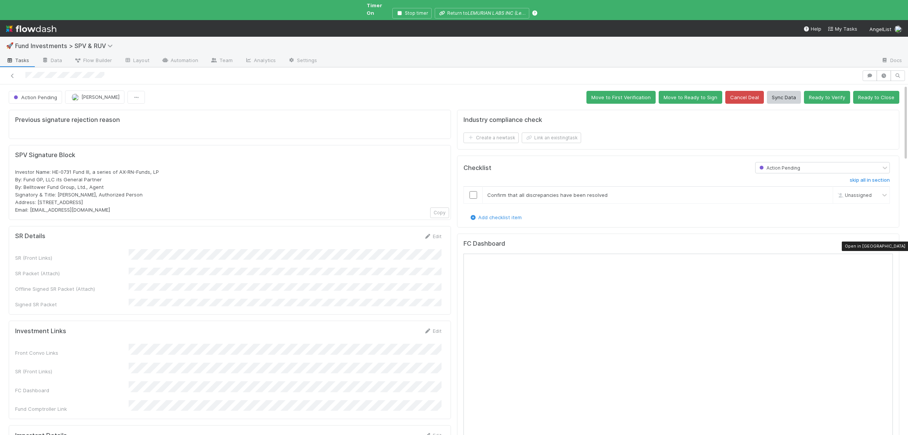
click at [891, 241] on div at bounding box center [889, 245] width 8 height 8
click at [43, 94] on span "Action Pending" at bounding box center [34, 97] width 45 height 6
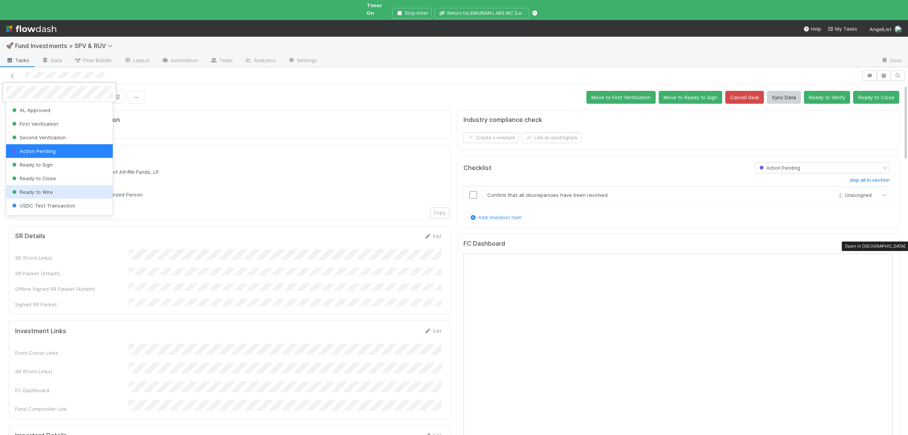
click at [66, 190] on div "Ready to Wire" at bounding box center [59, 192] width 107 height 14
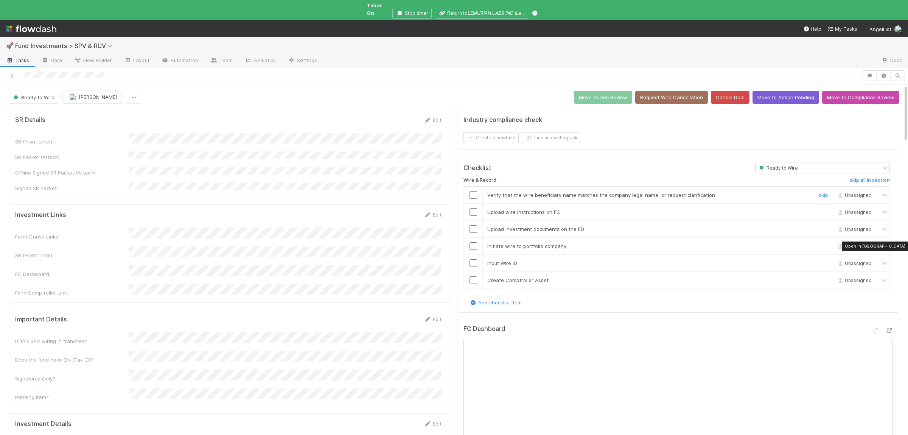
click at [470, 191] on input "checkbox" at bounding box center [474, 195] width 8 height 8
click at [475, 208] on input "checkbox" at bounding box center [474, 212] width 8 height 8
click at [475, 225] on input "checkbox" at bounding box center [474, 229] width 8 height 8
click at [475, 243] on input "checkbox" at bounding box center [474, 246] width 8 height 8
drag, startPoint x: 474, startPoint y: 255, endPoint x: 473, endPoint y: 279, distance: 23.9
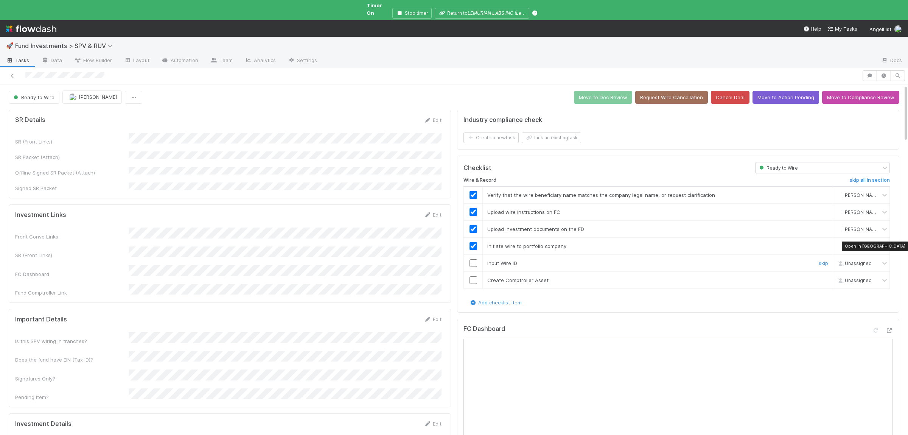
click at [474, 259] on input "checkbox" at bounding box center [474, 263] width 8 height 8
click at [473, 280] on td at bounding box center [473, 280] width 19 height 17
click at [473, 277] on input "checkbox" at bounding box center [474, 280] width 8 height 8
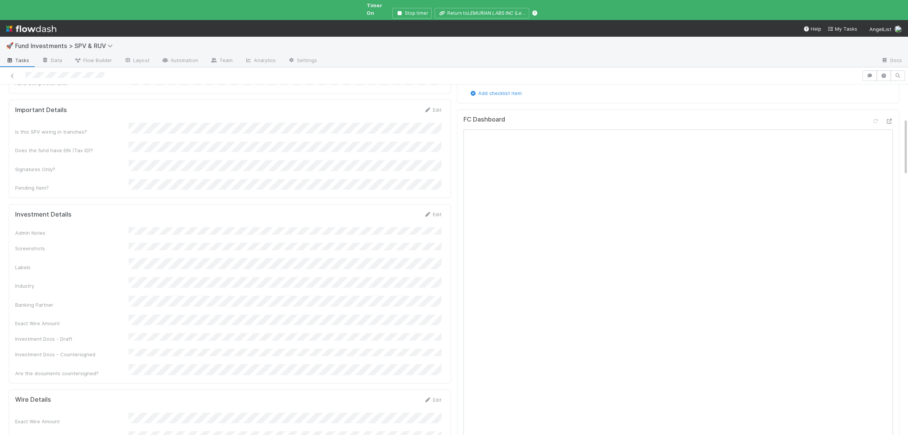
scroll to position [221, 0]
click at [397, 198] on button "Save" at bounding box center [402, 204] width 22 height 13
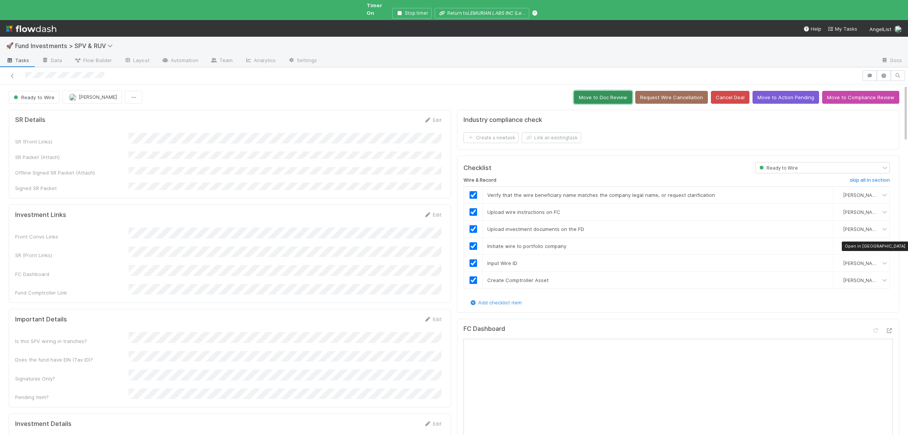
click at [597, 91] on button "Move to Doc Review" at bounding box center [603, 97] width 58 height 13
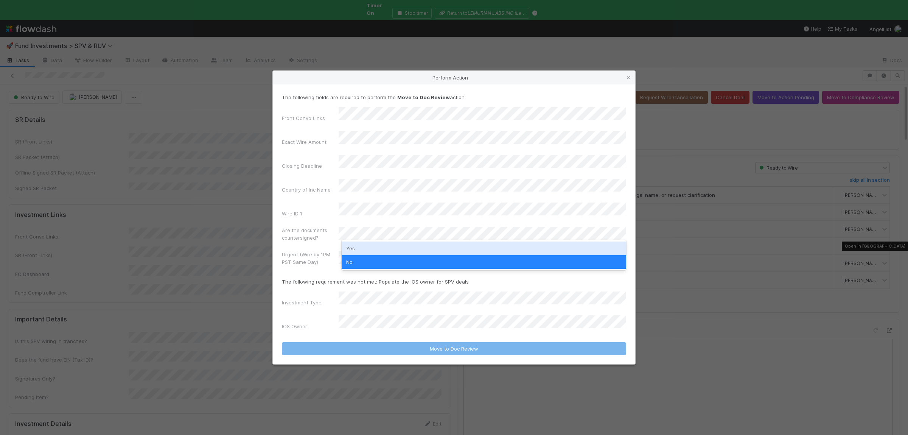
click at [370, 248] on div "Yes" at bounding box center [484, 248] width 285 height 14
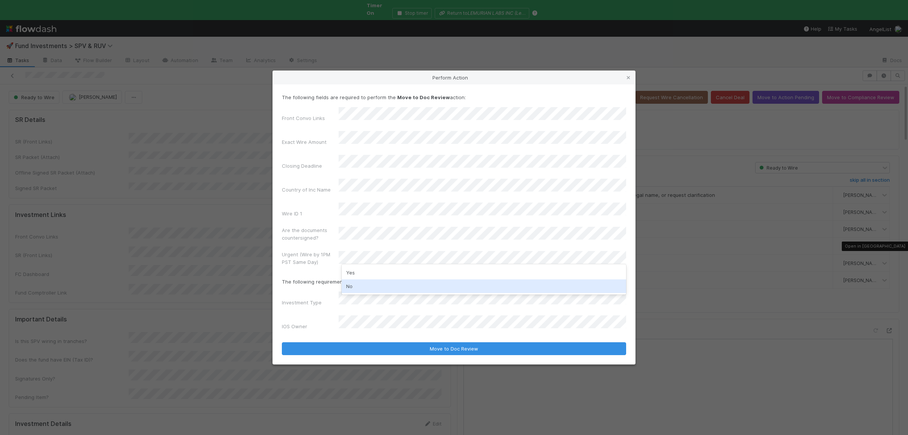
click at [378, 287] on div "No" at bounding box center [484, 286] width 285 height 14
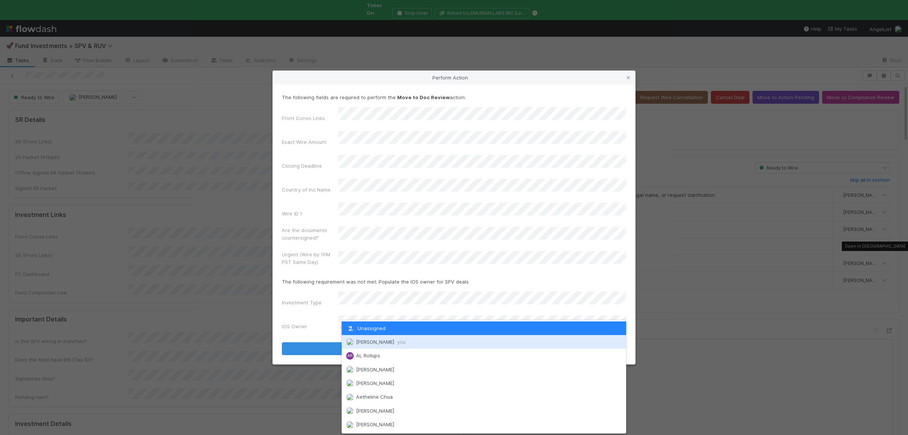
click at [372, 340] on span "Susan Tang you" at bounding box center [381, 342] width 50 height 6
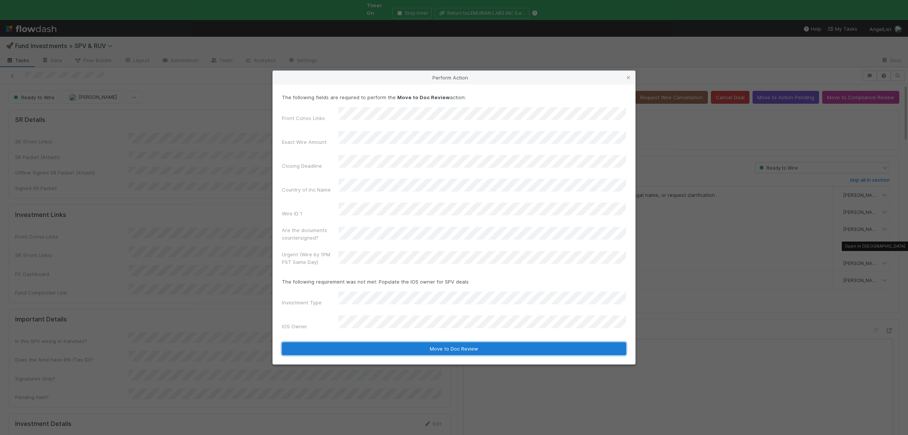
drag, startPoint x: 369, startPoint y: 328, endPoint x: 375, endPoint y: 329, distance: 6.1
click at [369, 342] on button "Move to Doc Review" at bounding box center [454, 348] width 344 height 13
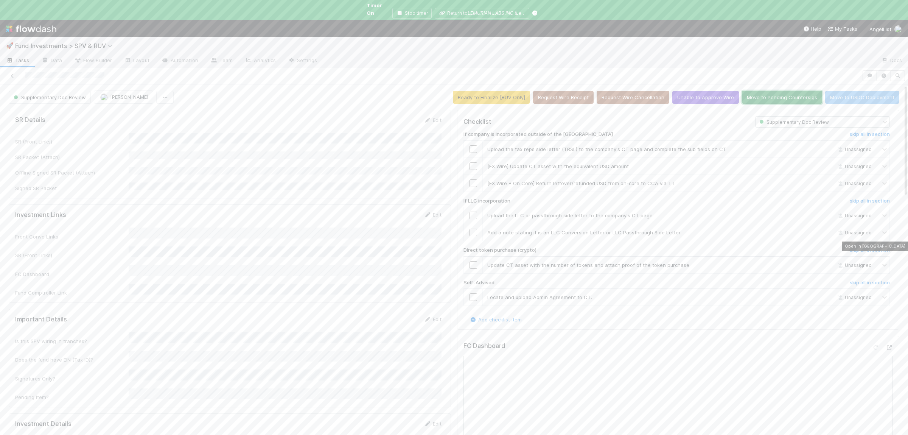
click at [784, 91] on button "Move to Pending Countersigs" at bounding box center [782, 97] width 80 height 13
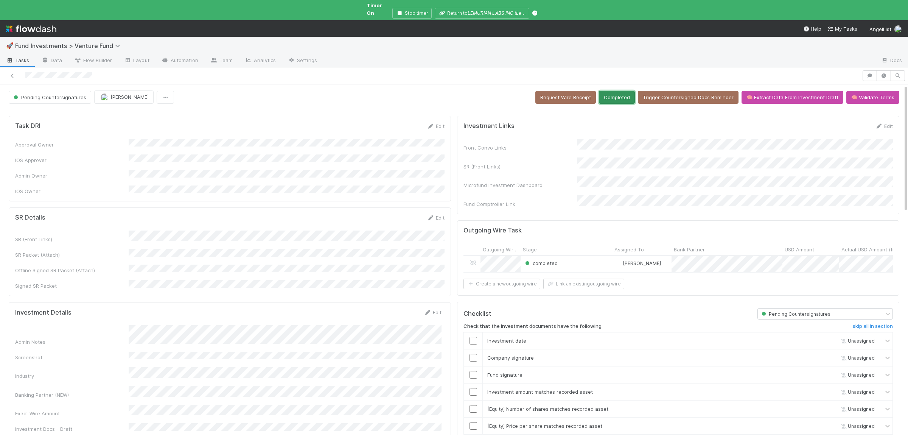
click at [622, 94] on button "Completed" at bounding box center [617, 97] width 36 height 13
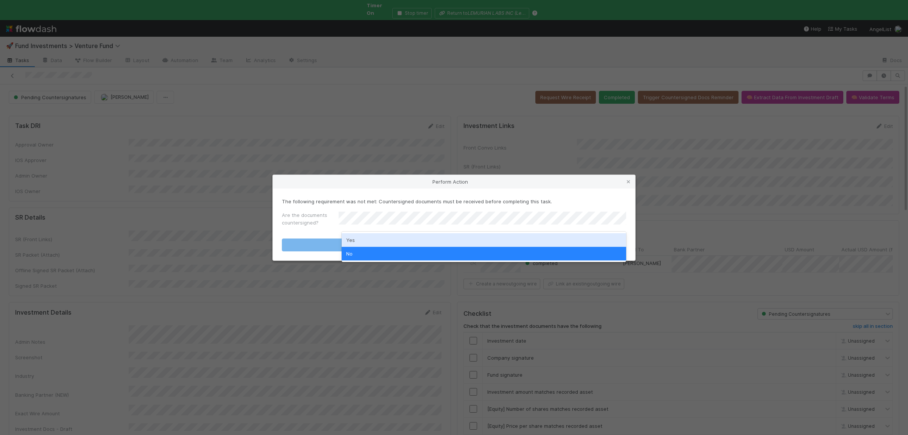
click at [369, 238] on div "Yes" at bounding box center [484, 240] width 285 height 14
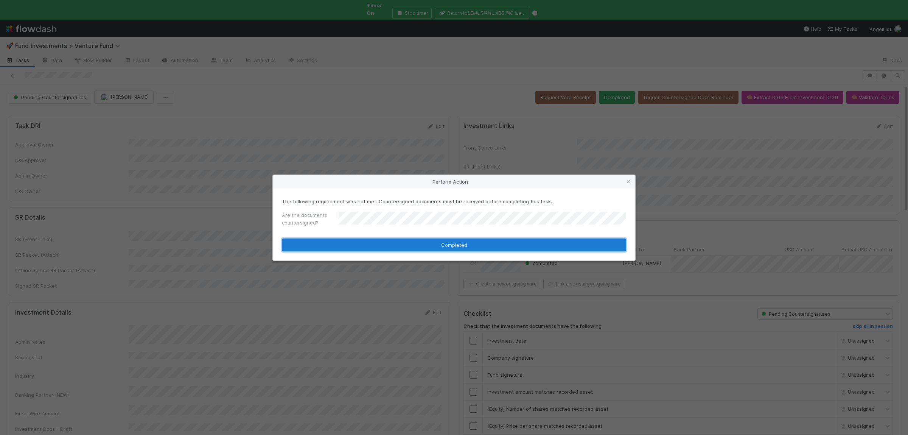
click at [369, 240] on button "Completed" at bounding box center [454, 244] width 344 height 13
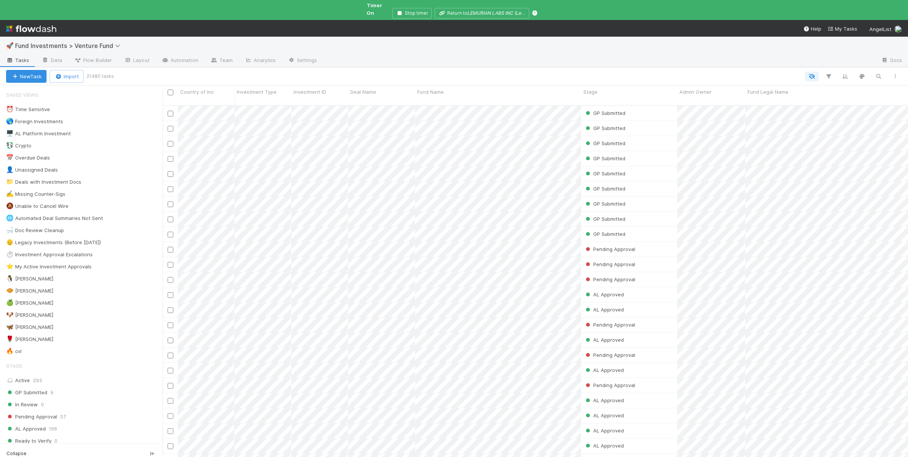
scroll to position [365, 745]
click at [78, 288] on div "🧇 [PERSON_NAME]" at bounding box center [84, 290] width 157 height 9
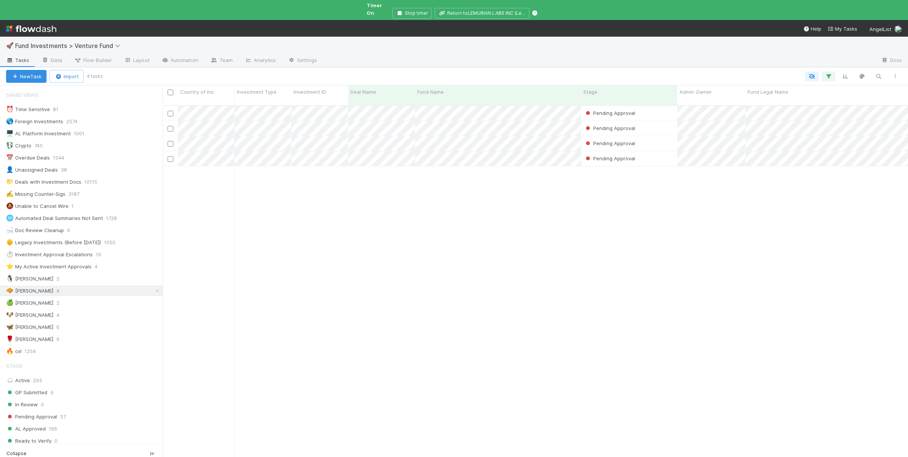
scroll to position [365, 745]
click at [481, 256] on div "Pending Approval Manav Mehta 8/14/25, 7:09:19 PM 8/14/25, 7:11:43 PM 0 0 0 0 0 …" at bounding box center [535, 288] width 745 height 365
click at [93, 313] on div "🐶 Andre 4" at bounding box center [84, 315] width 157 height 9
click at [374, 334] on div "Pending Approval Manav Mehta 8/14/25, 4:51:10 PM 8/14/25, 7:00:54 PM 0 0 0 0 0 …" at bounding box center [535, 288] width 745 height 365
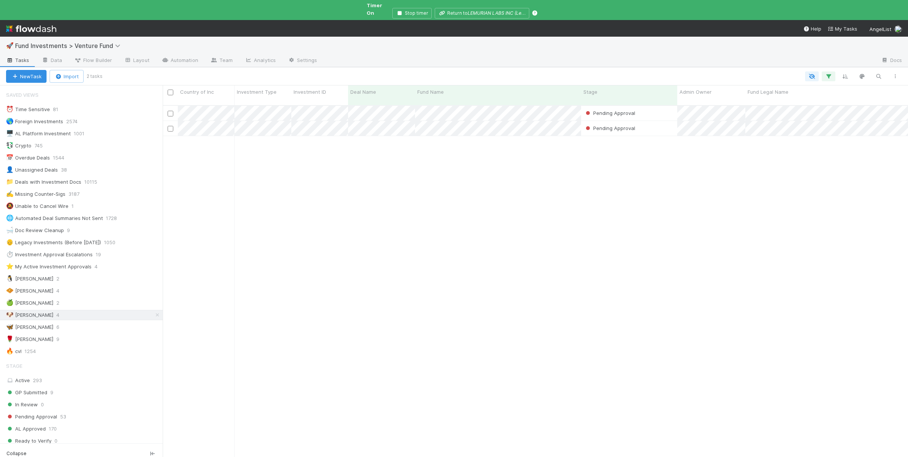
click at [387, 295] on div "Pending Approval Manav Mehta 6/16/25, 6:30:38 AM 8/13/25, 8:12:52 AM 0 0 0 0 0 …" at bounding box center [535, 288] width 745 height 365
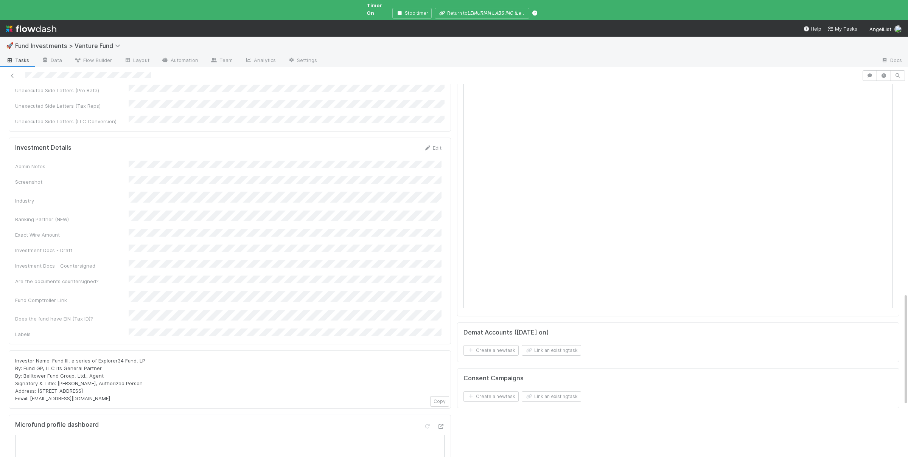
scroll to position [738, 0]
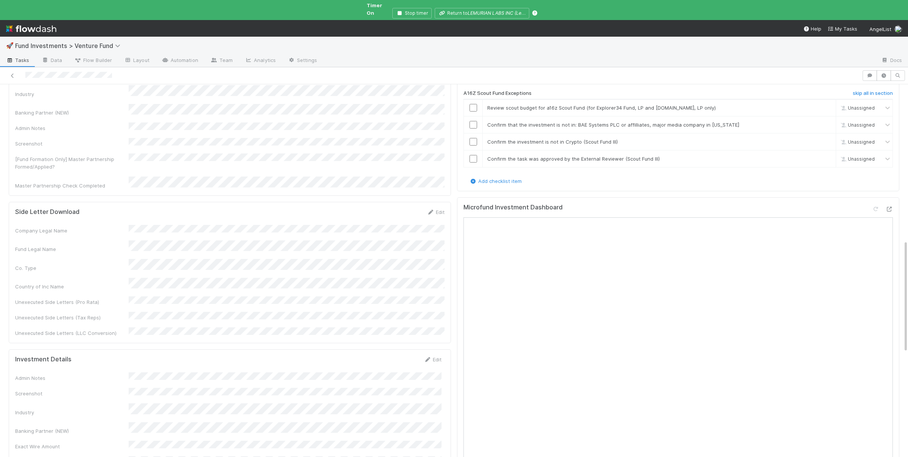
scroll to position [664, 0]
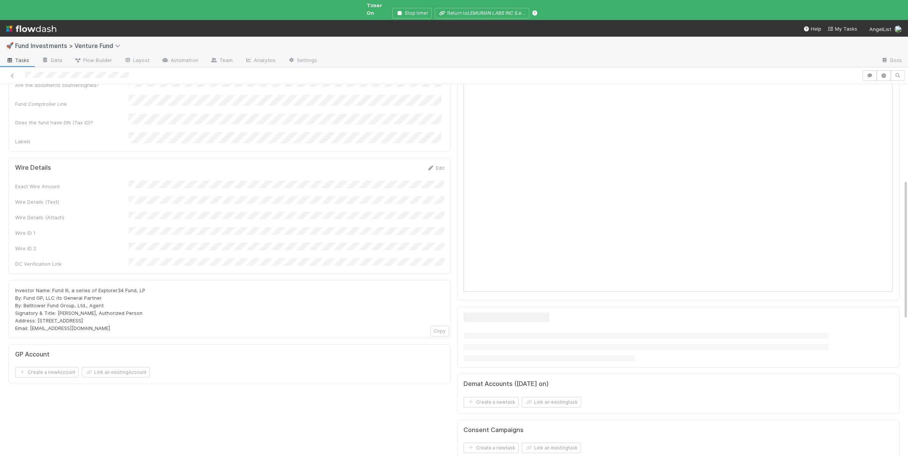
scroll to position [256, 0]
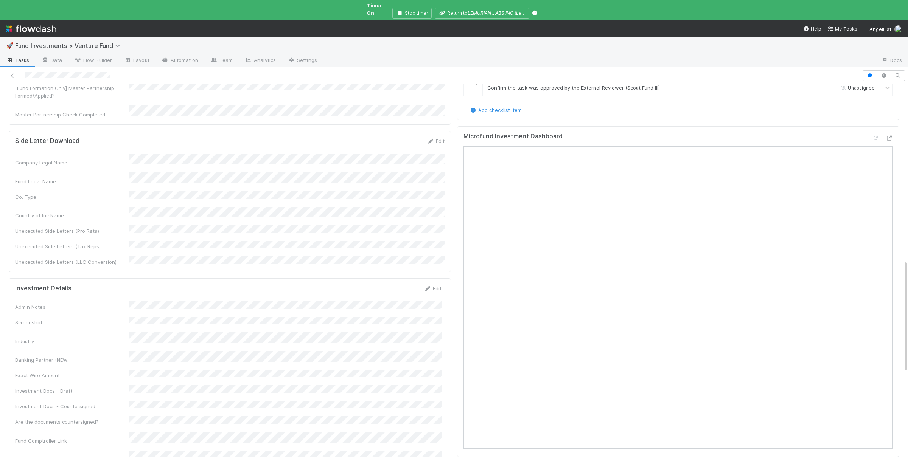
scroll to position [590, 0]
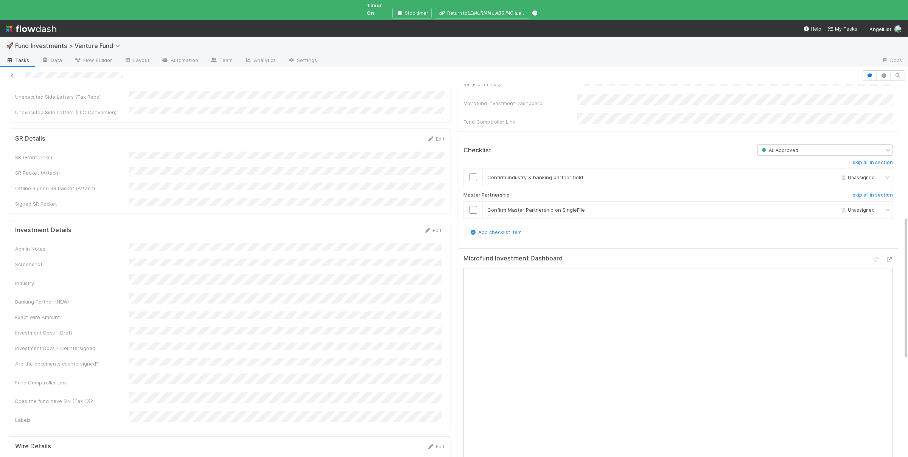
scroll to position [422, 0]
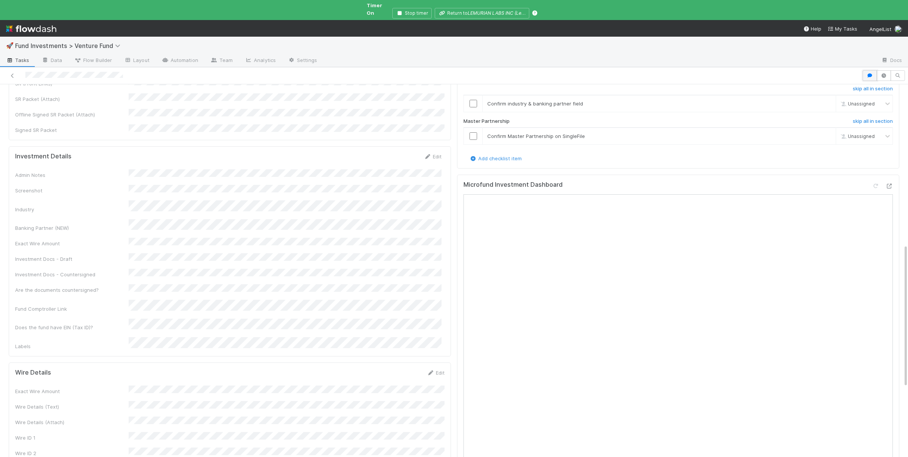
click at [874, 70] on button "button" at bounding box center [870, 75] width 14 height 11
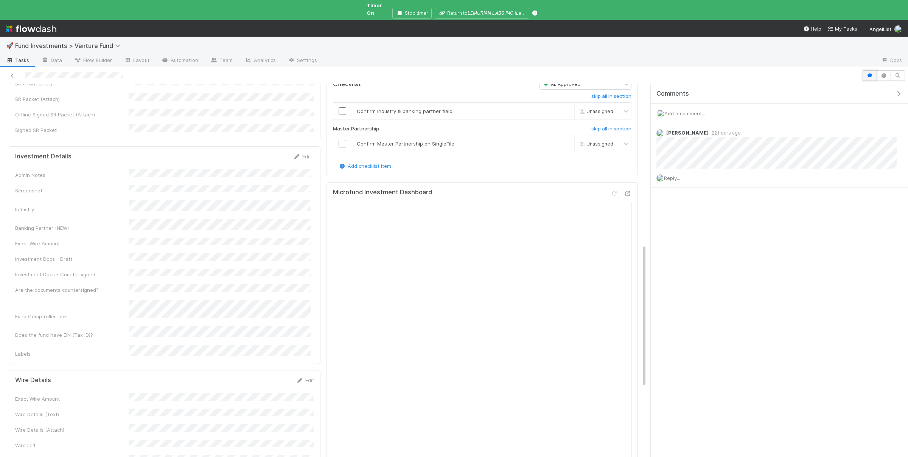
click at [867, 73] on icon "button" at bounding box center [870, 75] width 8 height 5
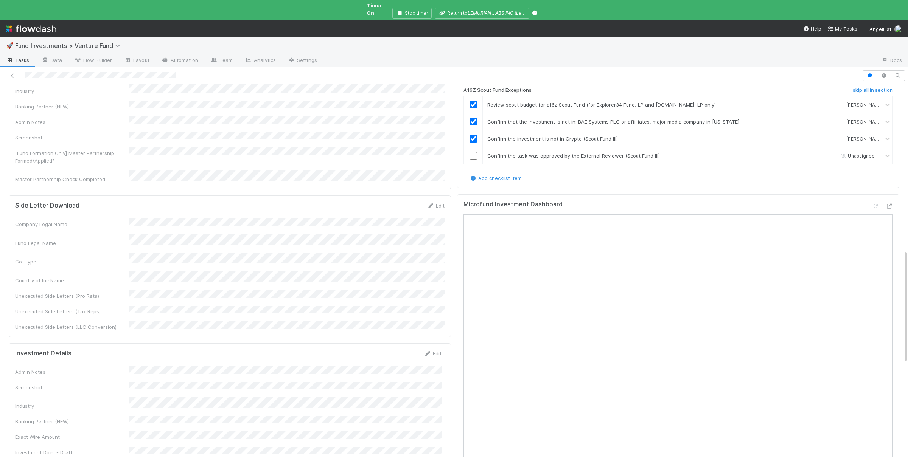
scroll to position [553, 0]
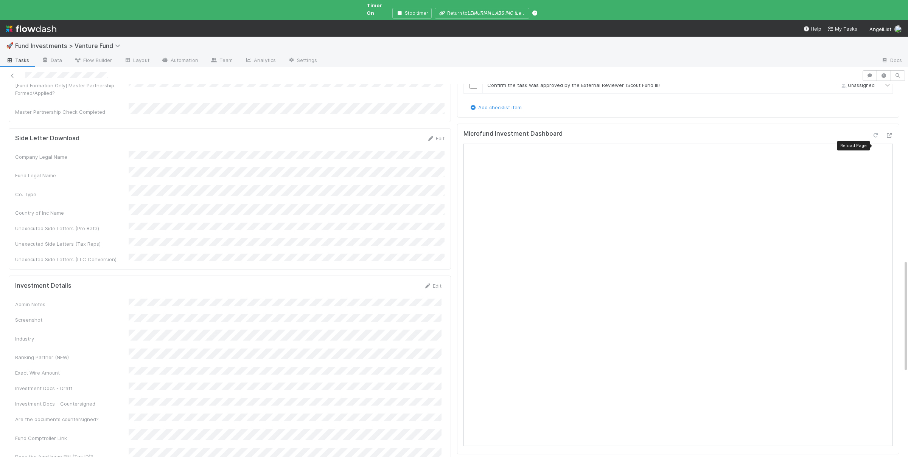
click at [879, 138] on icon at bounding box center [876, 135] width 8 height 5
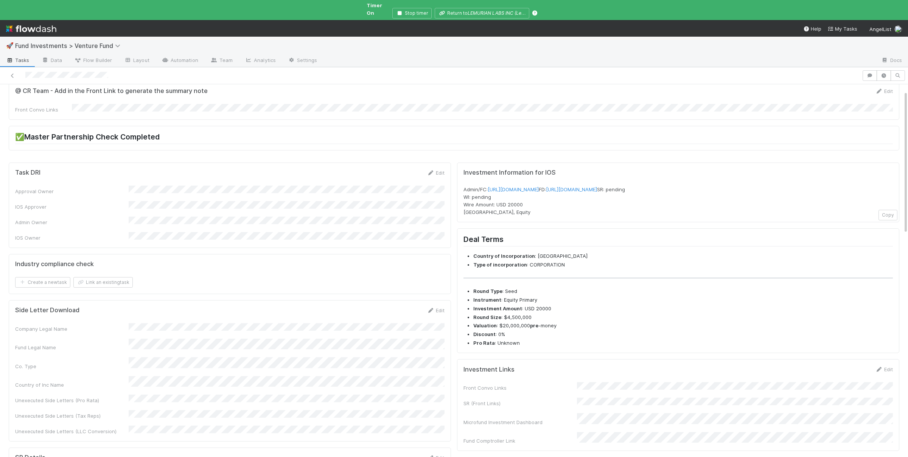
scroll to position [16, 0]
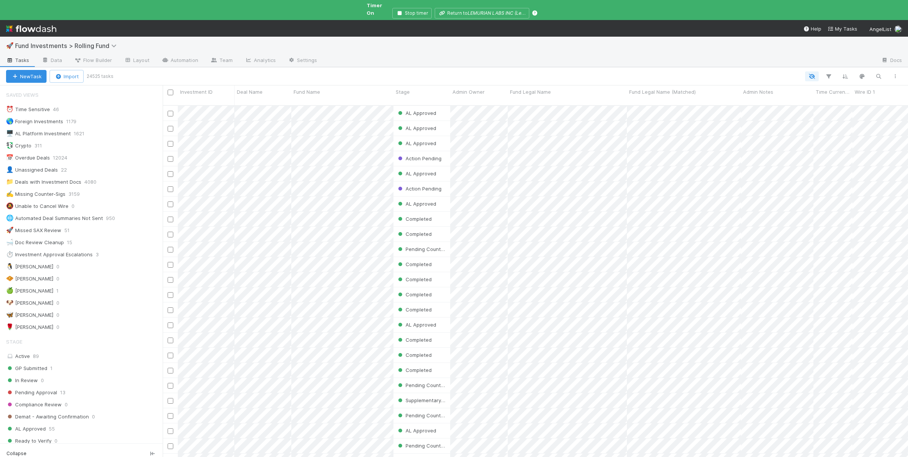
scroll to position [365, 745]
click at [109, 279] on div "🧇 Susan 0" at bounding box center [84, 278] width 157 height 9
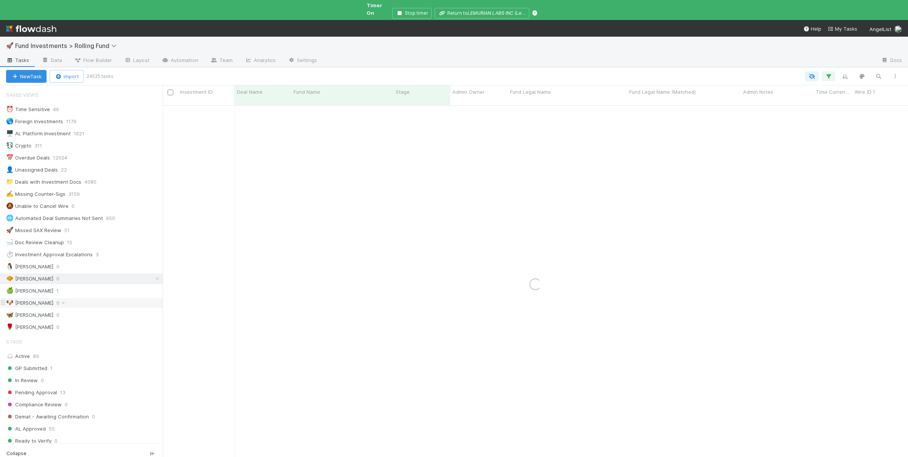
click at [104, 299] on div "🐶 Andre 0" at bounding box center [84, 303] width 157 height 9
click at [105, 290] on div "🍏 Ali 1" at bounding box center [84, 290] width 157 height 9
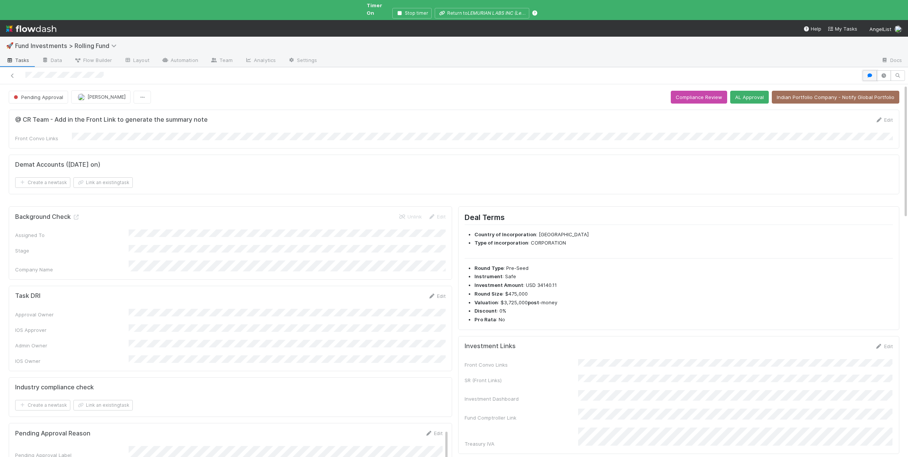
click at [874, 72] on button "button" at bounding box center [870, 75] width 14 height 11
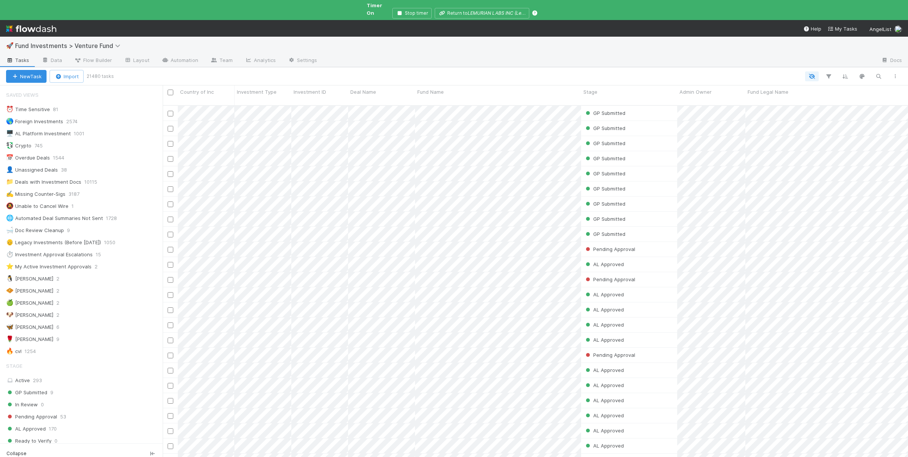
scroll to position [365, 745]
click at [83, 299] on div "🍏 Ali 2" at bounding box center [84, 303] width 157 height 9
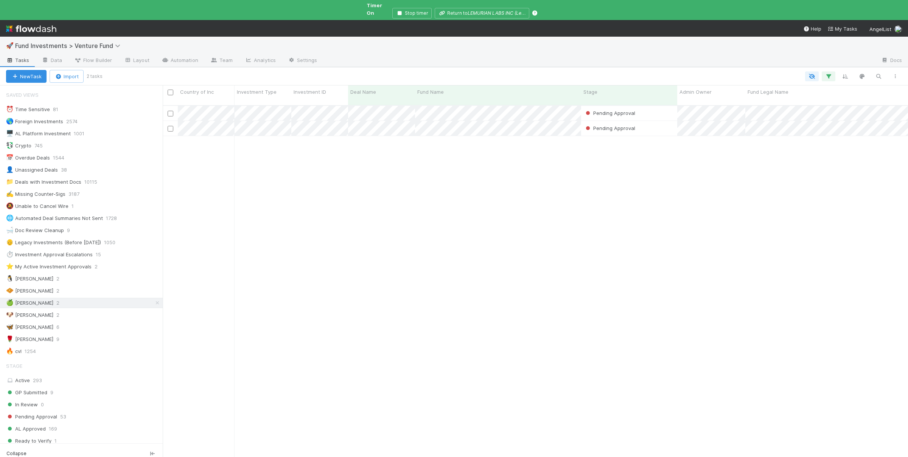
scroll to position [365, 745]
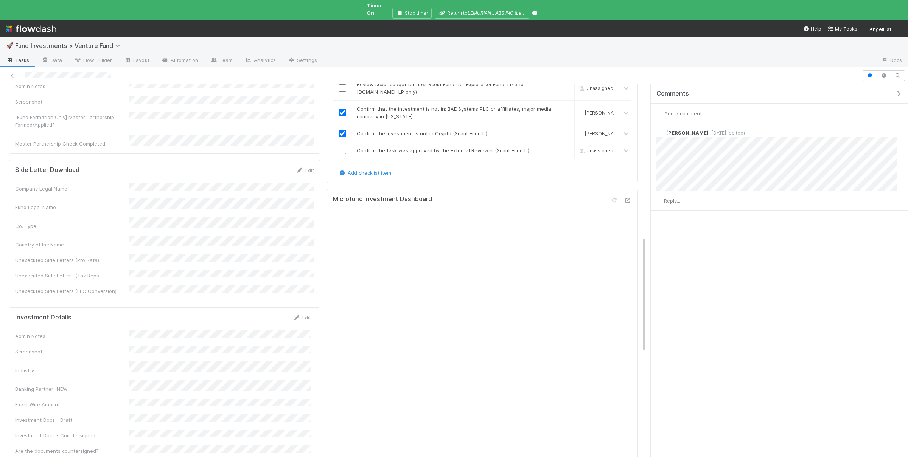
scroll to position [517, 0]
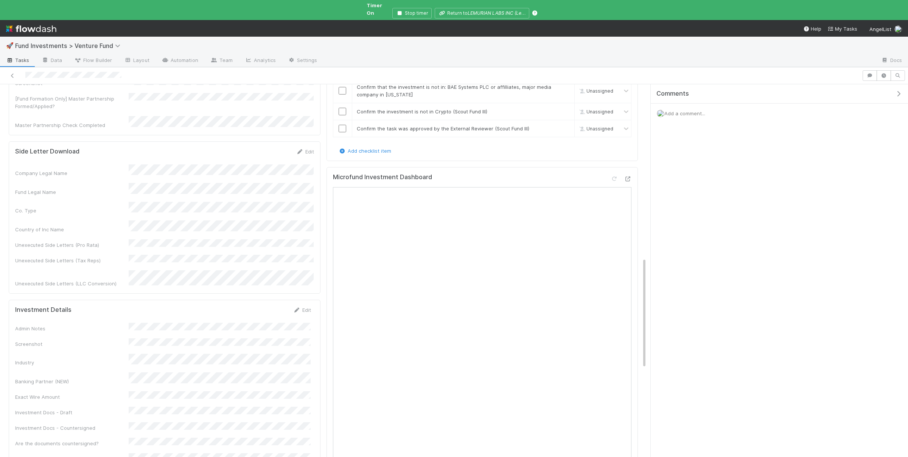
scroll to position [590, 0]
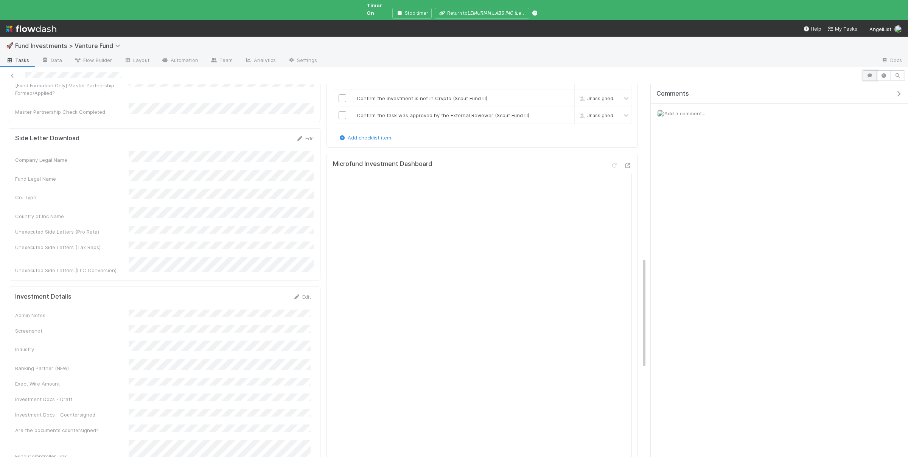
click at [872, 73] on icon "button" at bounding box center [870, 75] width 8 height 5
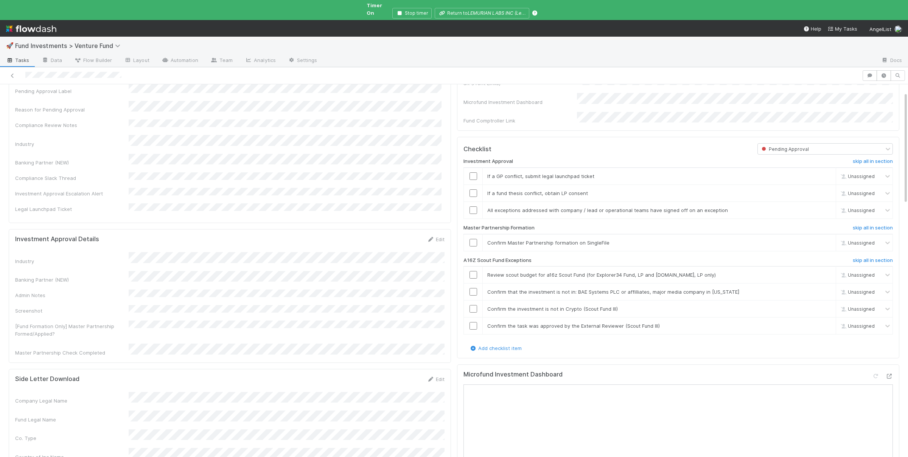
scroll to position [0, 0]
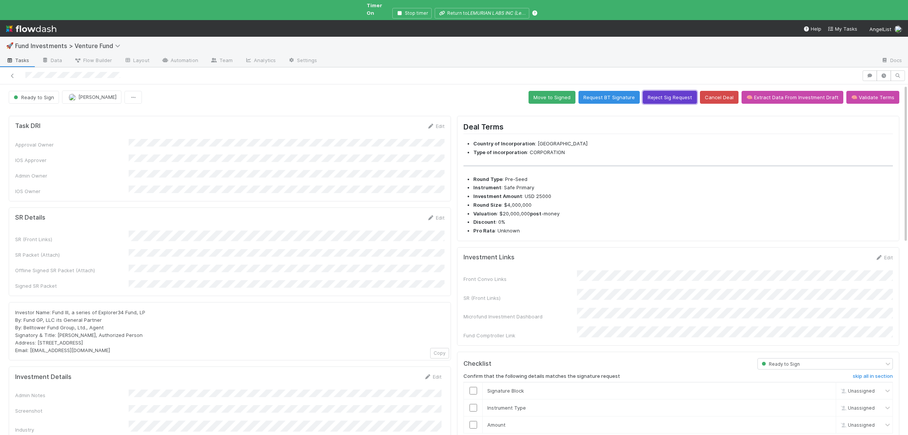
click at [666, 92] on button "Reject Sig Request" at bounding box center [670, 97] width 54 height 13
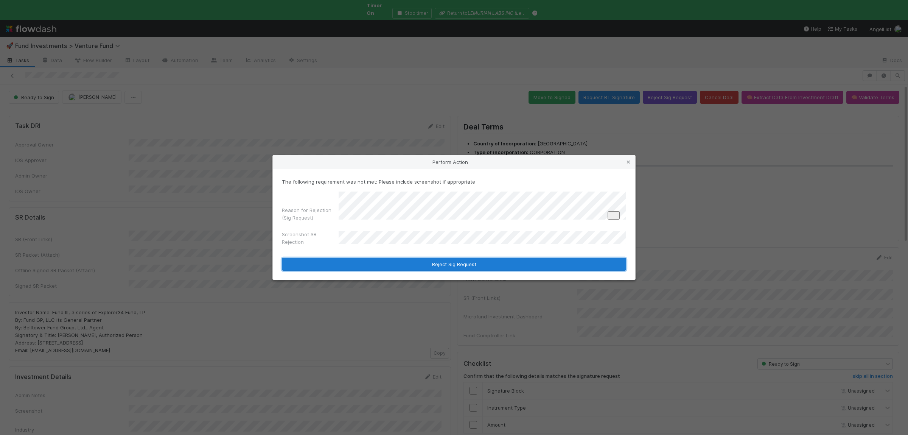
click at [405, 261] on button "Reject Sig Request" at bounding box center [454, 264] width 344 height 13
